Goal: Use online tool/utility: Utilize a website feature to perform a specific function

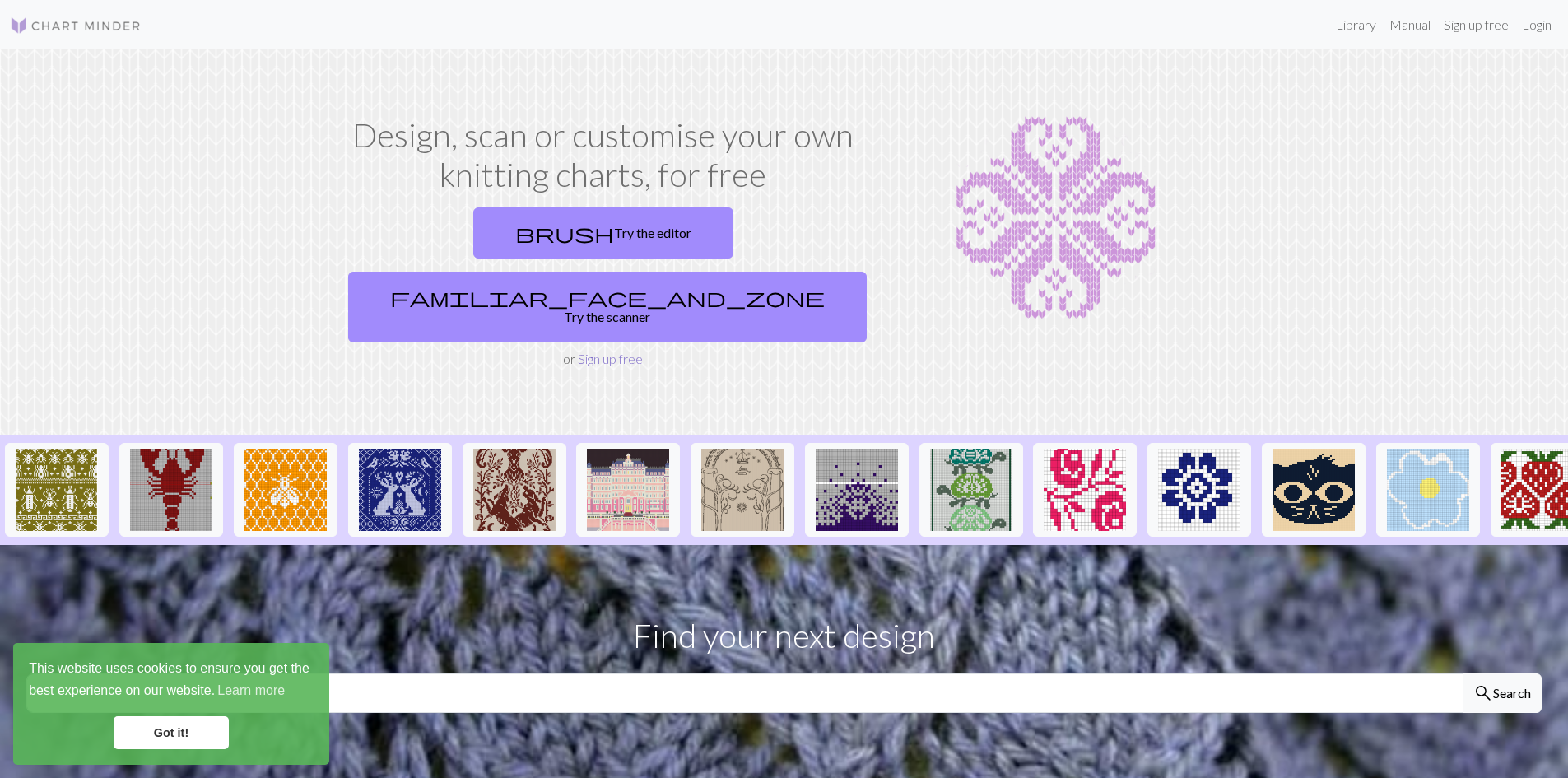
click at [614, 351] on link "Sign up free" at bounding box center [611, 358] width 65 height 15
click at [478, 236] on link "brush Try the editor" at bounding box center [604, 233] width 260 height 51
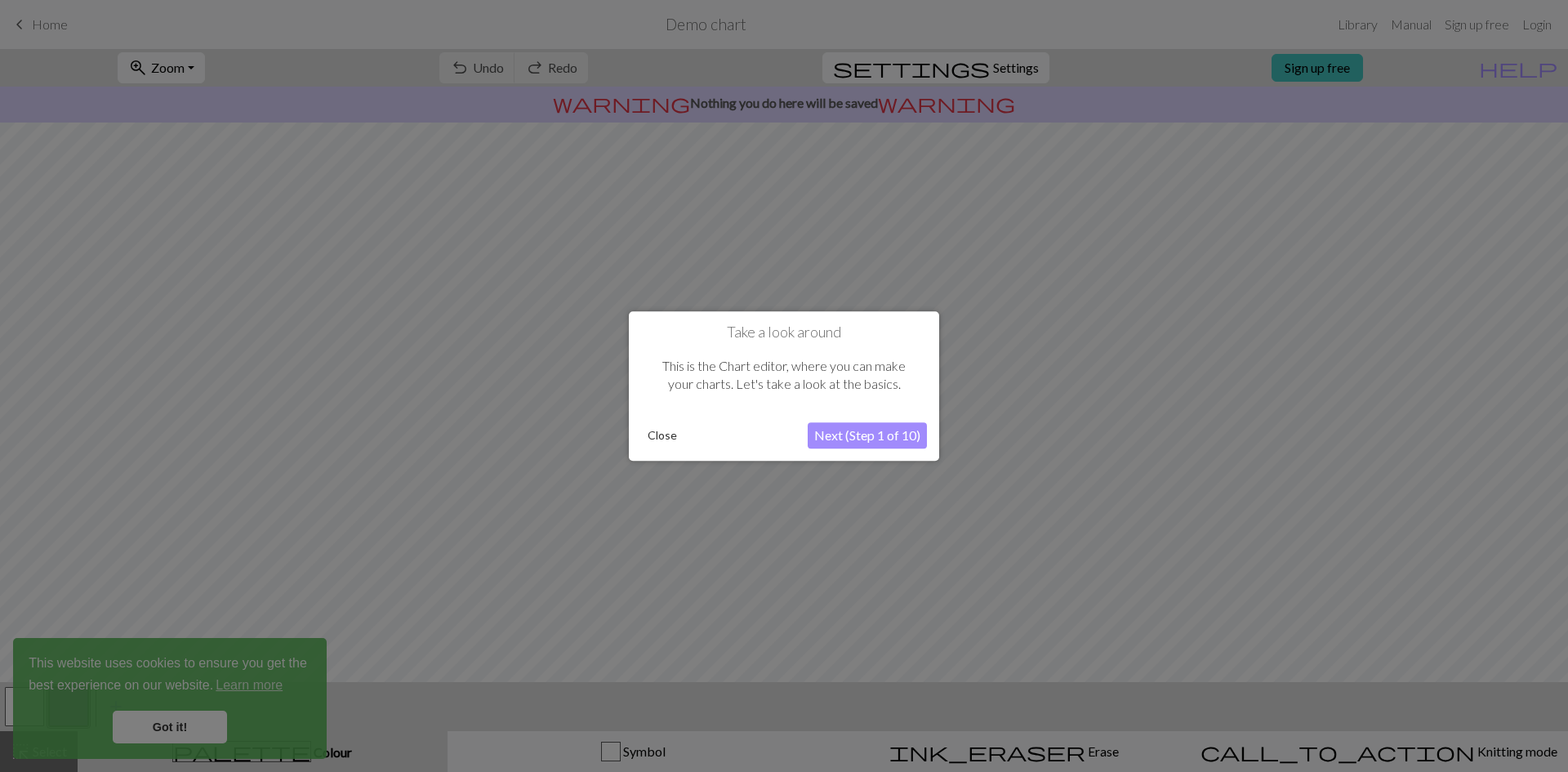
click at [896, 438] on button "Next (Step 1 of 10)" at bounding box center [867, 435] width 119 height 26
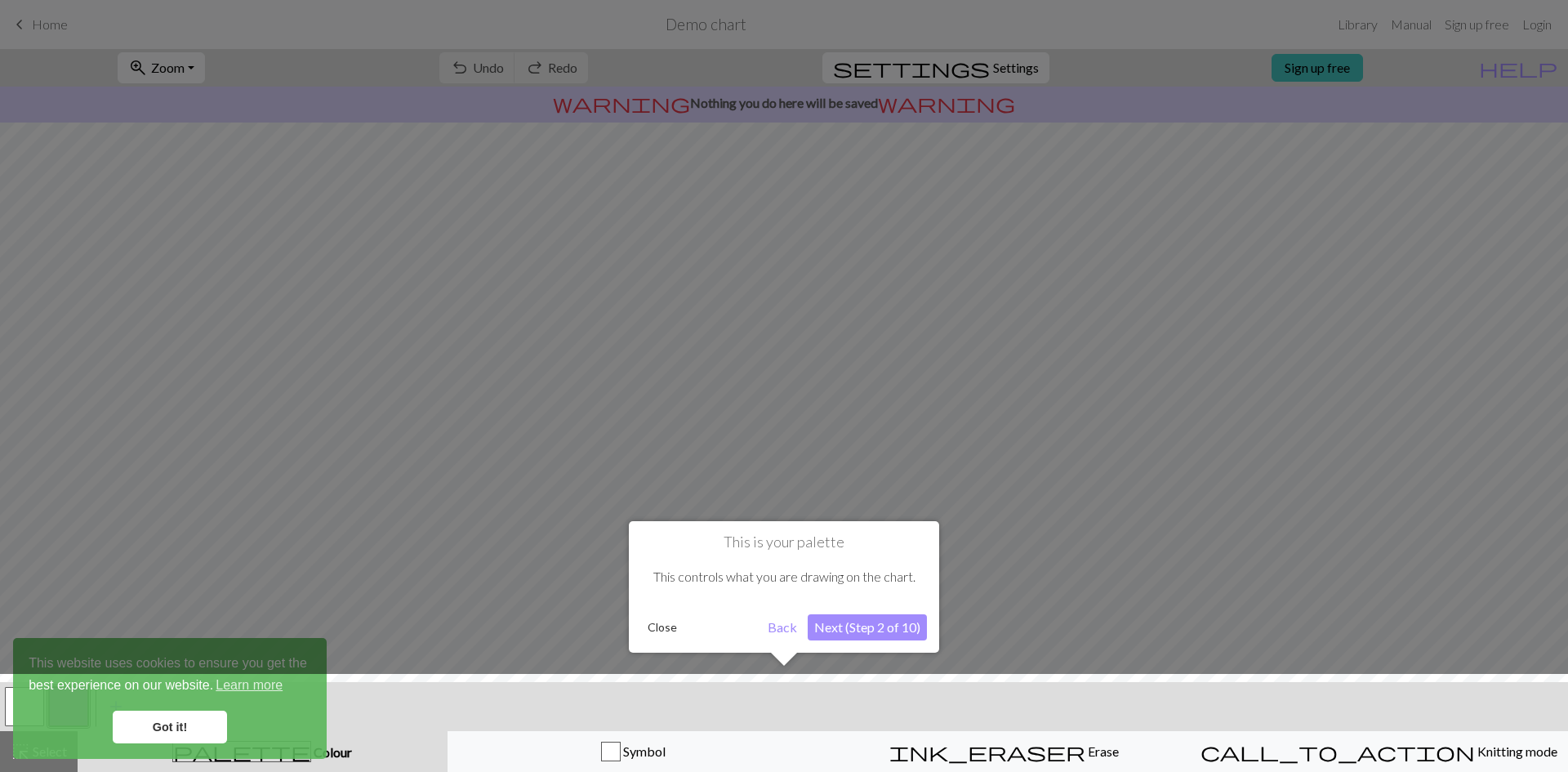
click at [870, 631] on button "Next (Step 2 of 10)" at bounding box center [867, 627] width 119 height 26
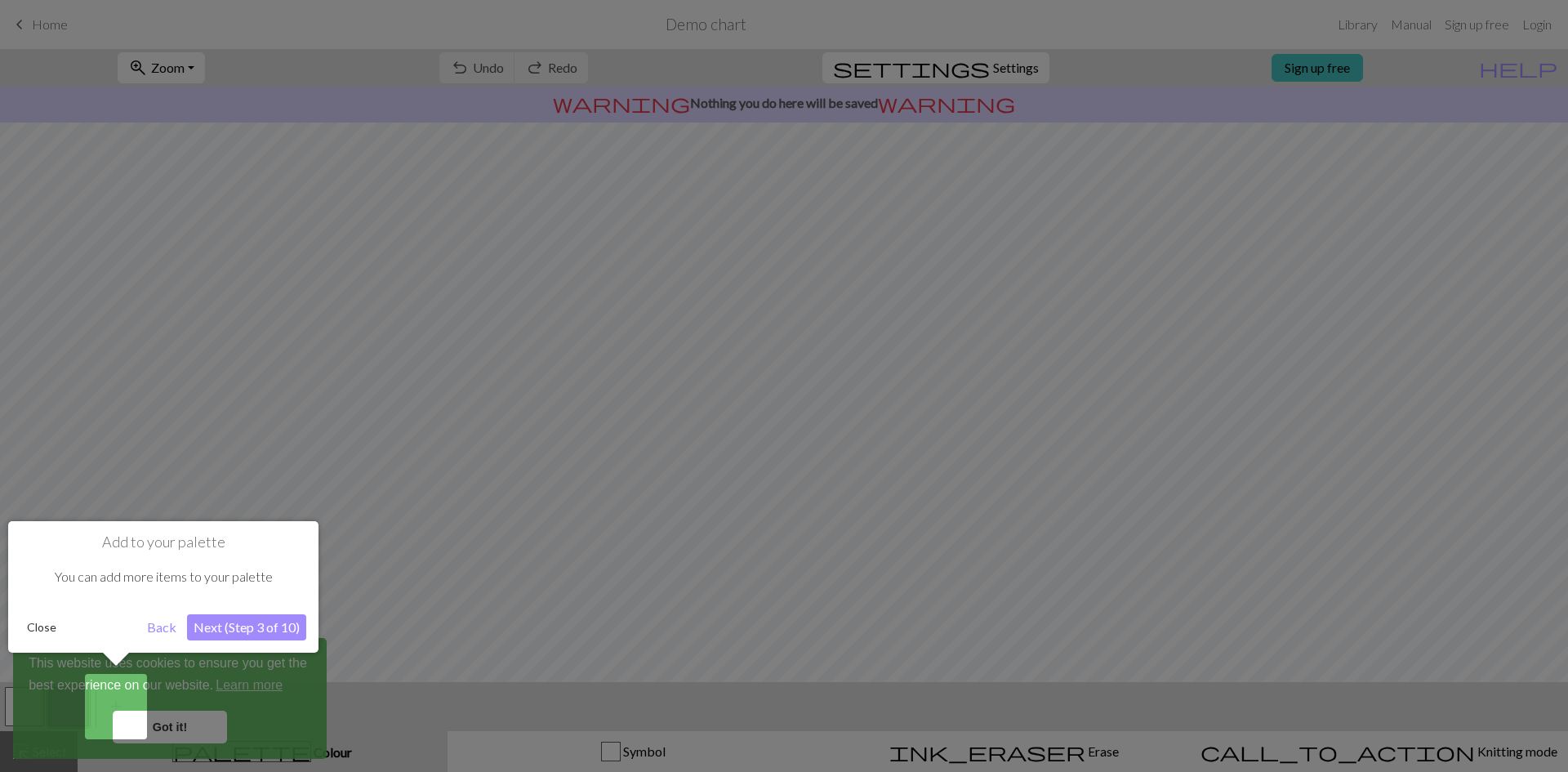
click at [273, 617] on button "Next (Step 3 of 10)" at bounding box center [246, 627] width 119 height 26
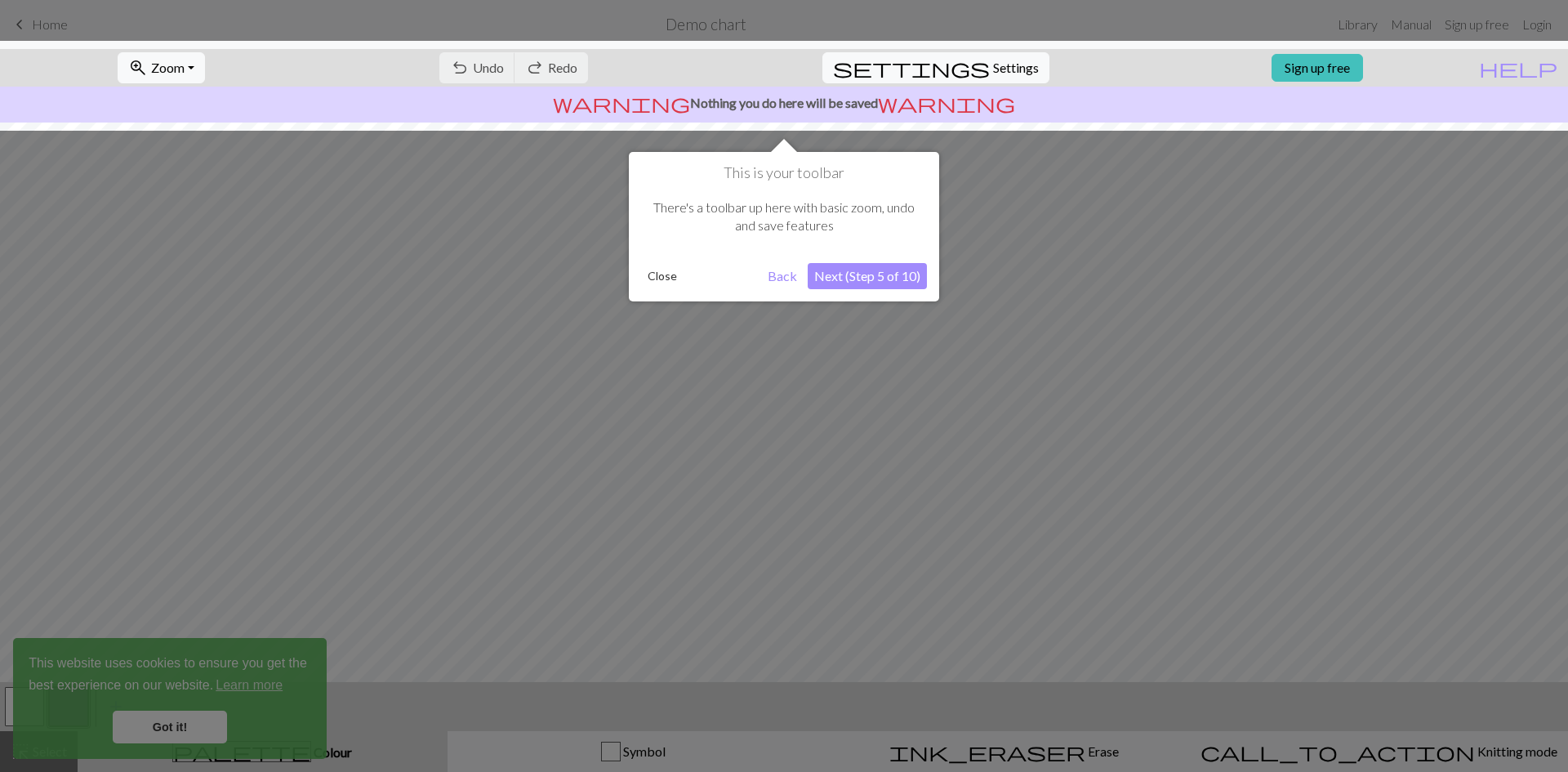
click at [856, 261] on div "This is your toolbar There's a toolbar up here with basic zoom, undo and save f…" at bounding box center [784, 226] width 310 height 150
click at [860, 277] on button "Next (Step 5 of 10)" at bounding box center [867, 276] width 119 height 26
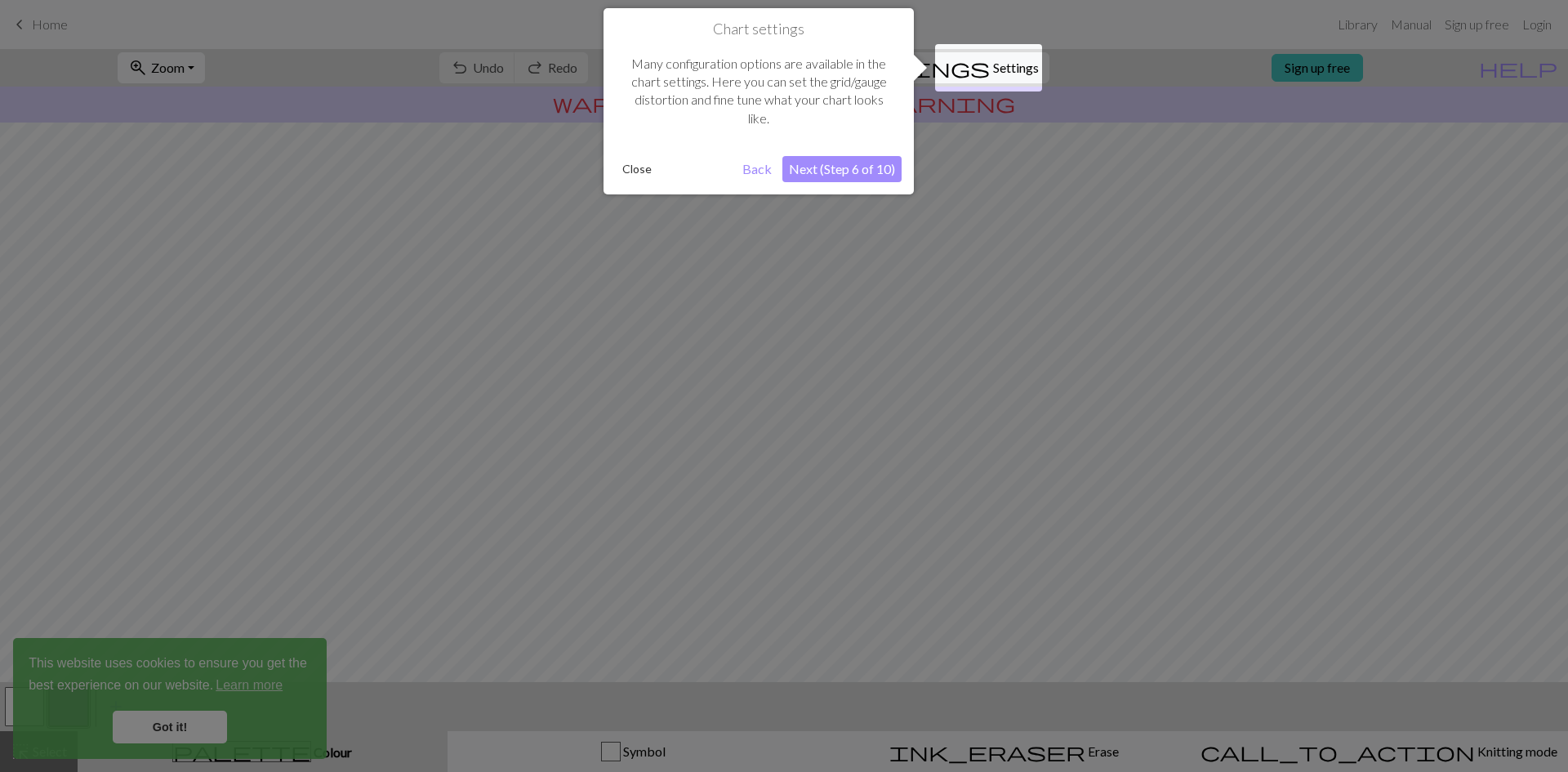
click at [840, 168] on button "Next (Step 6 of 10)" at bounding box center [842, 169] width 119 height 26
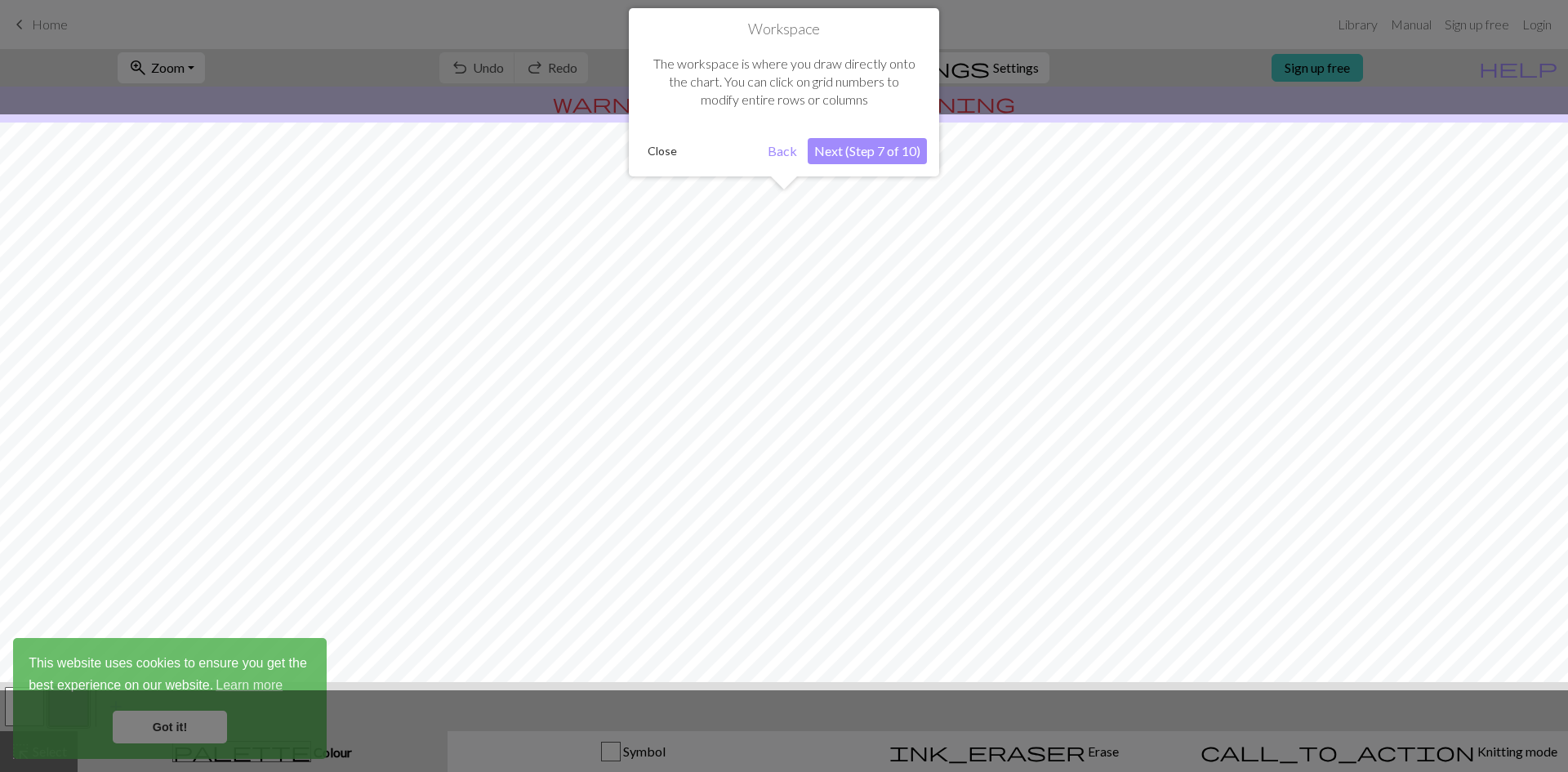
scroll to position [49, 0]
click at [840, 168] on div "Workspace The workspace is where you draw directly onto the chart. You can clic…" at bounding box center [784, 92] width 310 height 169
click at [852, 152] on button "Next (Step 7 of 10)" at bounding box center [867, 151] width 119 height 26
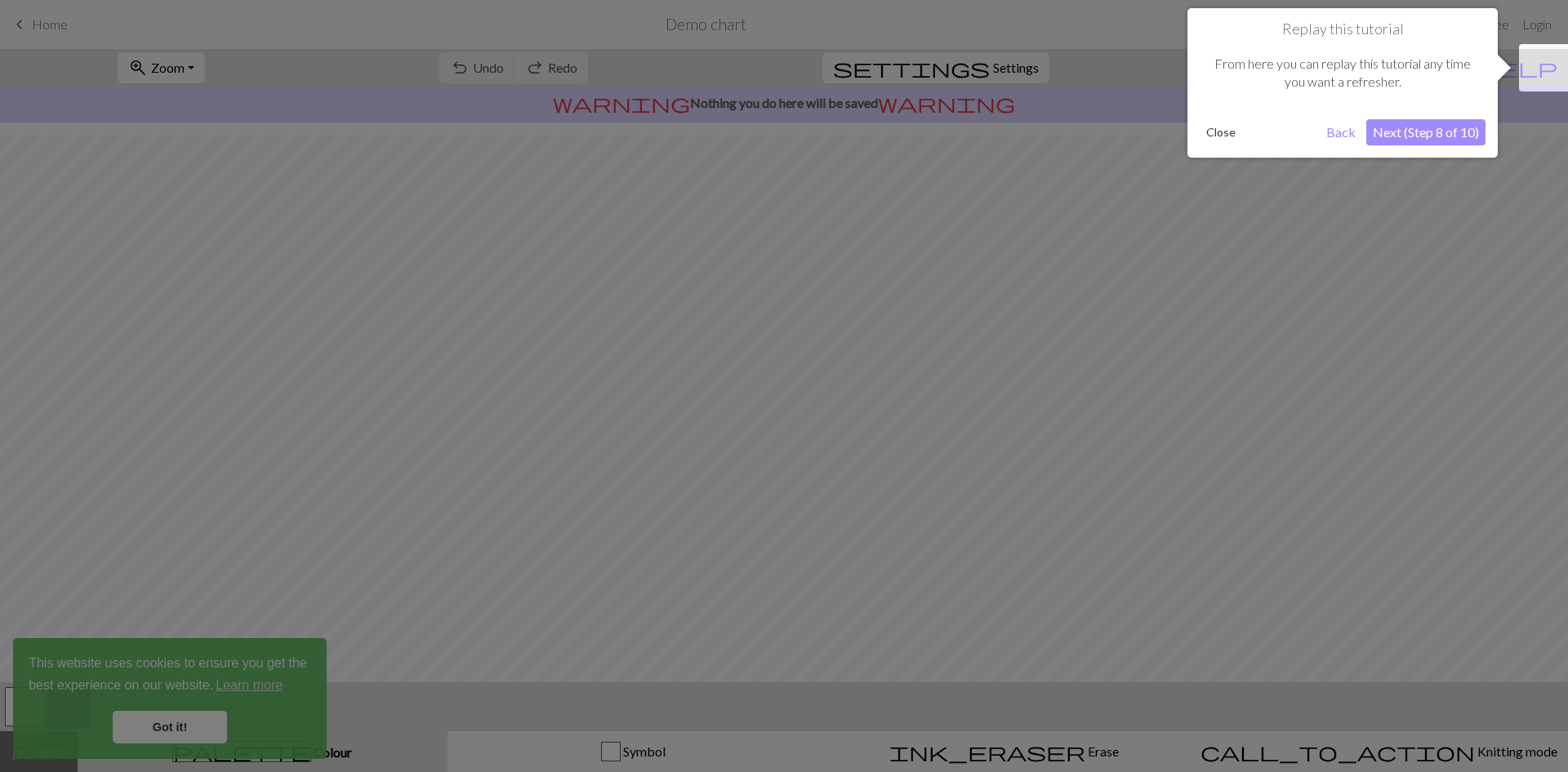
click at [1463, 132] on button "Next (Step 8 of 10)" at bounding box center [1426, 132] width 119 height 26
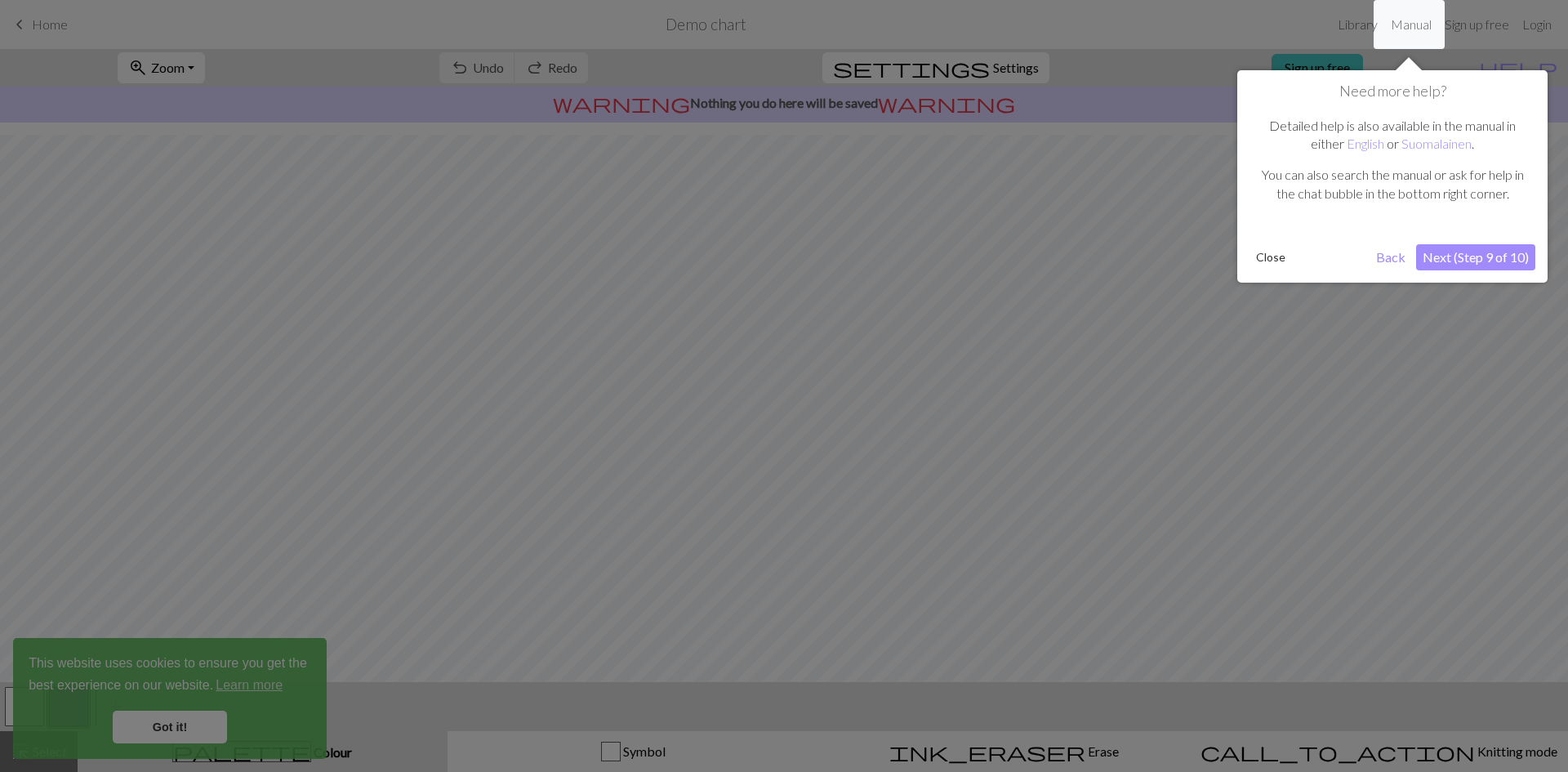
click at [1467, 261] on button "Next (Step 9 of 10)" at bounding box center [1476, 257] width 119 height 26
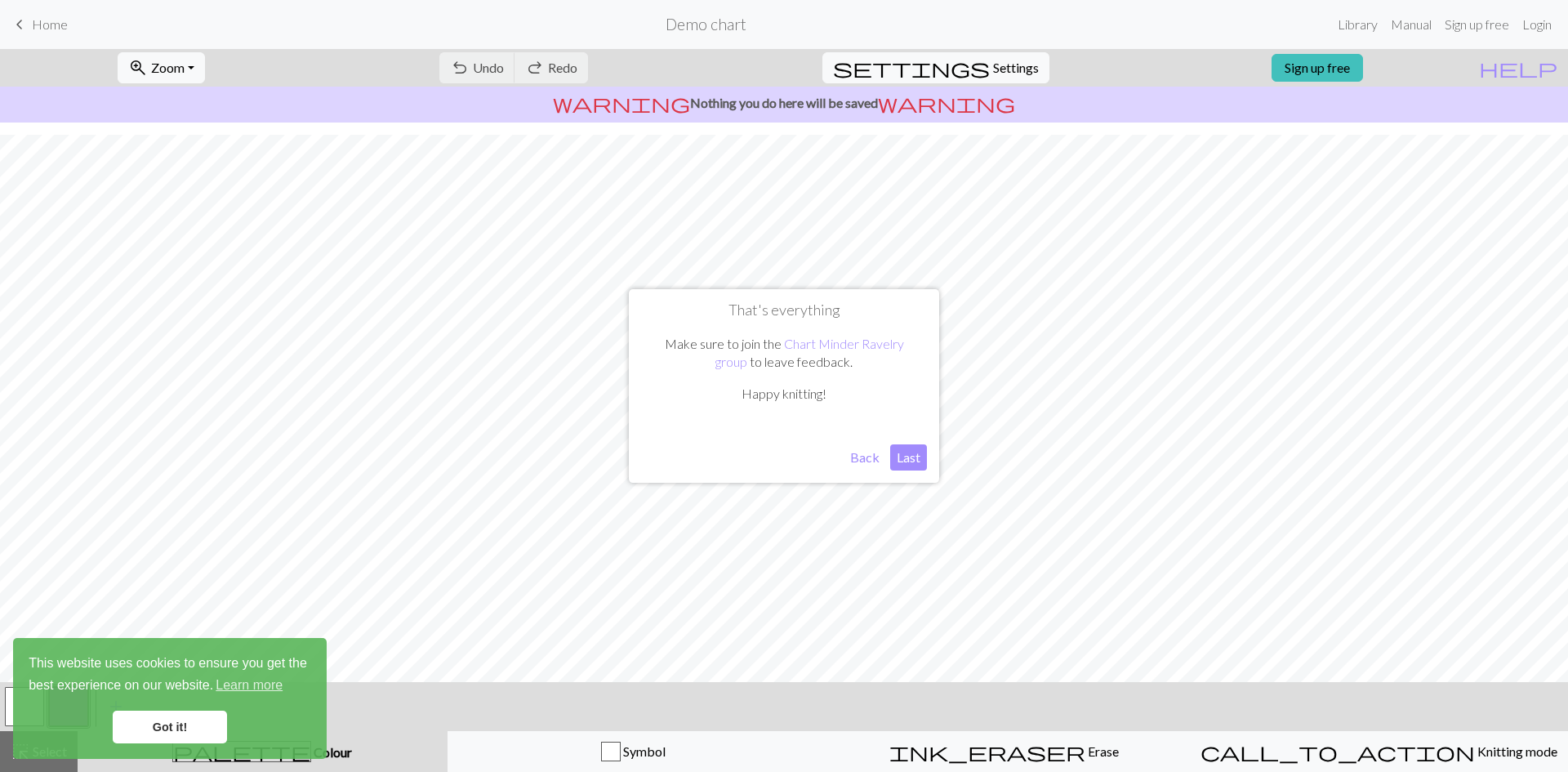
click at [912, 453] on button "Last" at bounding box center [908, 457] width 37 height 26
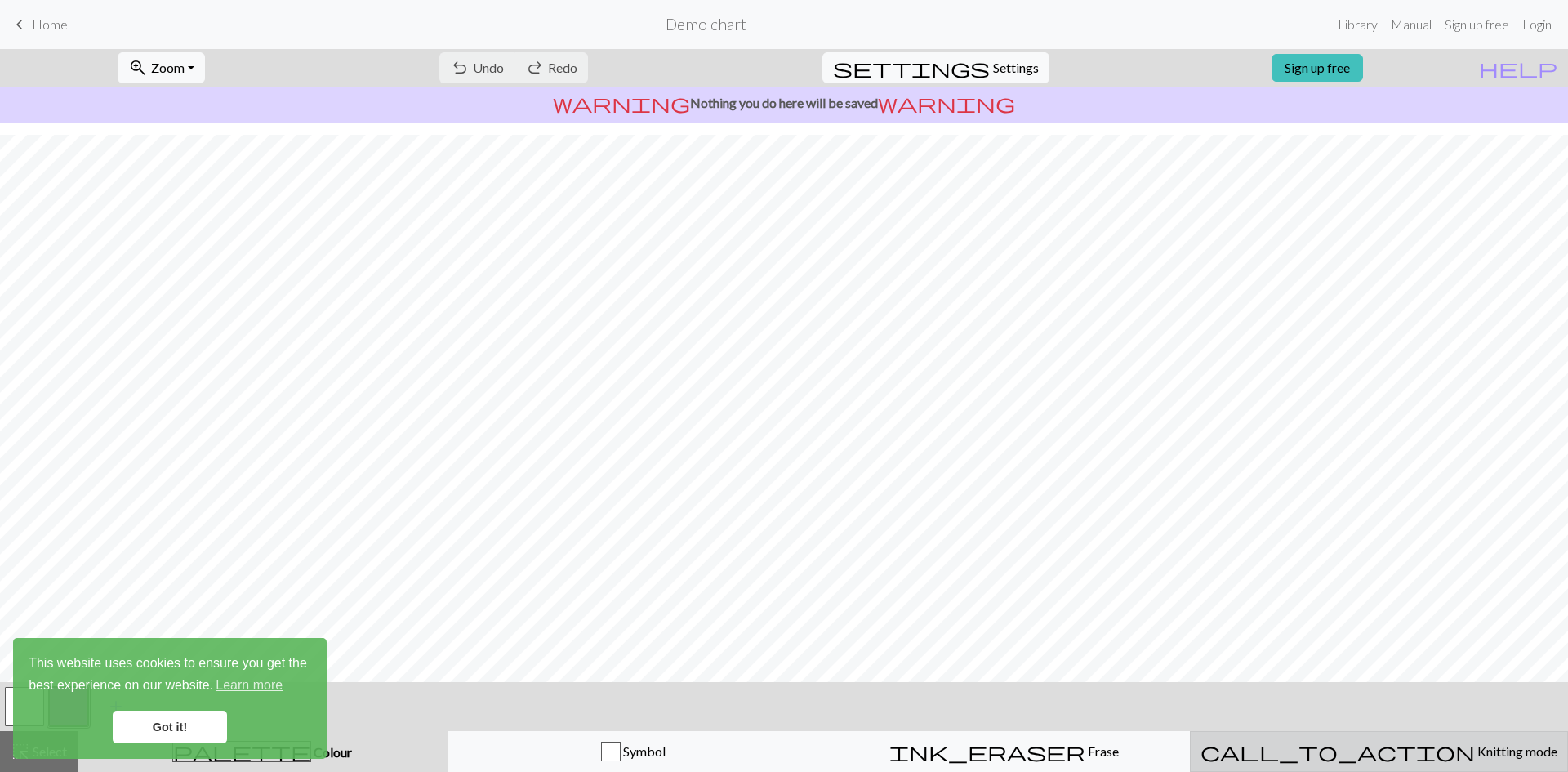
click at [1475, 746] on span "Knitting mode" at bounding box center [1516, 750] width 82 height 15
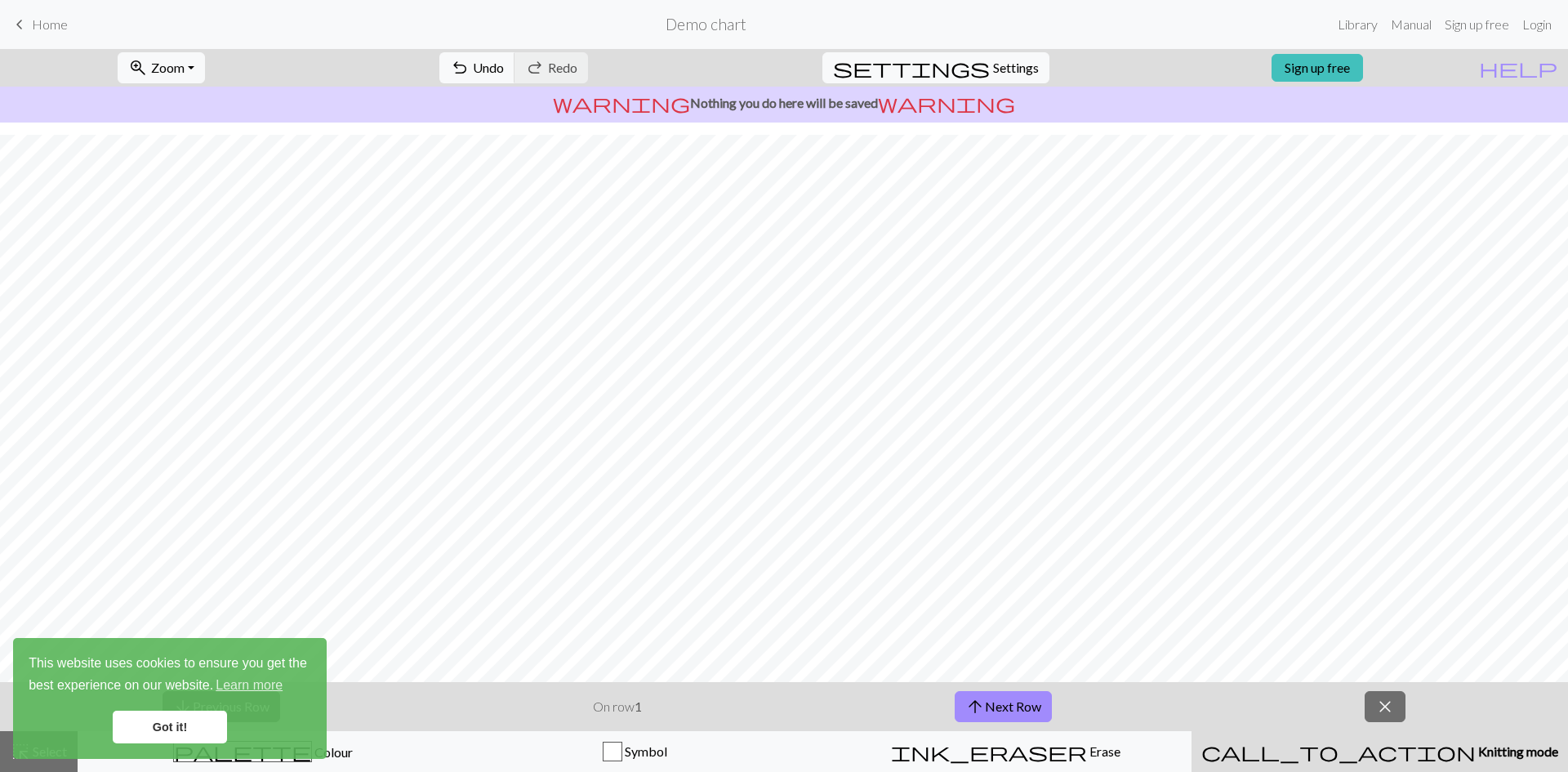
click at [1476, 746] on span "Knitting mode" at bounding box center [1517, 750] width 82 height 15
click at [1381, 713] on span "close" at bounding box center [1385, 706] width 20 height 23
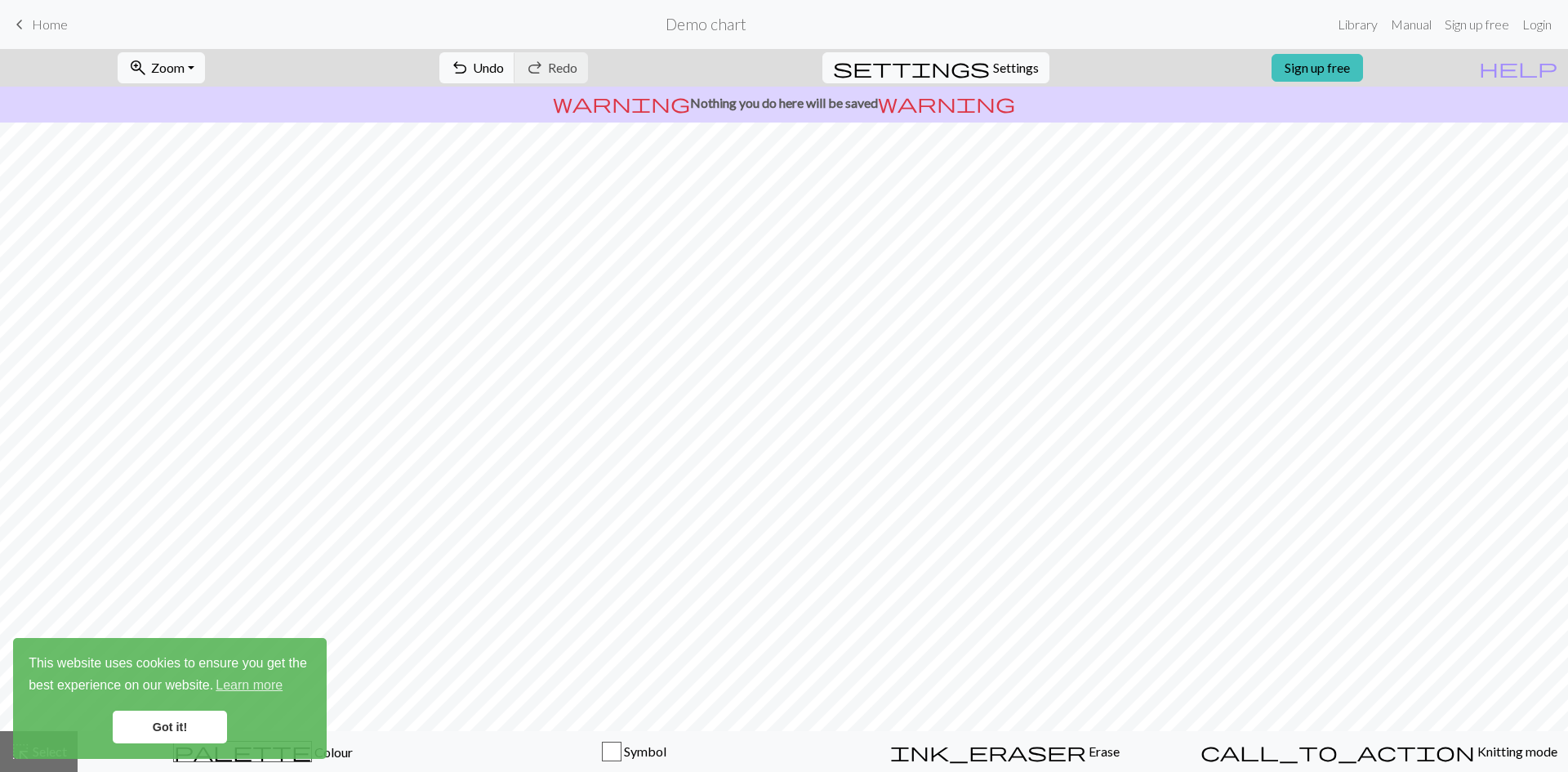
click at [177, 733] on link "Got it!" at bounding box center [170, 727] width 115 height 32
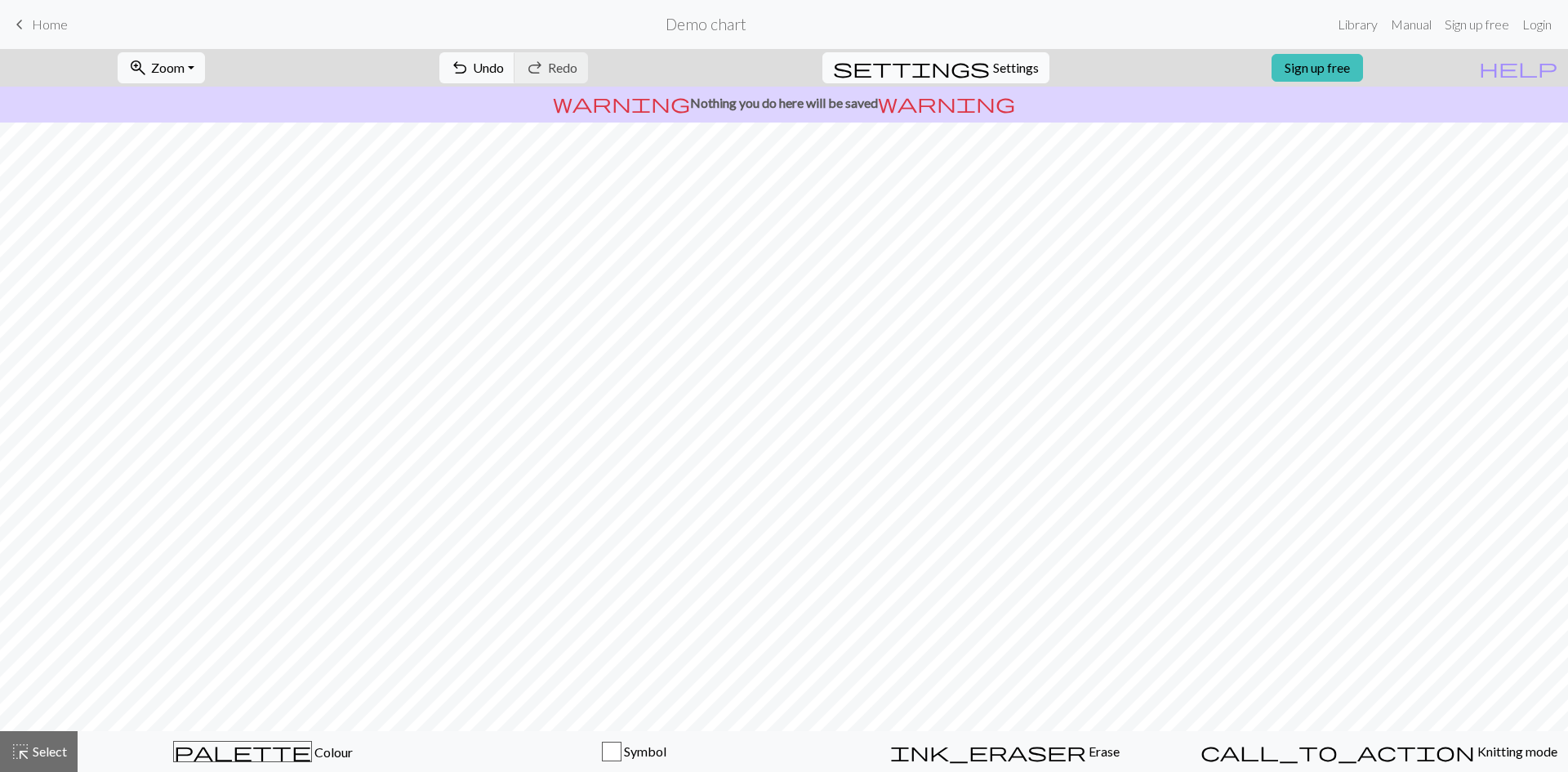
click at [1004, 73] on span "Settings" at bounding box center [1015, 68] width 46 height 20
select select "aran"
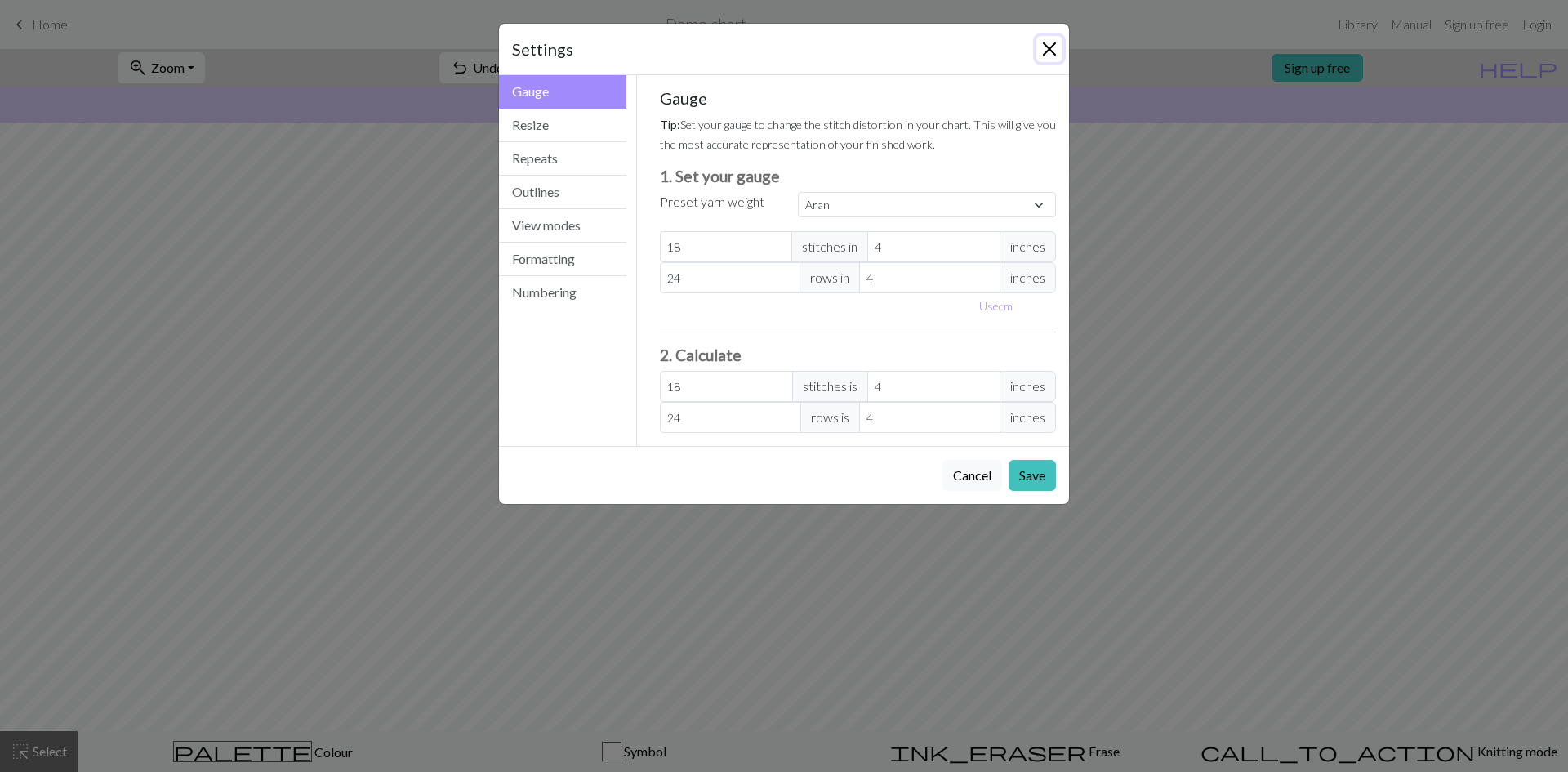
click at [1045, 45] on button "Close" at bounding box center [1049, 49] width 26 height 26
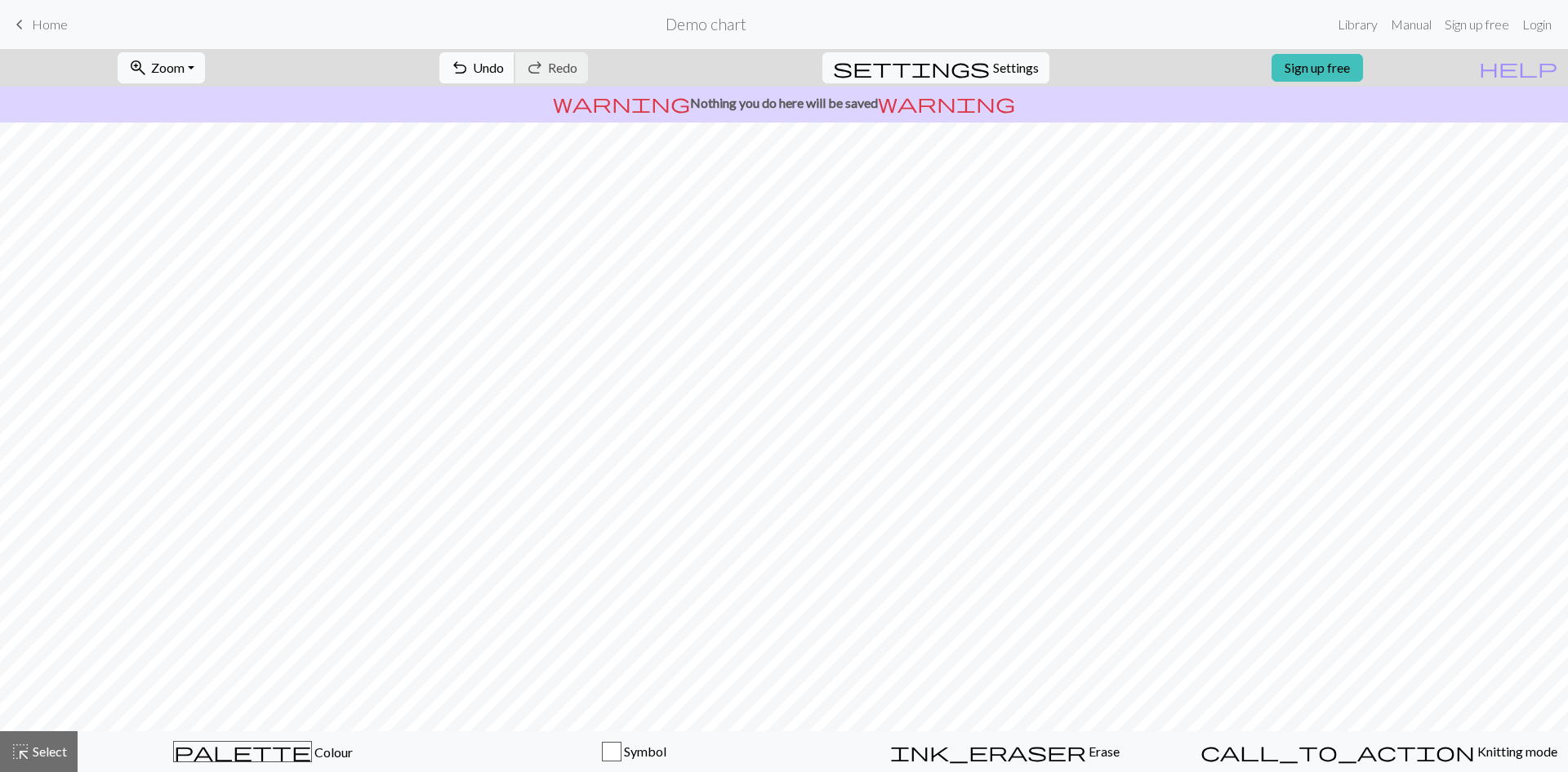
click at [504, 72] on span "Undo" at bounding box center [488, 67] width 31 height 15
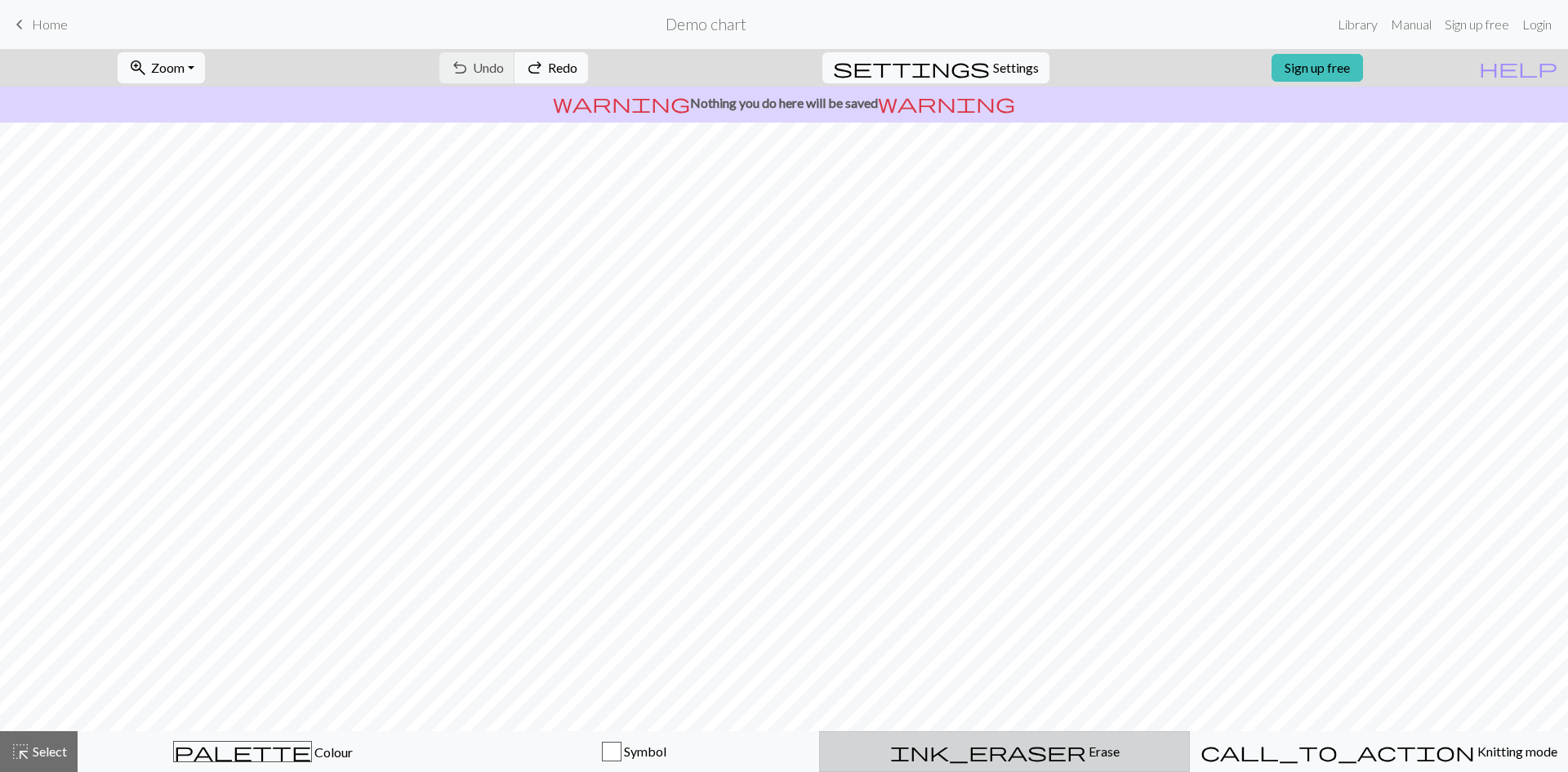
click at [1006, 740] on button "ink_eraser Erase Erase" at bounding box center [1004, 751] width 371 height 41
click at [26, 20] on span "keyboard_arrow_left" at bounding box center [20, 23] width 20 height 23
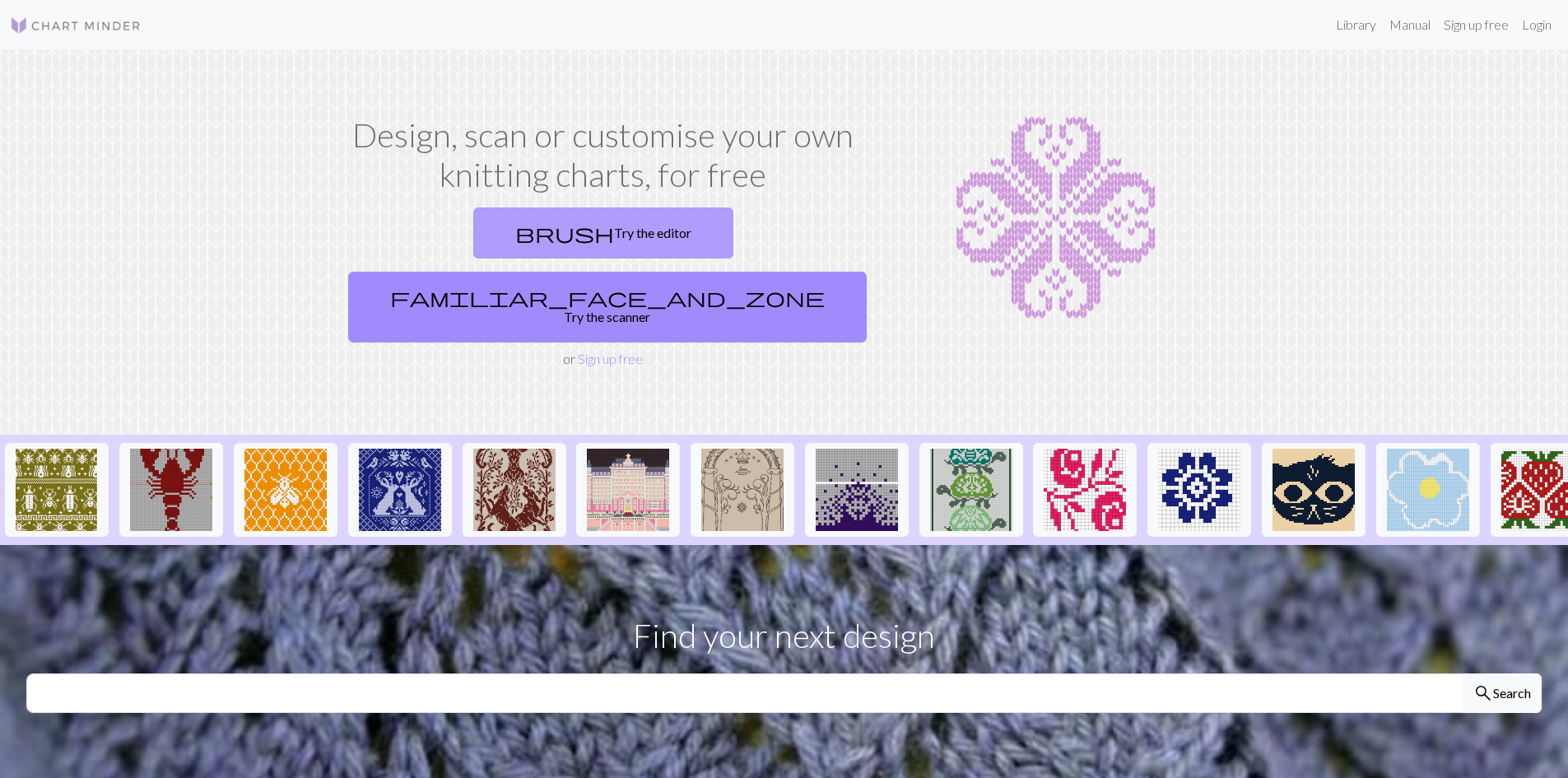
click at [499, 243] on link "brush Try the editor" at bounding box center [604, 233] width 260 height 51
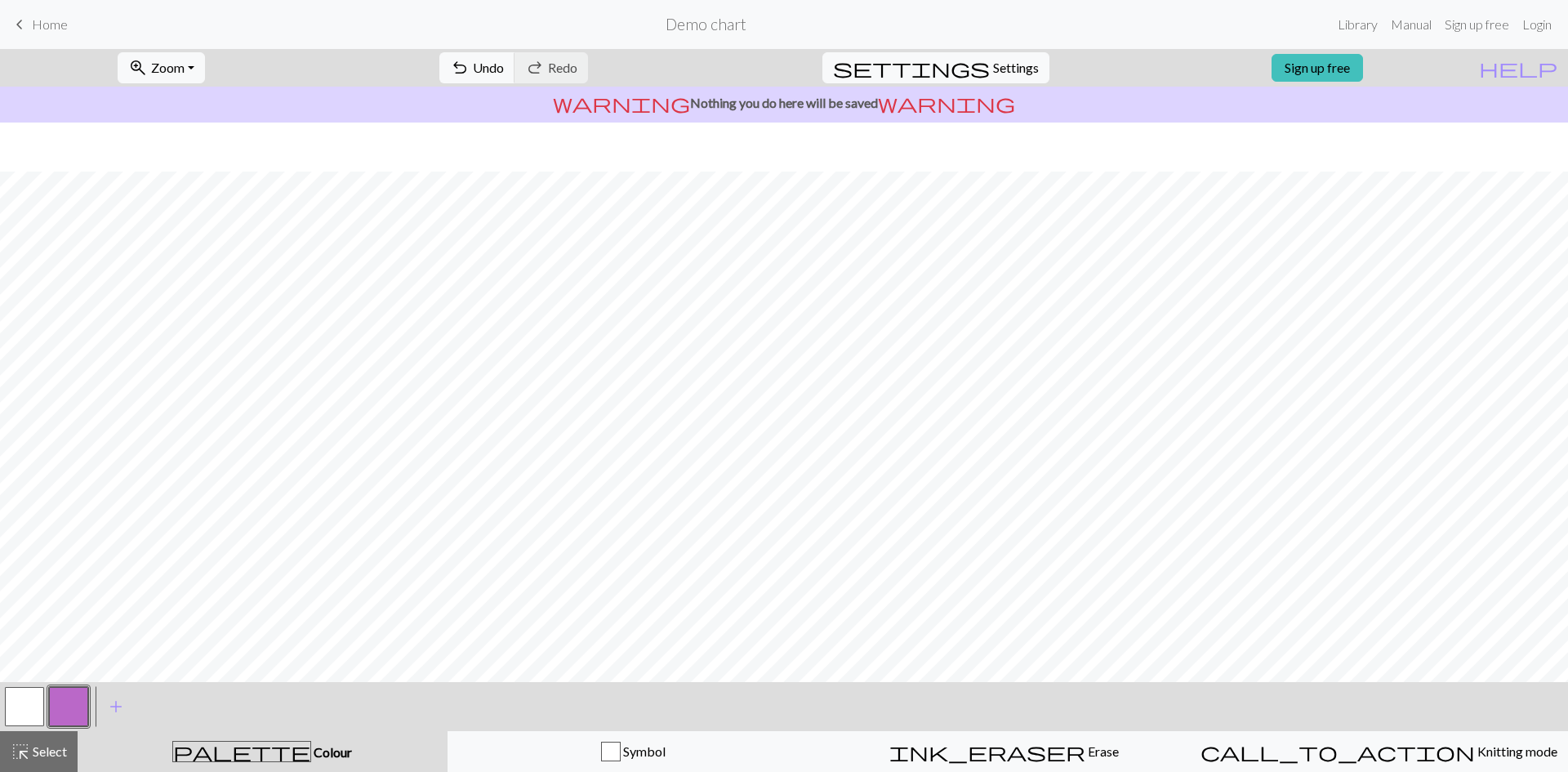
scroll to position [49, 0]
click at [53, 752] on span "Select" at bounding box center [49, 750] width 37 height 15
click at [311, 747] on span "Colour" at bounding box center [331, 751] width 41 height 15
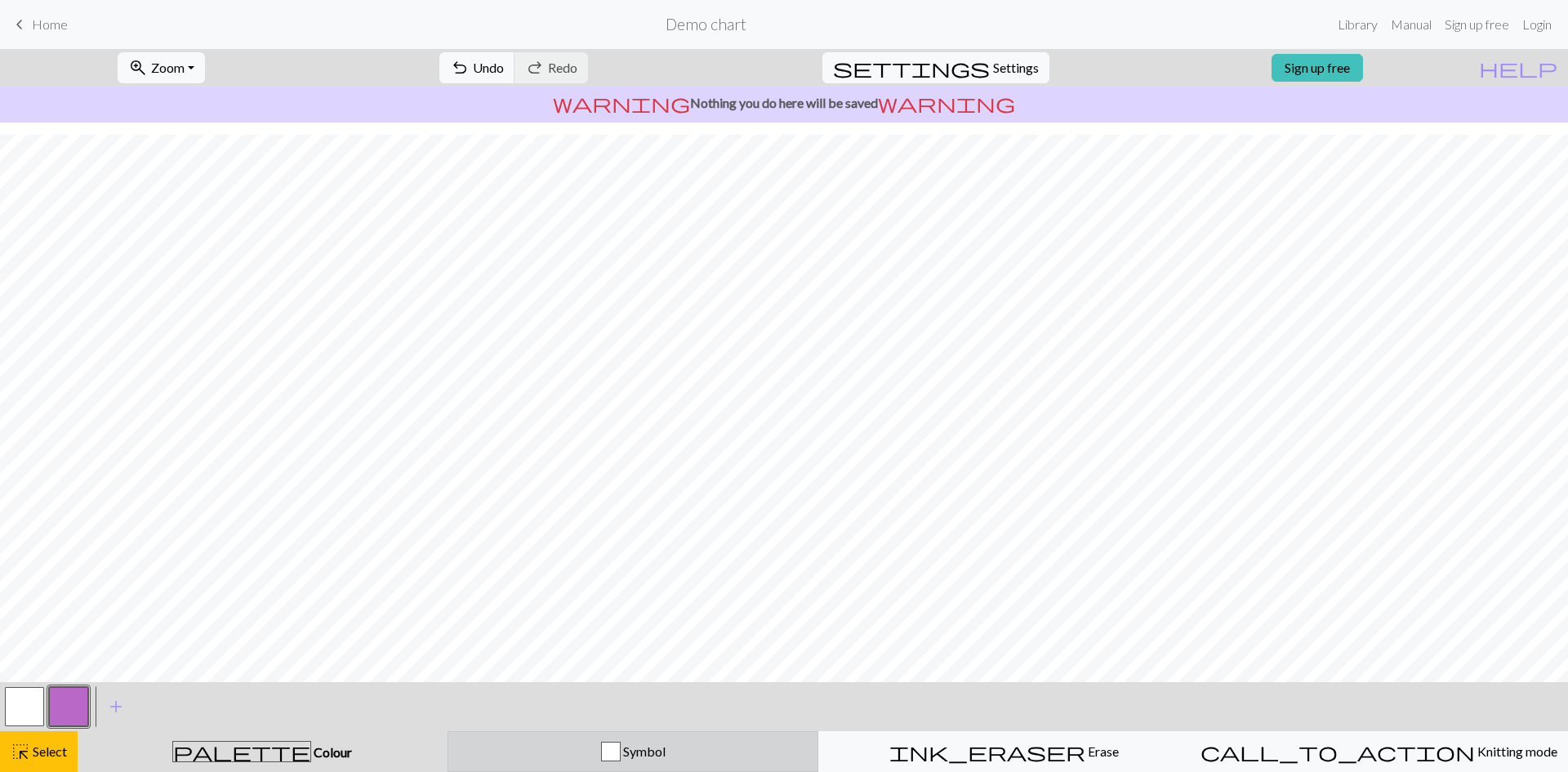
click at [491, 731] on button "Symbol" at bounding box center [633, 751] width 371 height 41
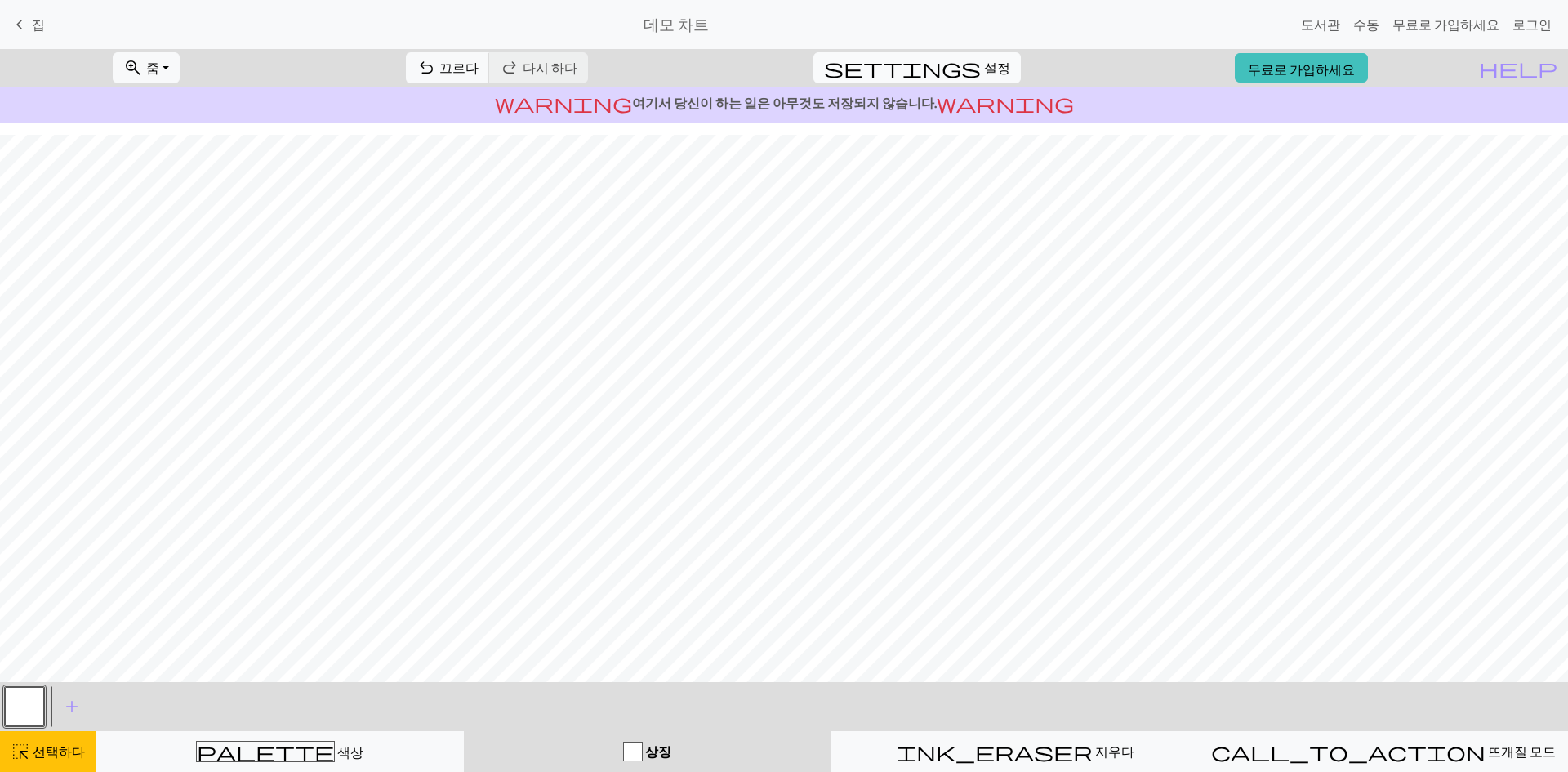
click at [961, 60] on span "settings" at bounding box center [903, 67] width 157 height 23
select select "aran"
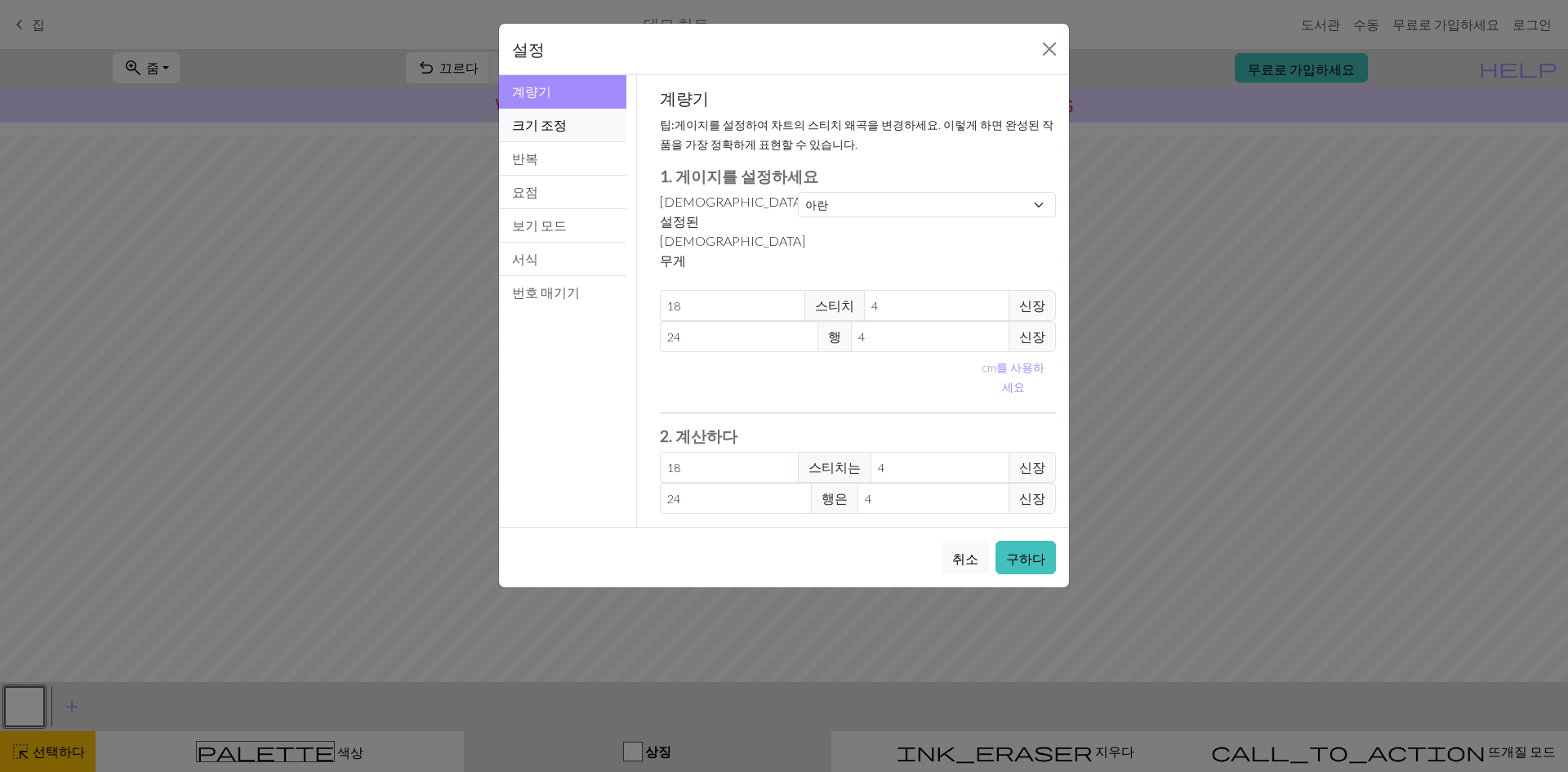
click at [561, 133] on button "크기 조정" at bounding box center [562, 124] width 127 height 33
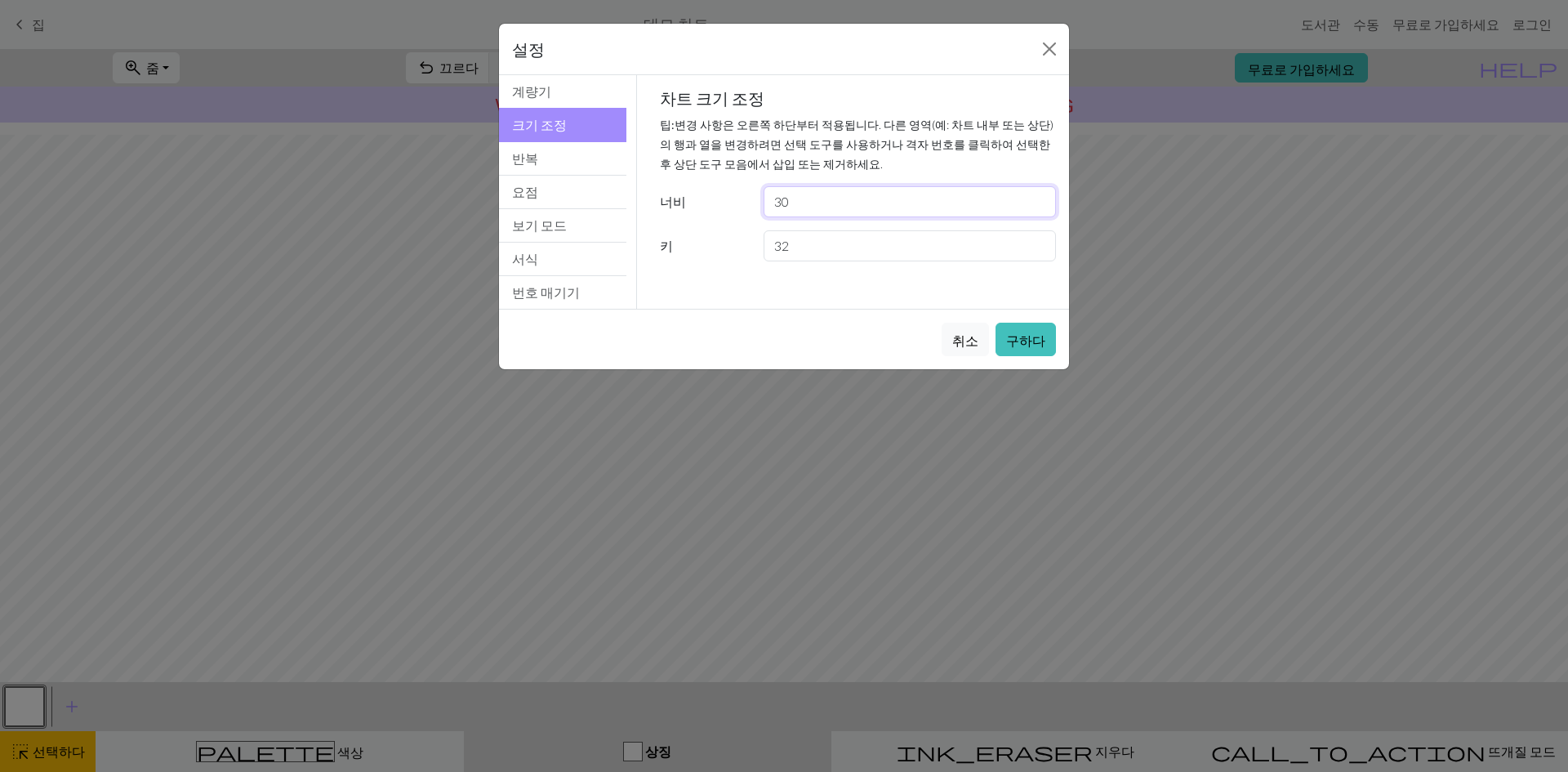
drag, startPoint x: 803, startPoint y: 201, endPoint x: 767, endPoint y: 201, distance: 36.0
click at [767, 201] on input "30" at bounding box center [910, 202] width 292 height 31
type input "22"
drag, startPoint x: 845, startPoint y: 254, endPoint x: 584, endPoint y: 249, distance: 261.0
click at [584, 249] on div "Resize 계량기 크기 조정 반복 요점 보기 모드 서식 번호 매기기 계량기 크기 조정 반복 요점 보기 모드 서식 번호 매기기 계량기 팁: 게…" at bounding box center [784, 191] width 590 height 234
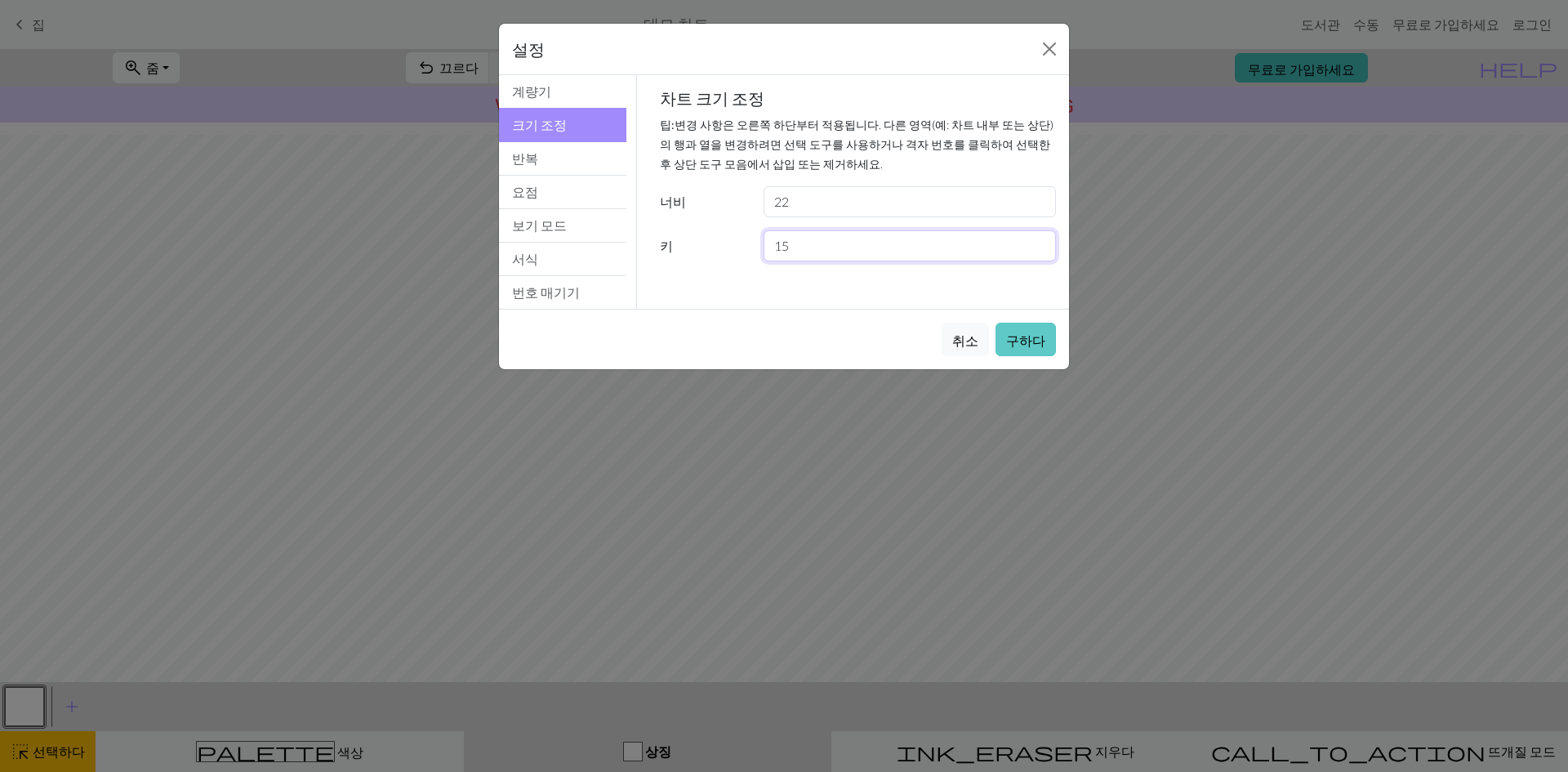
type input "15"
click at [1023, 335] on font "구하다" at bounding box center [1025, 340] width 39 height 15
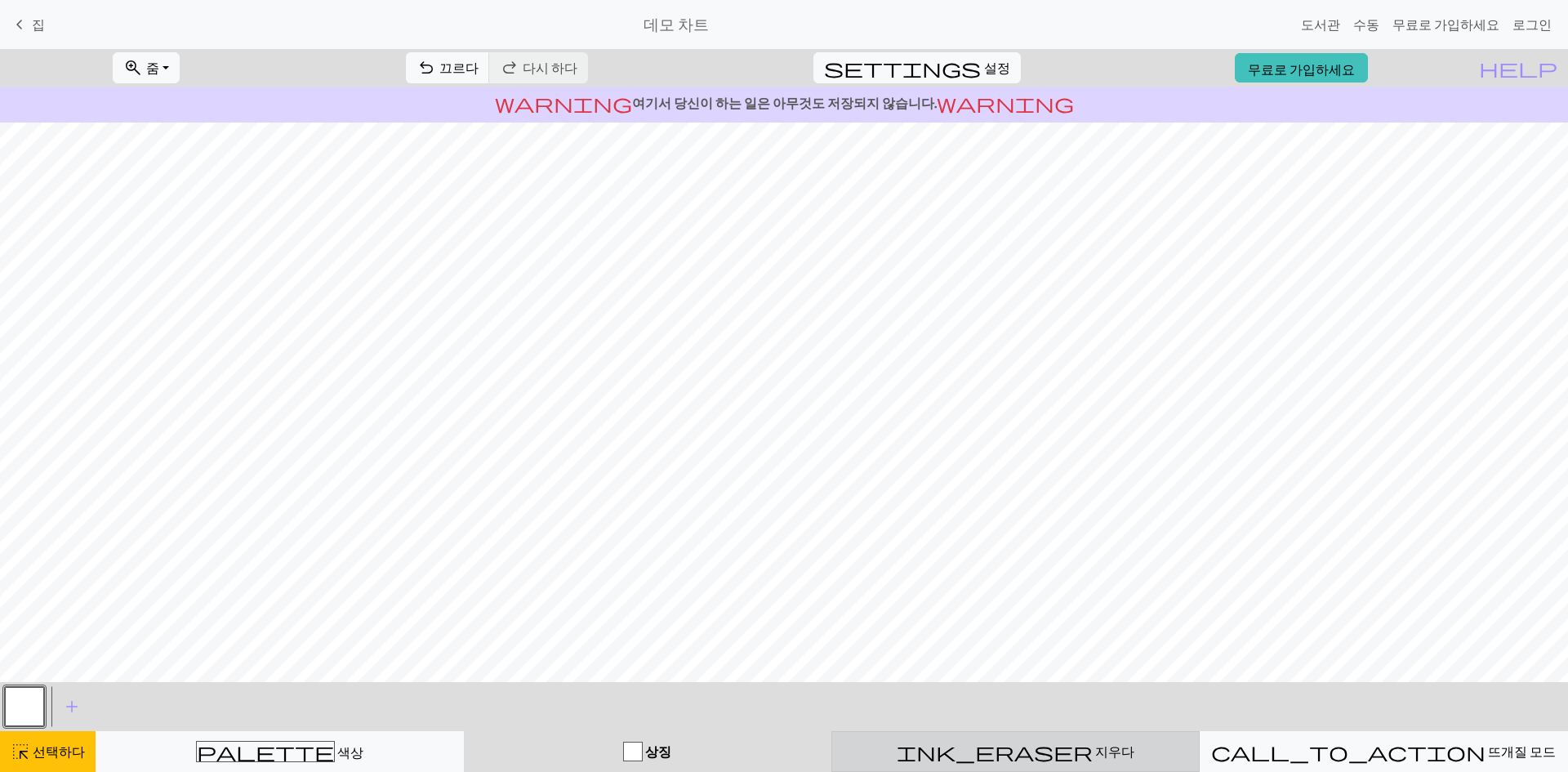
click at [946, 748] on div "ink_eraser [PERSON_NAME]" at bounding box center [1015, 751] width 347 height 20
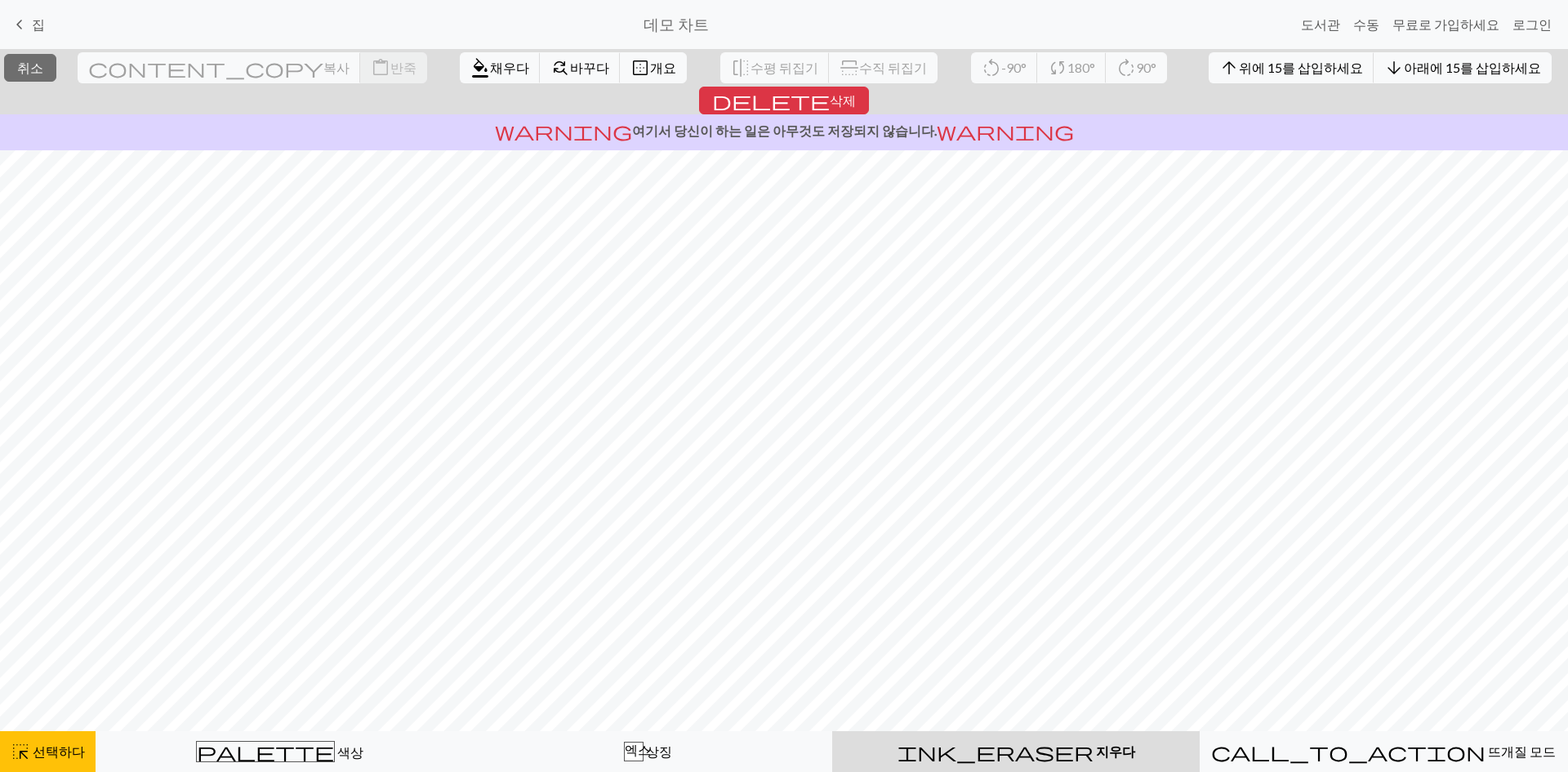
click at [1096, 744] on font "지우다" at bounding box center [1114, 750] width 39 height 15
click at [856, 92] on font "삭제" at bounding box center [842, 99] width 26 height 15
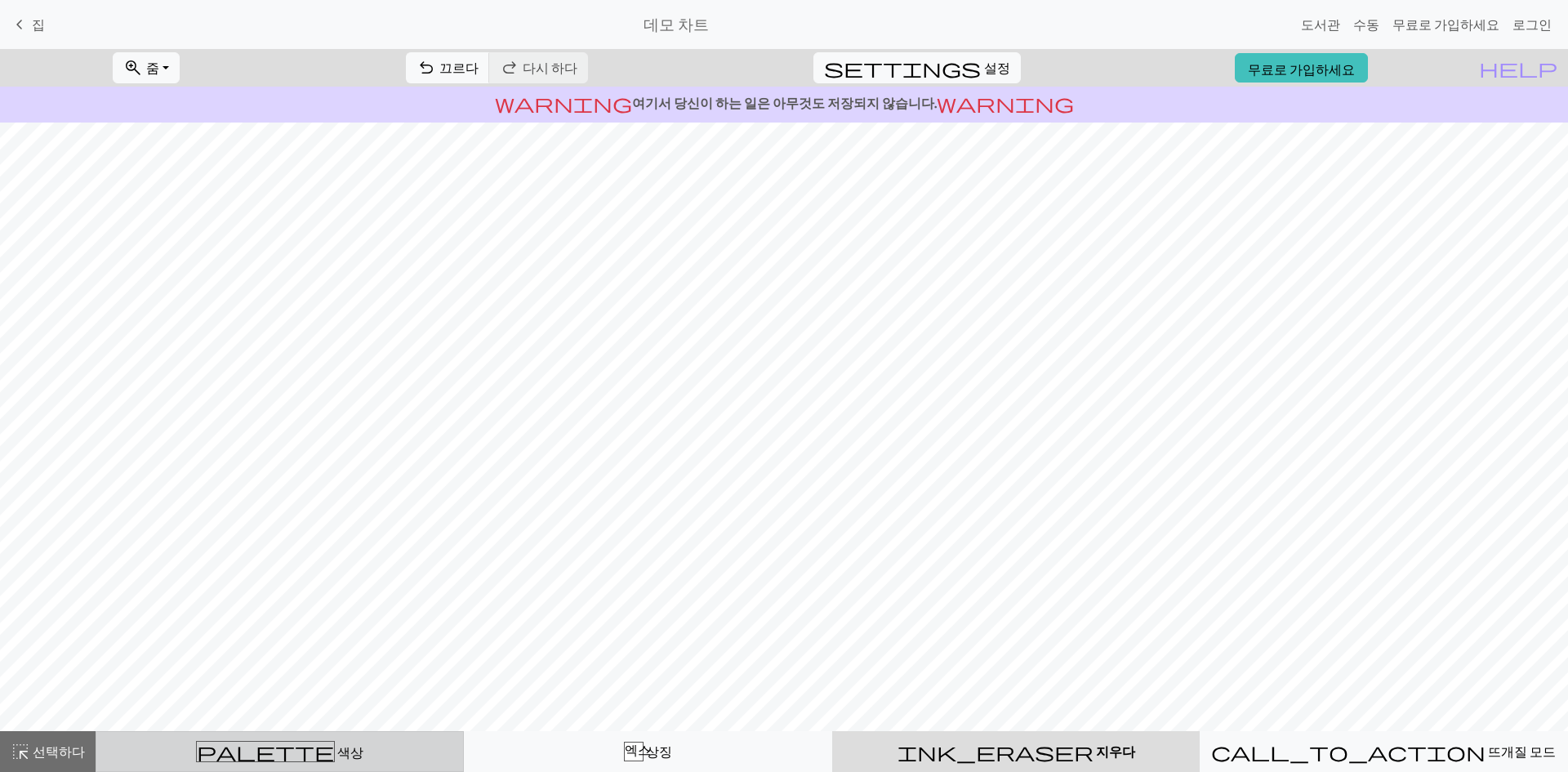
click at [337, 751] on font "색상" at bounding box center [350, 751] width 26 height 15
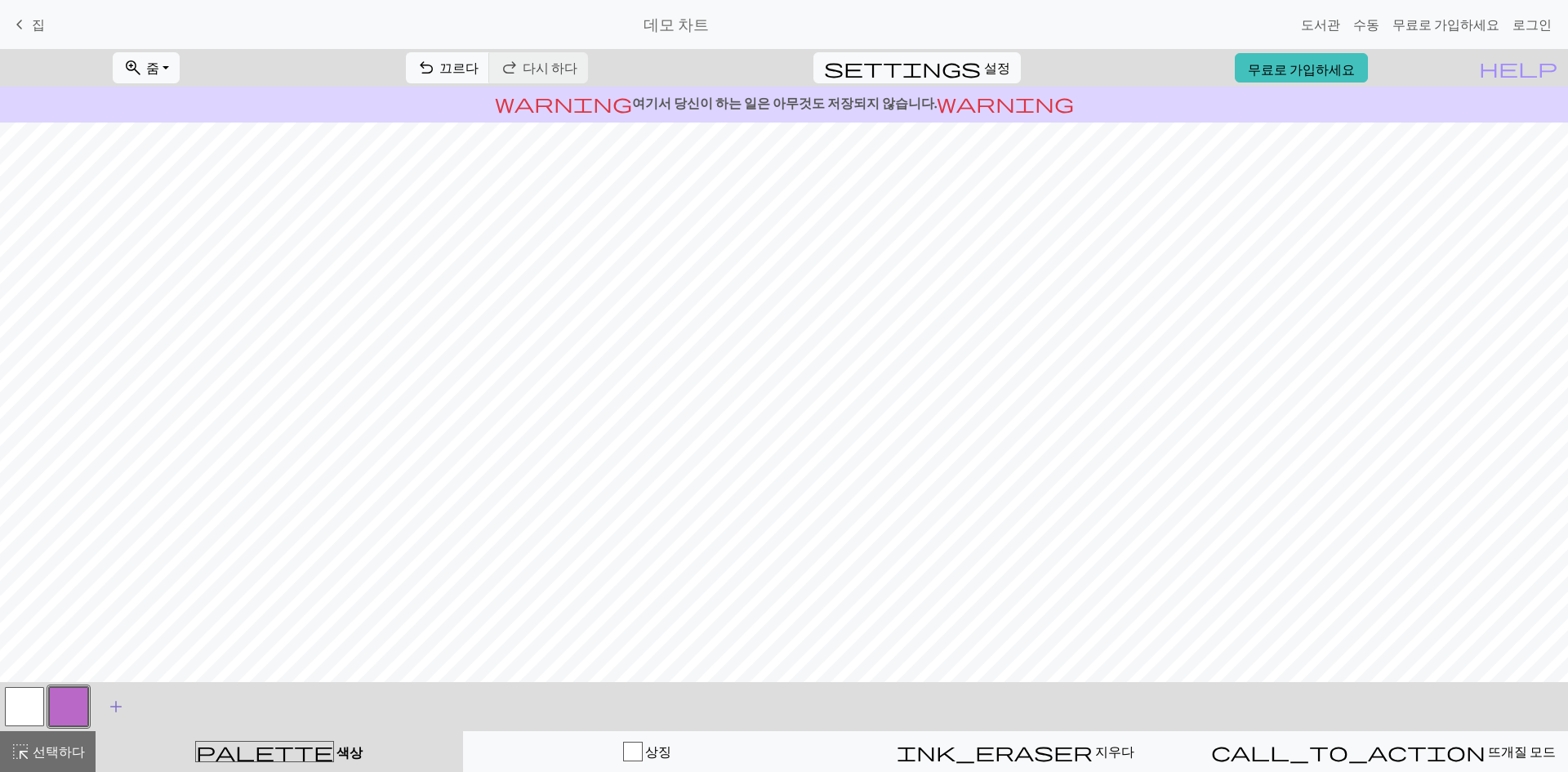
click at [123, 706] on span "add" at bounding box center [116, 706] width 20 height 23
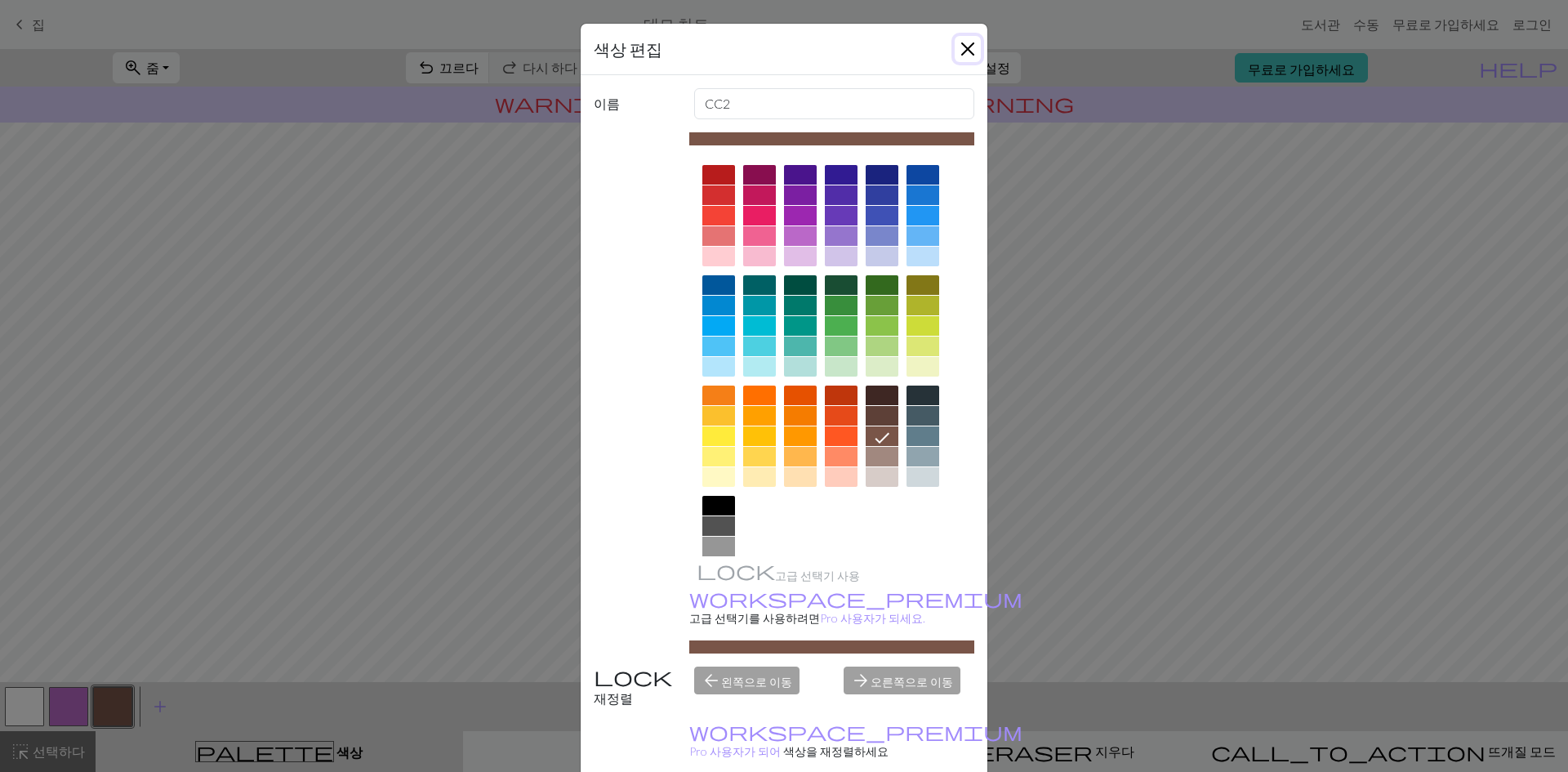
click at [961, 56] on button "닫다" at bounding box center [967, 49] width 26 height 26
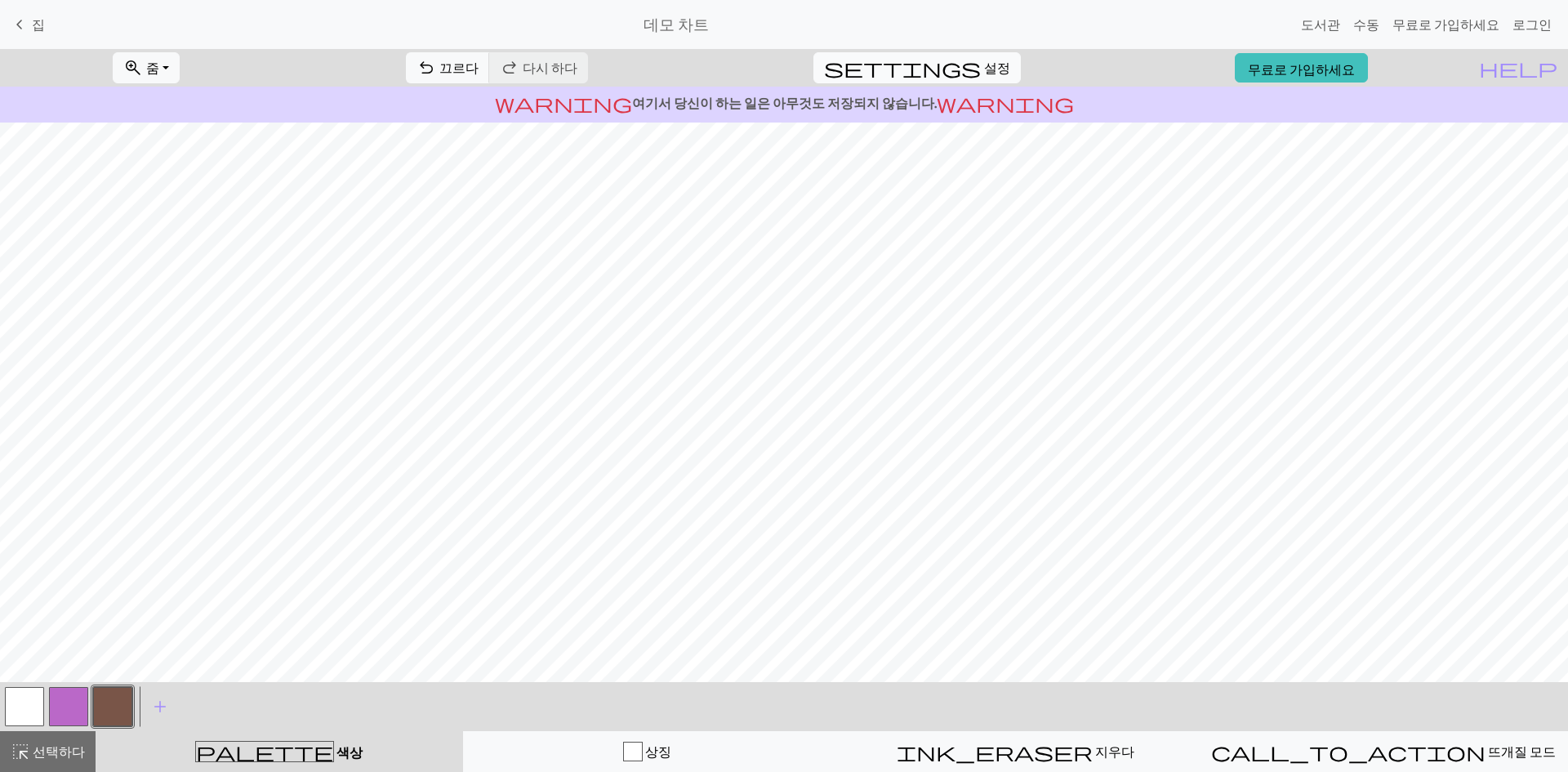
click at [975, 56] on button "settings 설정" at bounding box center [917, 68] width 207 height 31
select select "aran"
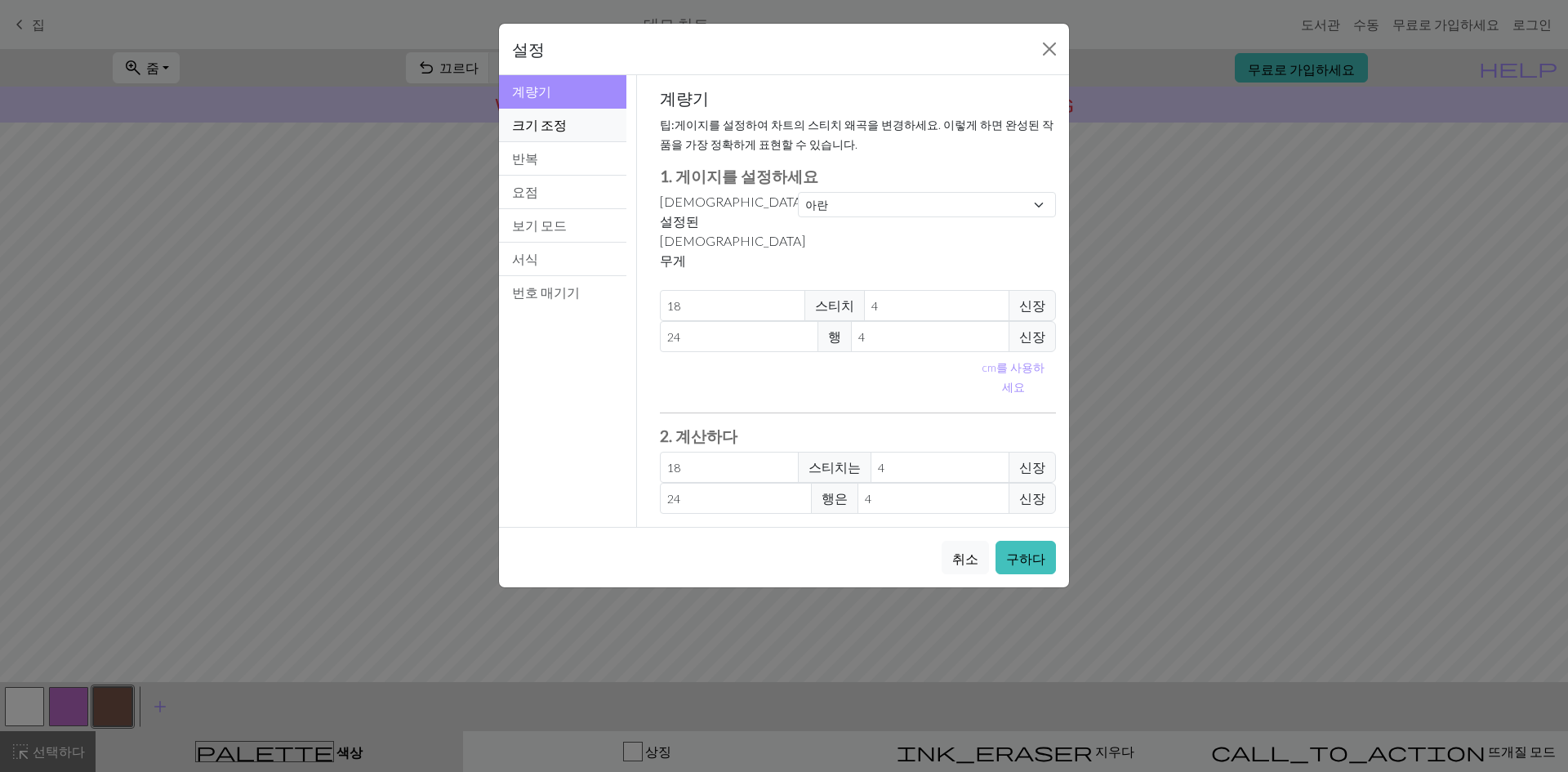
click at [552, 134] on button "크기 조정" at bounding box center [562, 124] width 127 height 33
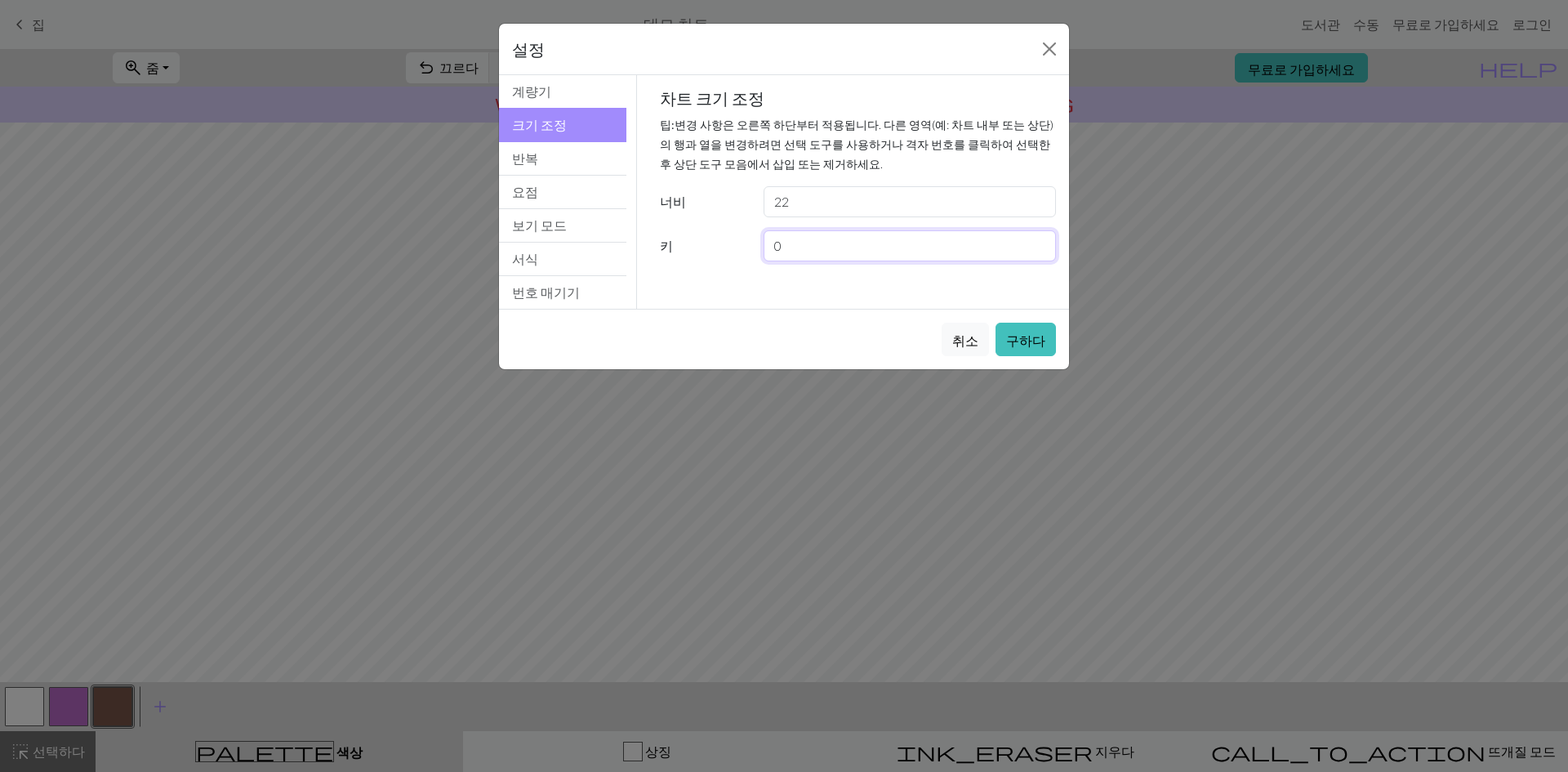
click at [847, 253] on input "0" at bounding box center [910, 245] width 292 height 31
drag, startPoint x: 847, startPoint y: 253, endPoint x: 670, endPoint y: 244, distance: 177.2
click at [670, 244] on div "키 0" at bounding box center [858, 245] width 417 height 31
click at [527, 262] on font "서식" at bounding box center [525, 258] width 26 height 15
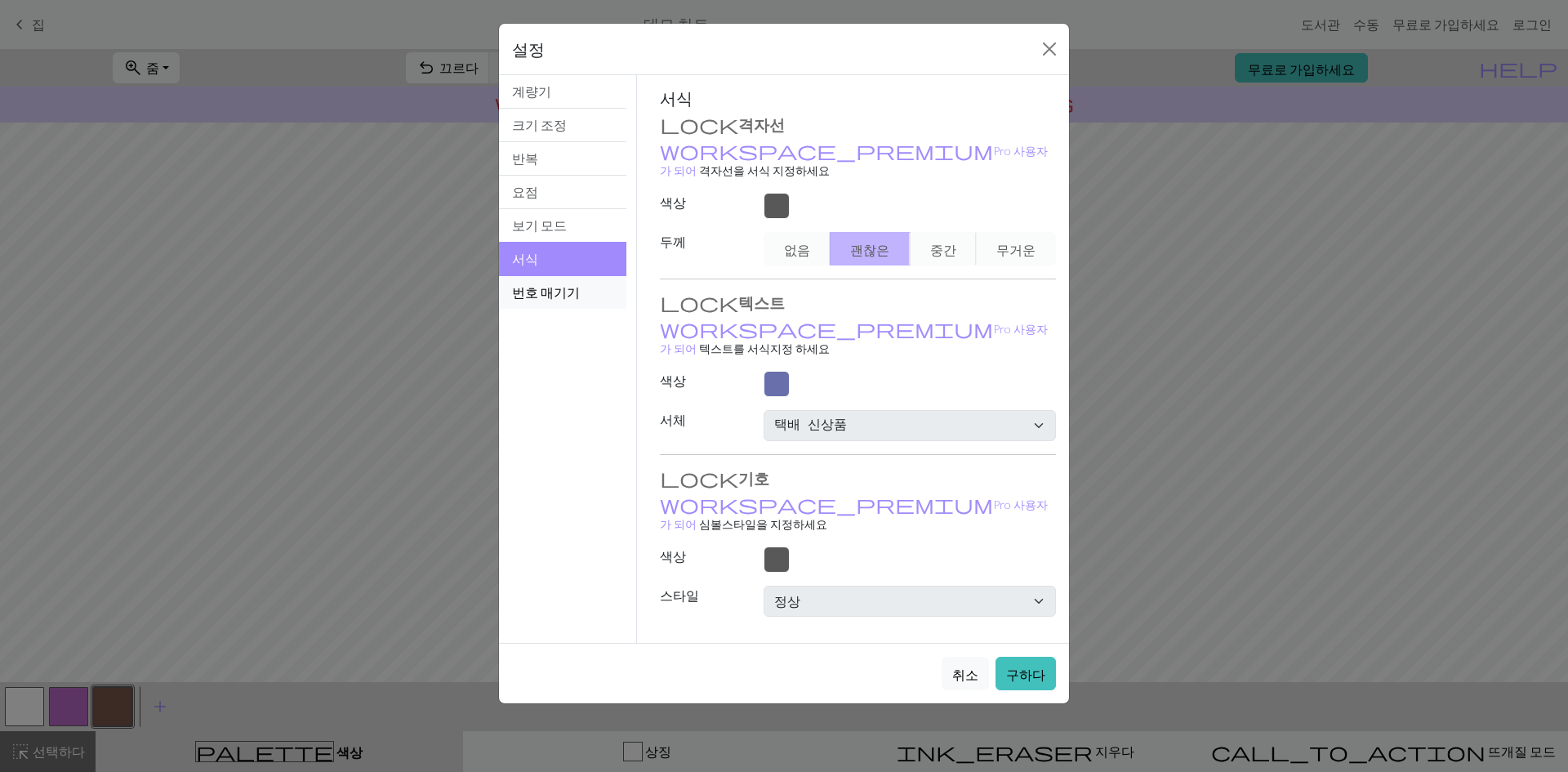
click at [536, 299] on font "번호 매기기" at bounding box center [546, 291] width 68 height 15
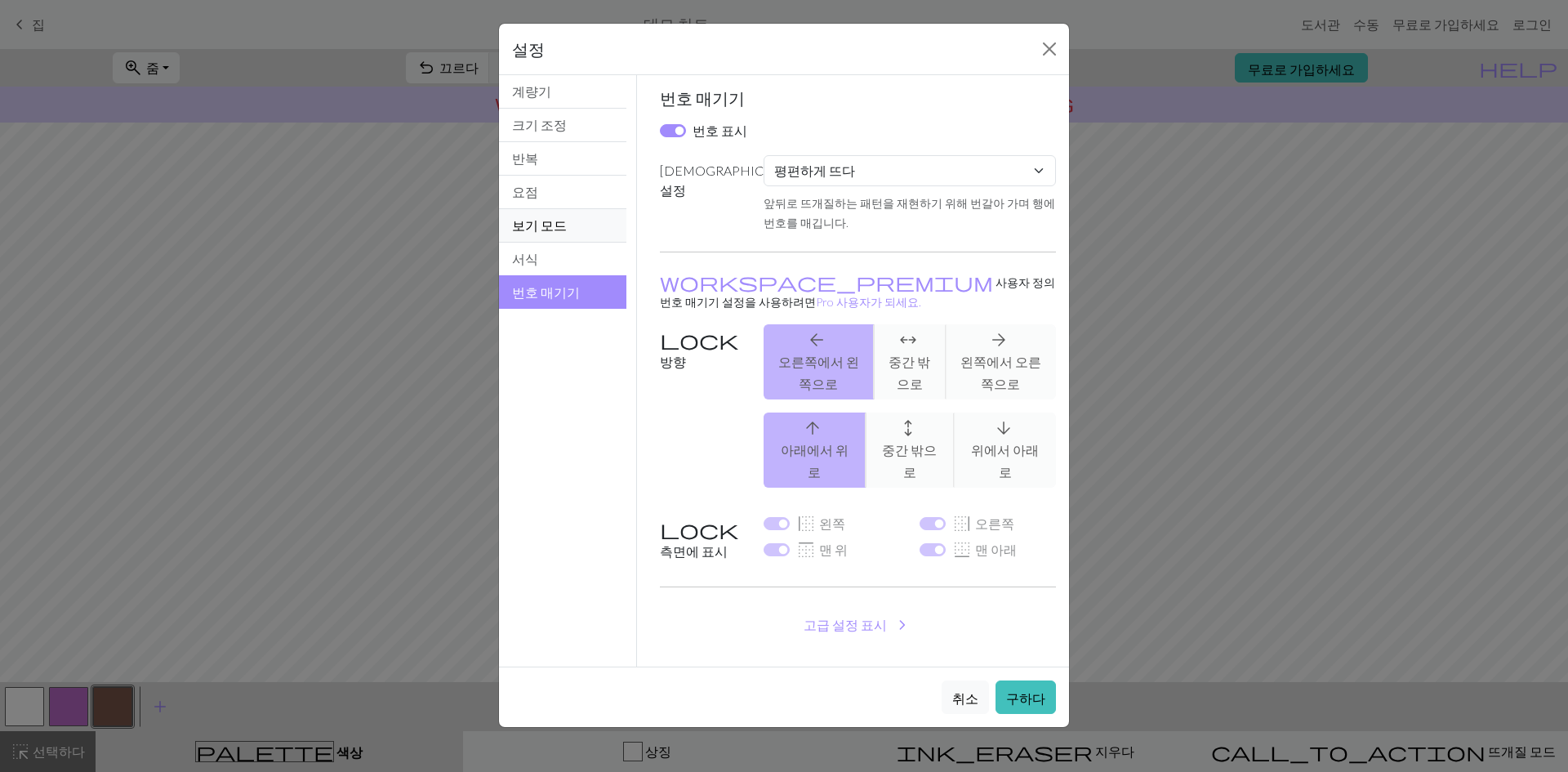
click at [527, 221] on font "보기 모드" at bounding box center [539, 225] width 55 height 15
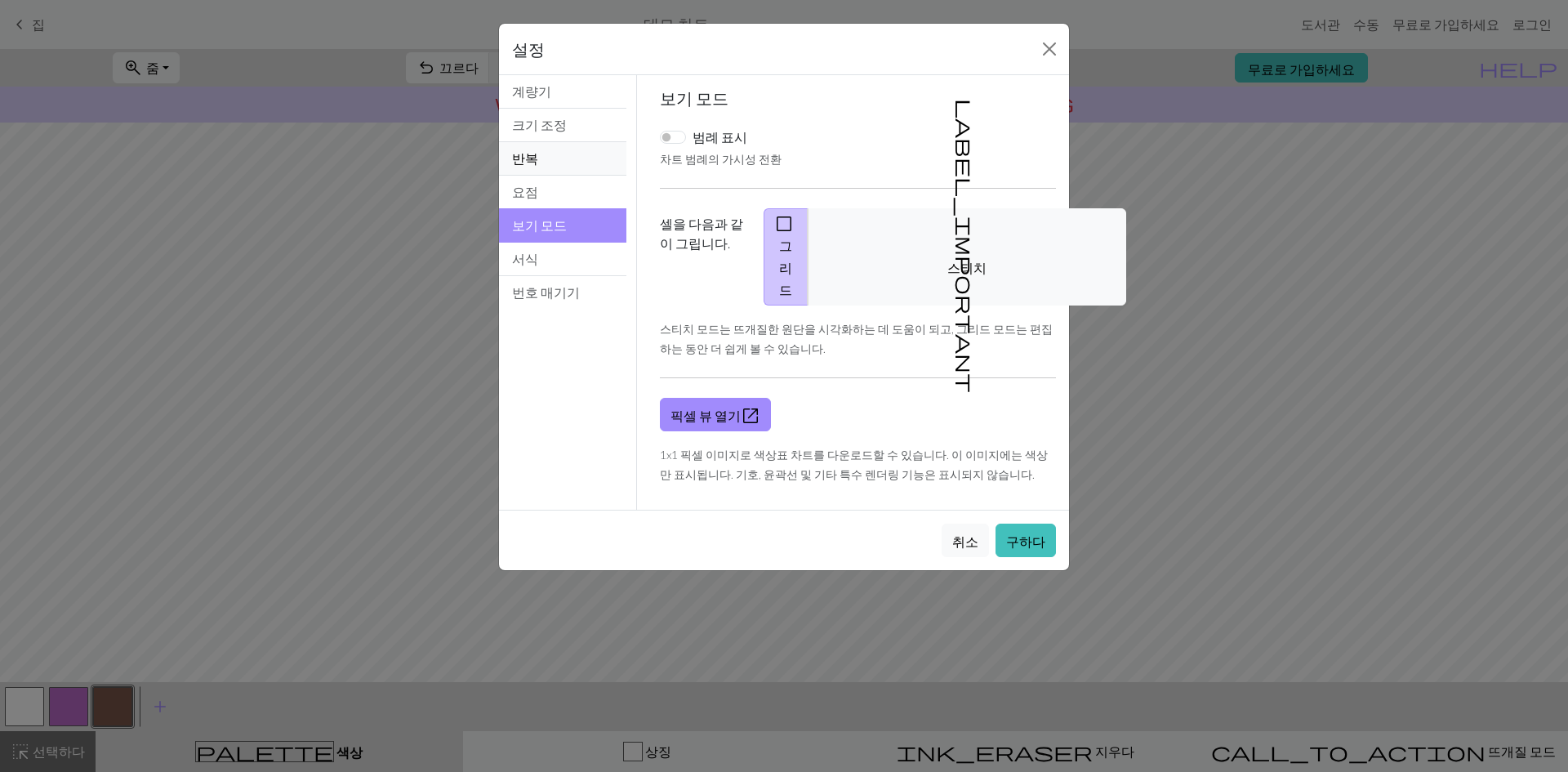
click at [533, 161] on font "반복" at bounding box center [525, 158] width 26 height 15
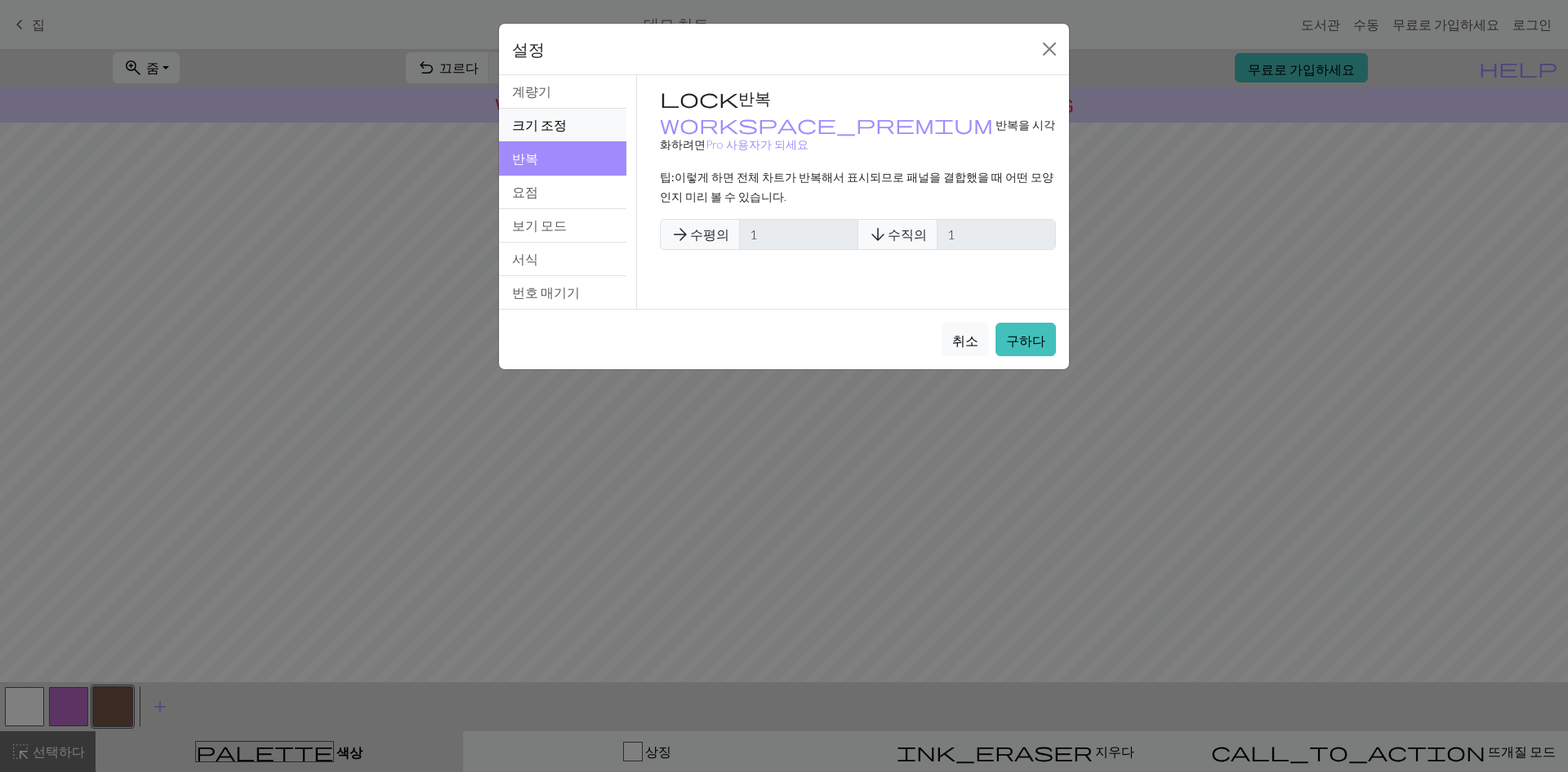
click at [544, 135] on button "크기 조정" at bounding box center [562, 124] width 127 height 33
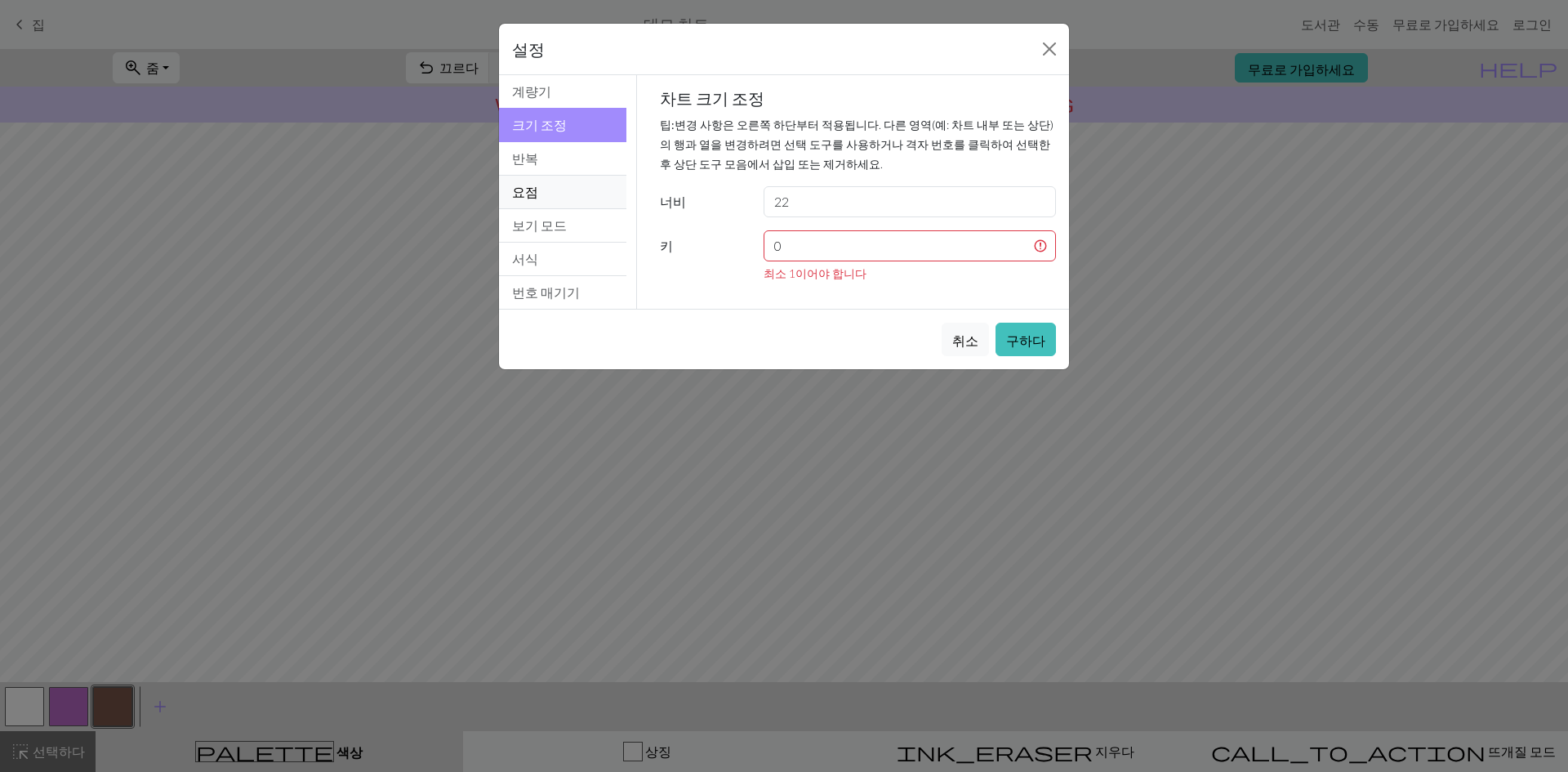
click at [546, 179] on button "요점" at bounding box center [562, 192] width 127 height 33
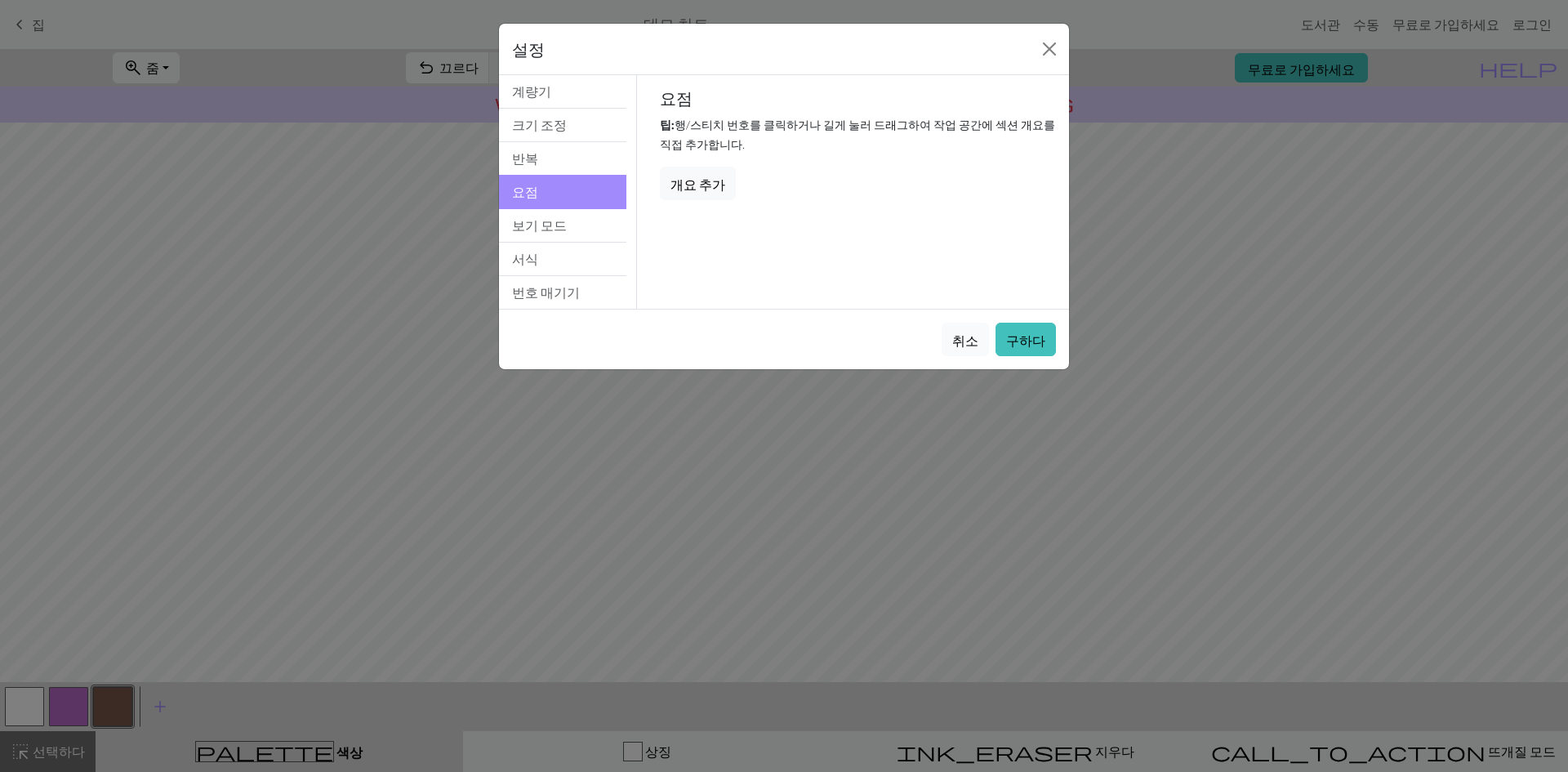
click at [963, 345] on font "취소" at bounding box center [965, 340] width 26 height 15
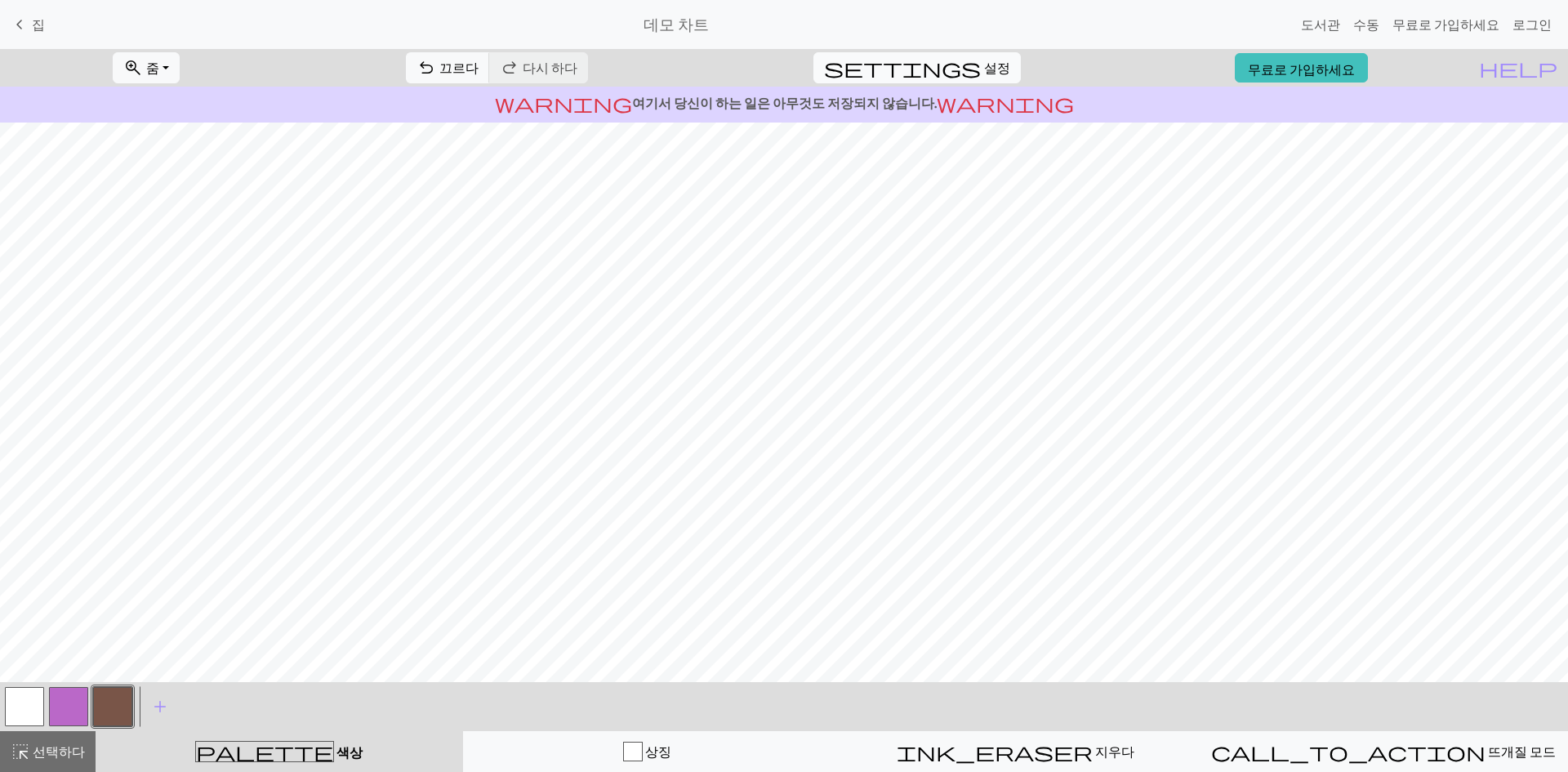
click at [984, 73] on font "설정" at bounding box center [996, 67] width 26 height 15
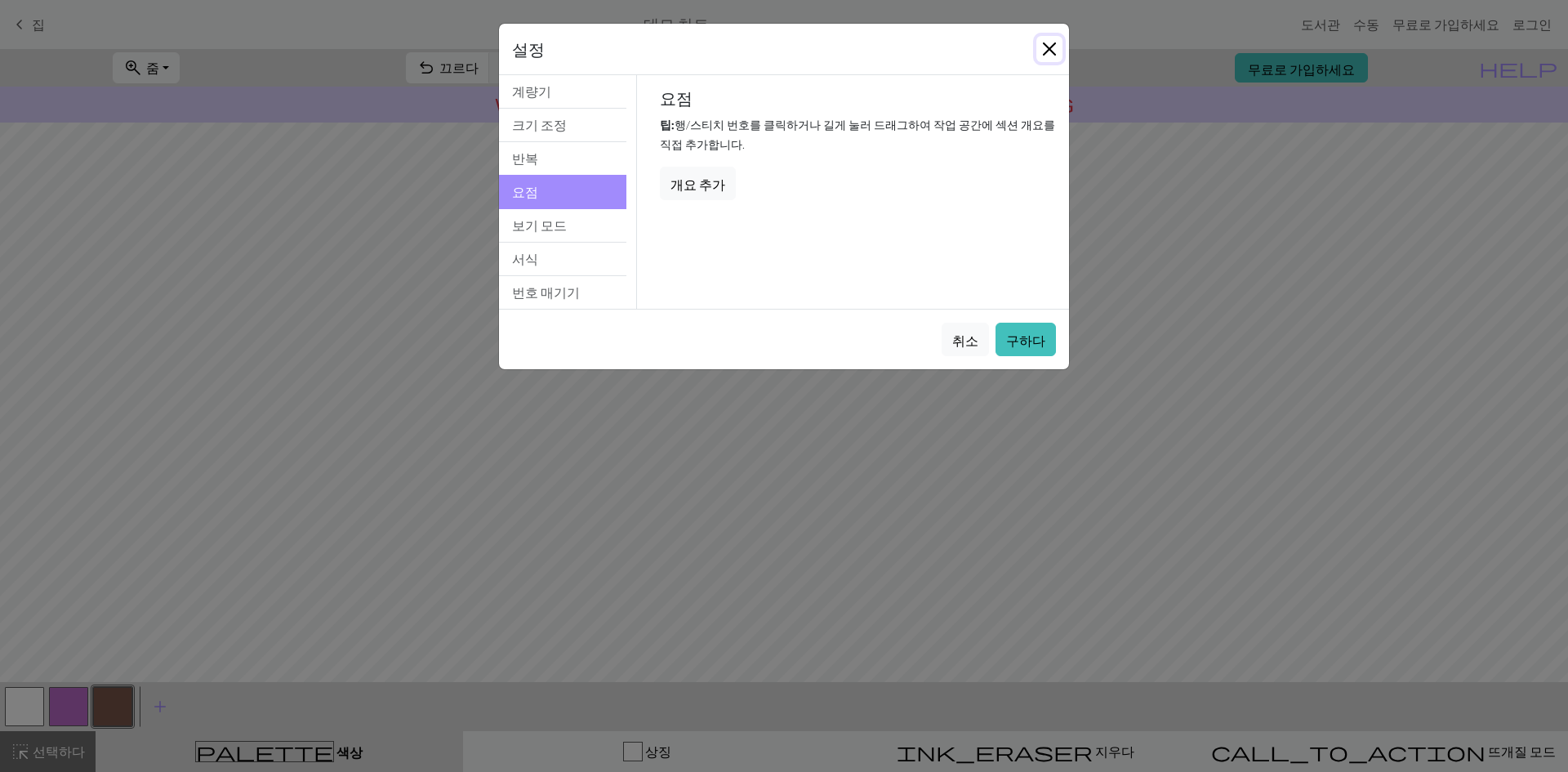
click at [1051, 48] on button "닫다" at bounding box center [1049, 49] width 26 height 26
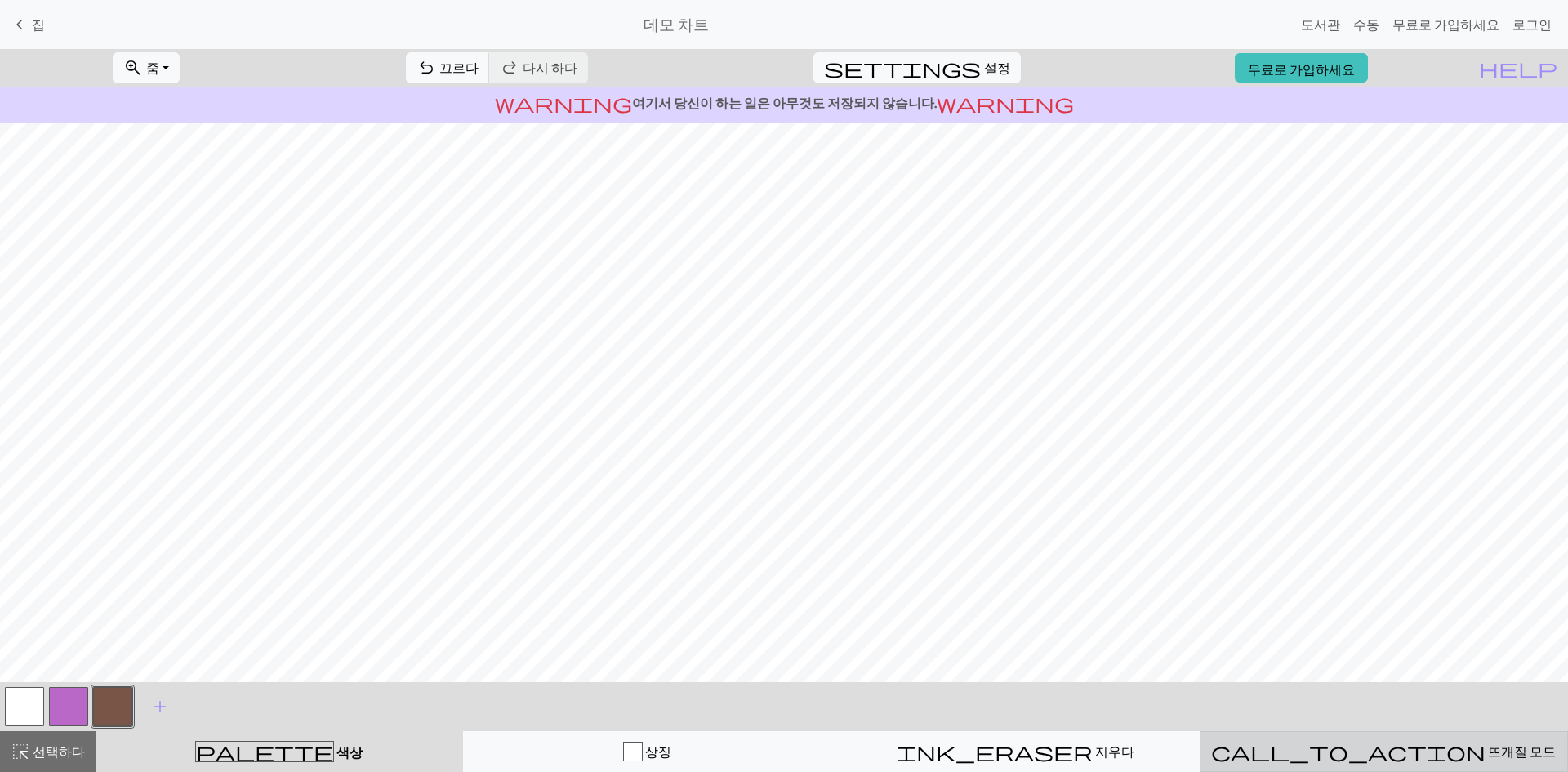
click at [1488, 750] on font "뜨개질 모드" at bounding box center [1521, 750] width 68 height 15
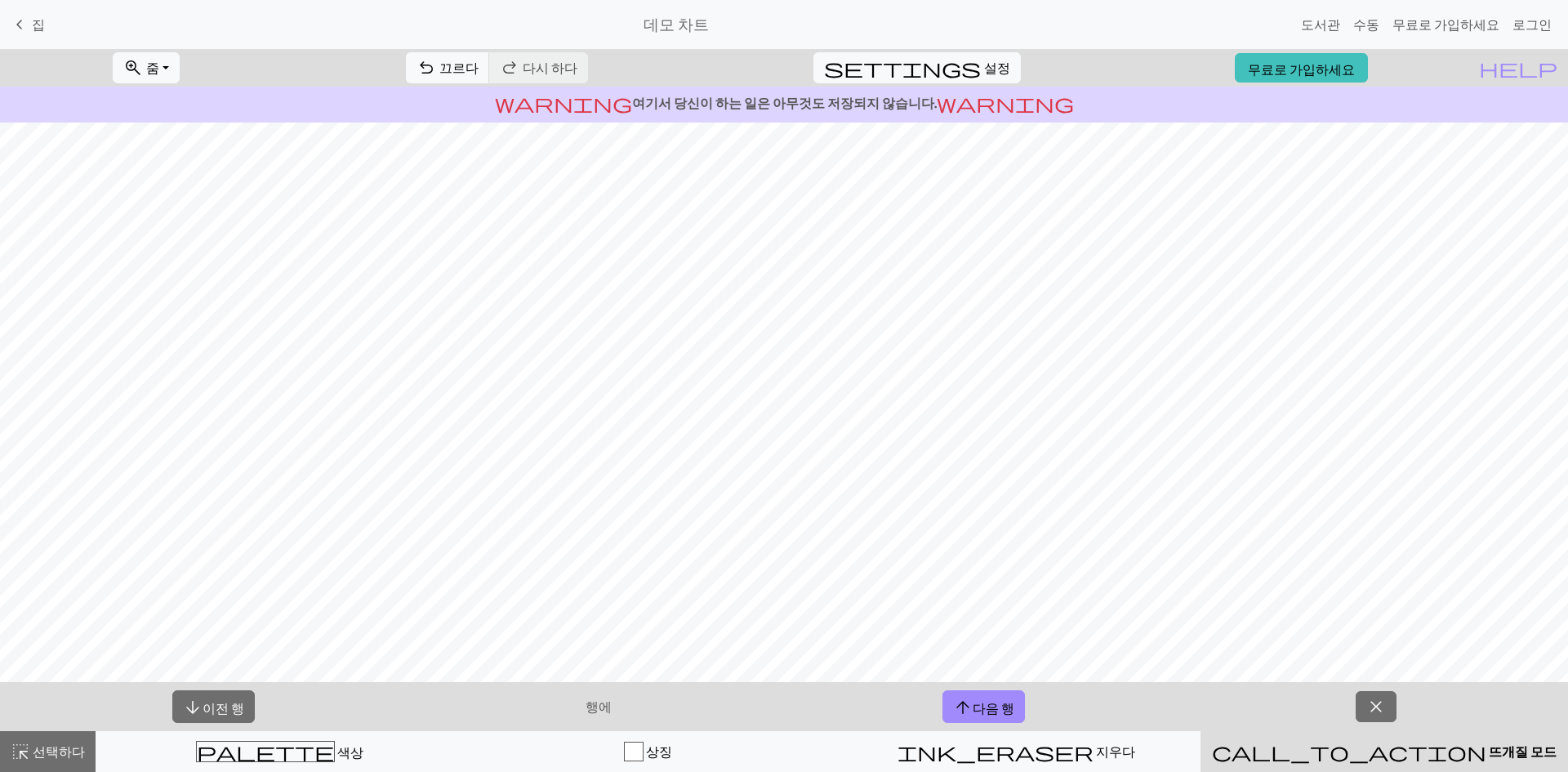
click at [1489, 749] on font "뜨개질 모드" at bounding box center [1522, 750] width 68 height 15
click at [1373, 712] on span "close" at bounding box center [1376, 706] width 20 height 23
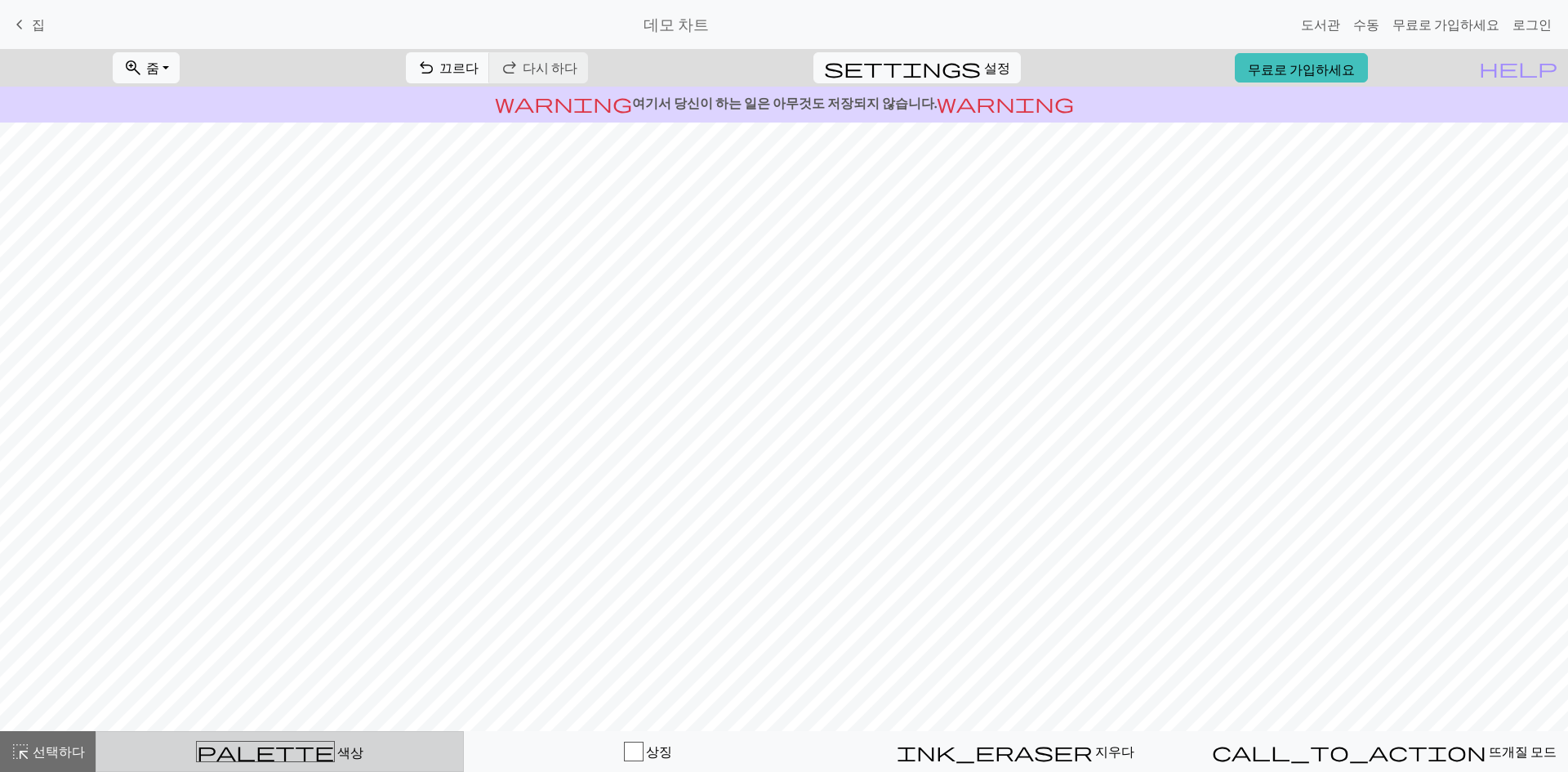
click at [331, 770] on button "palette 색상 색상" at bounding box center [280, 751] width 368 height 41
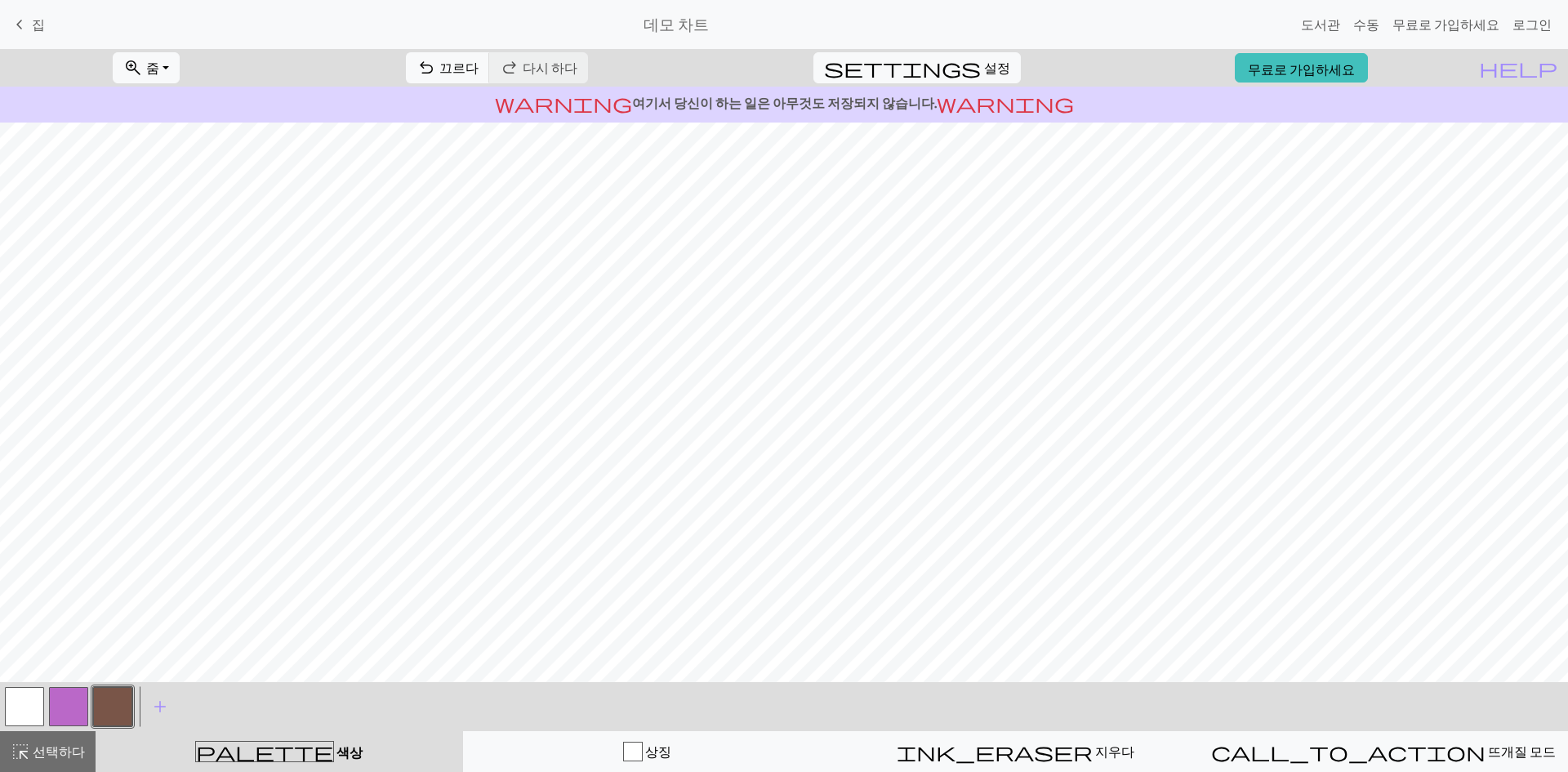
click at [115, 706] on button "button" at bounding box center [112, 706] width 39 height 39
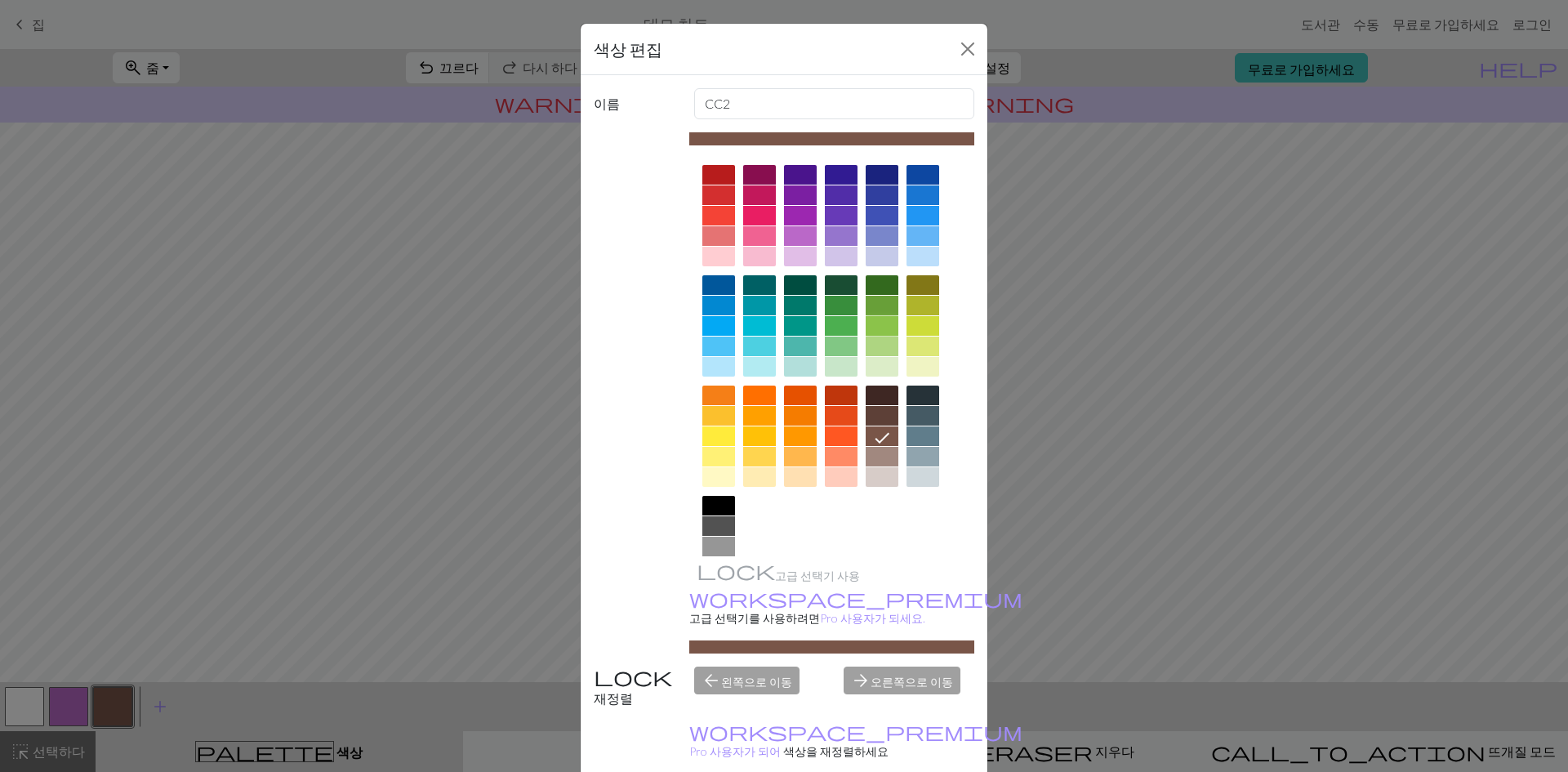
click at [880, 325] on div at bounding box center [882, 326] width 32 height 20
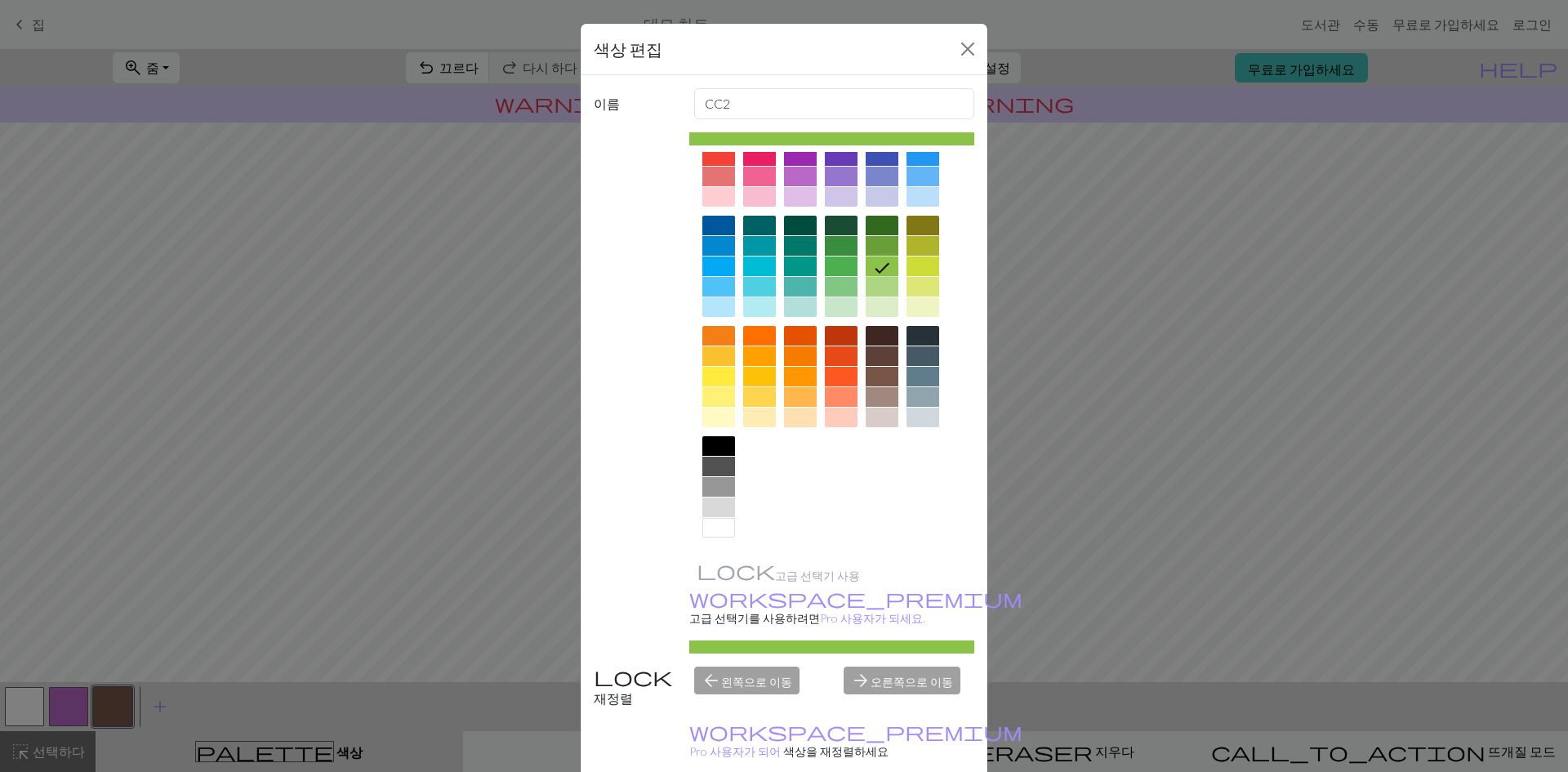
scroll to position [46, 0]
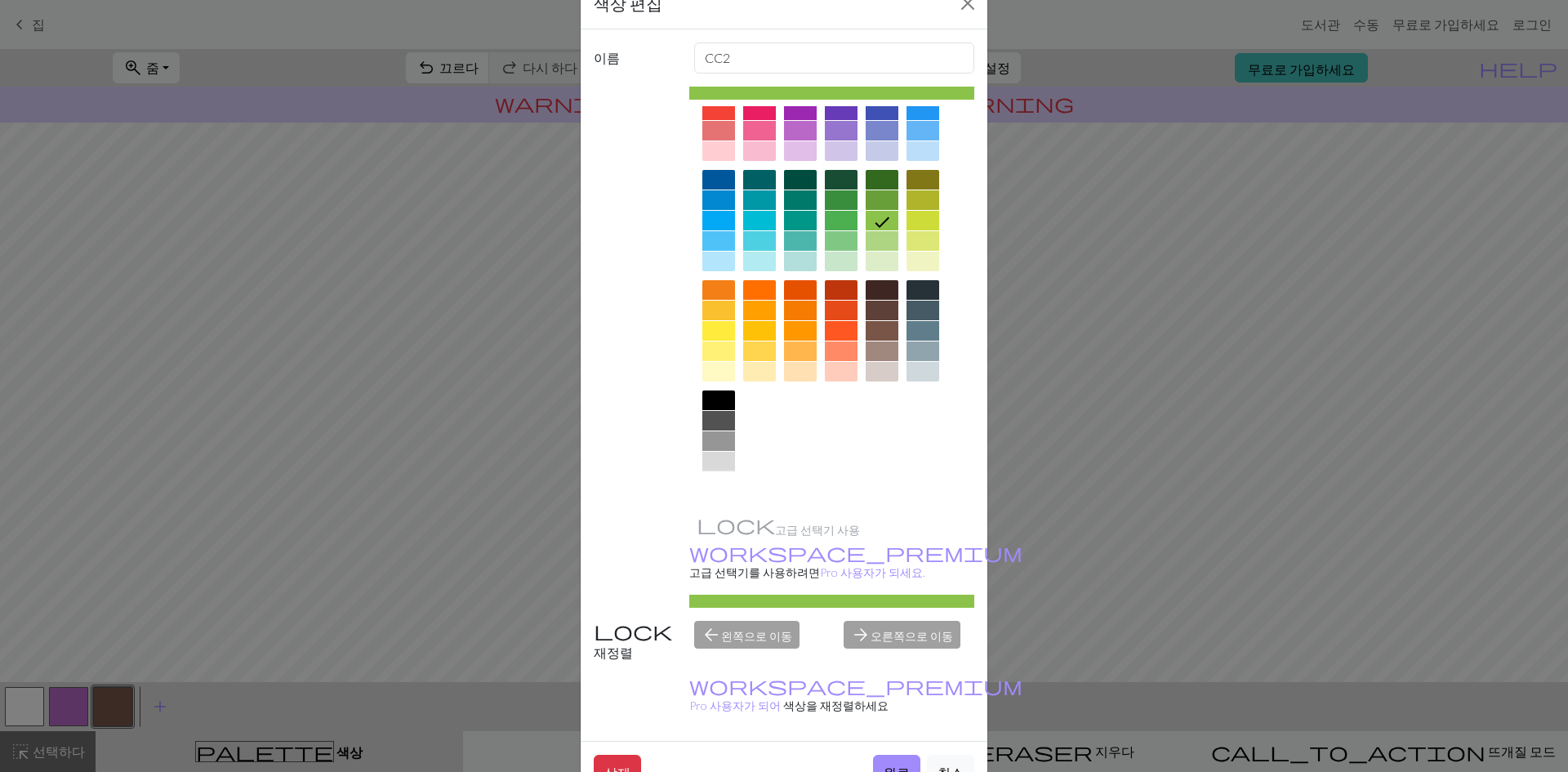
click at [718, 489] on div at bounding box center [719, 482] width 32 height 20
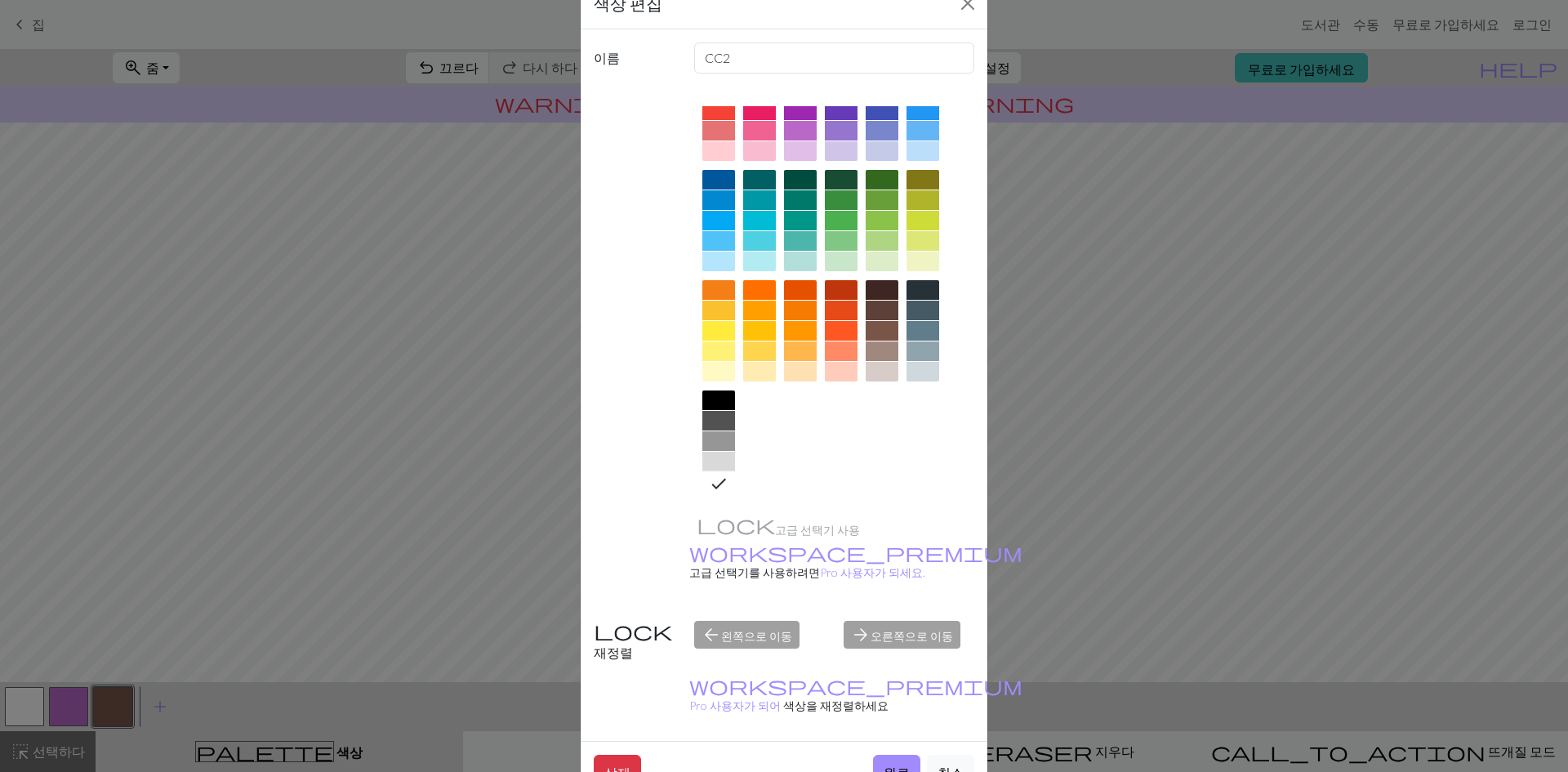
scroll to position [0, 0]
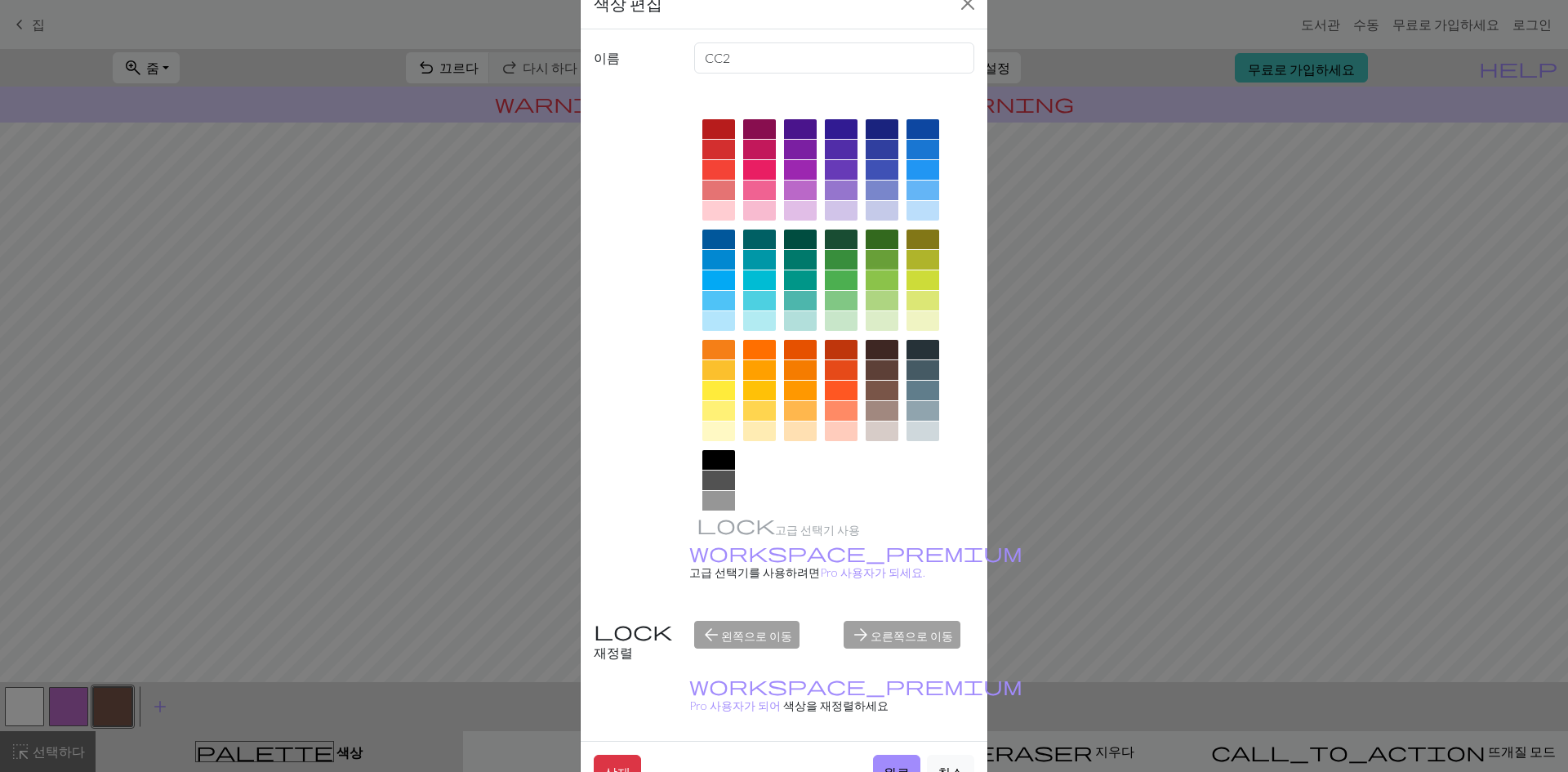
click at [882, 280] on div at bounding box center [882, 280] width 32 height 20
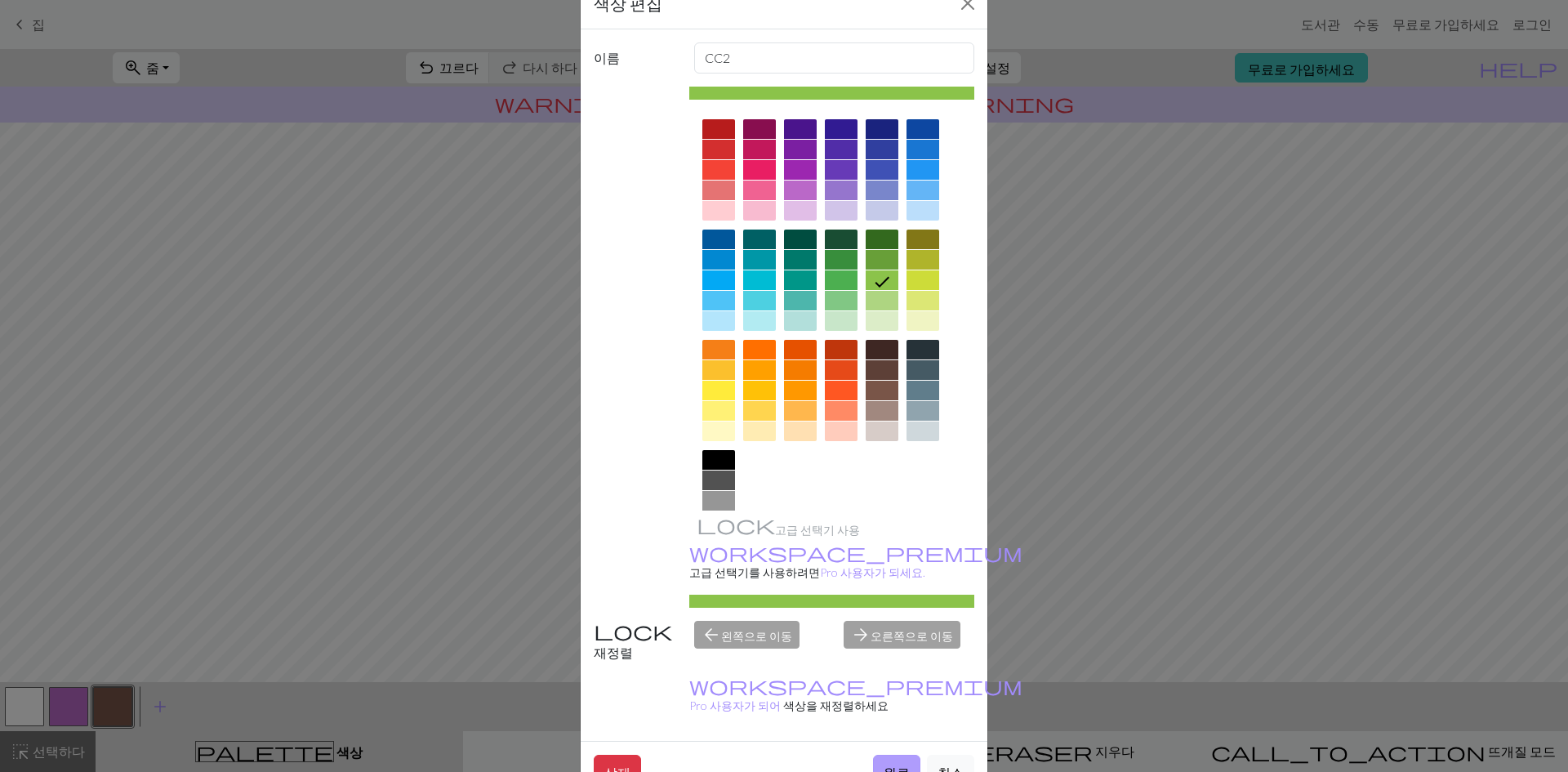
click at [905, 755] on button "완료" at bounding box center [896, 771] width 48 height 33
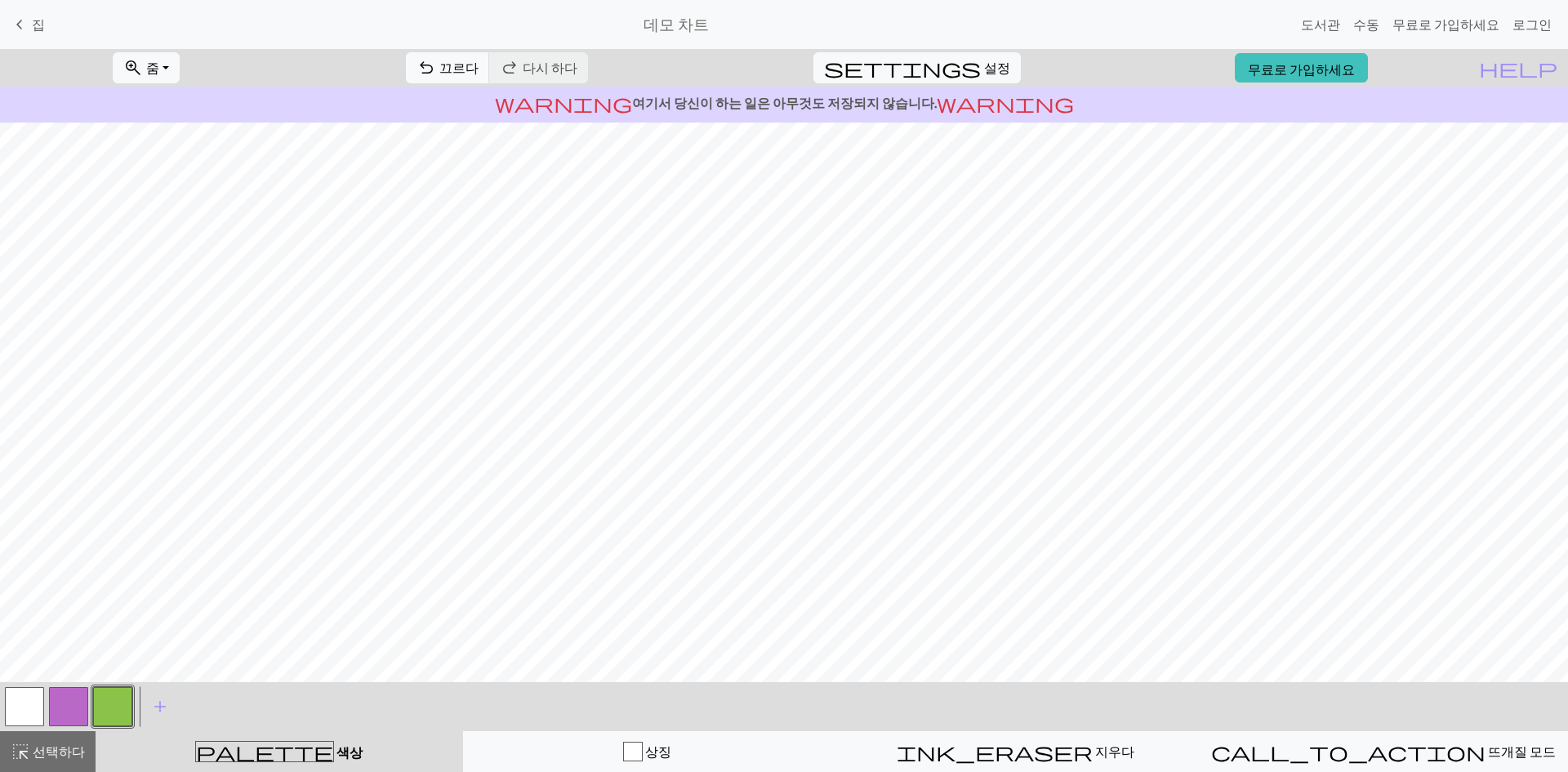
click at [77, 713] on button "button" at bounding box center [68, 706] width 39 height 39
click at [77, 713] on div "Edit colour Name CC1 Use advanced picker workspace_premium Become a Pro user to…" at bounding box center [784, 386] width 1568 height 772
click at [77, 713] on button "button" at bounding box center [68, 706] width 39 height 39
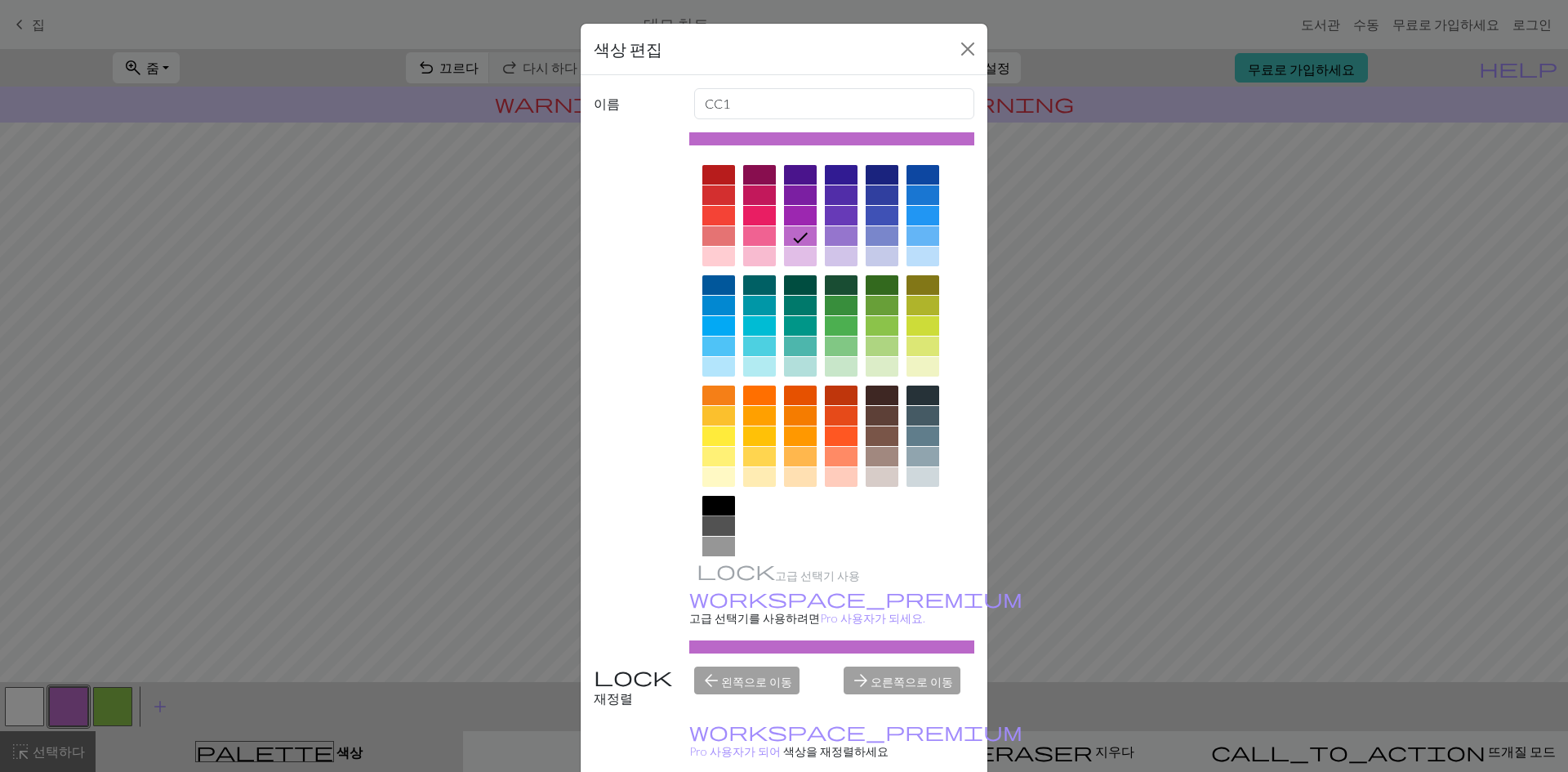
click at [704, 501] on div at bounding box center [719, 506] width 32 height 20
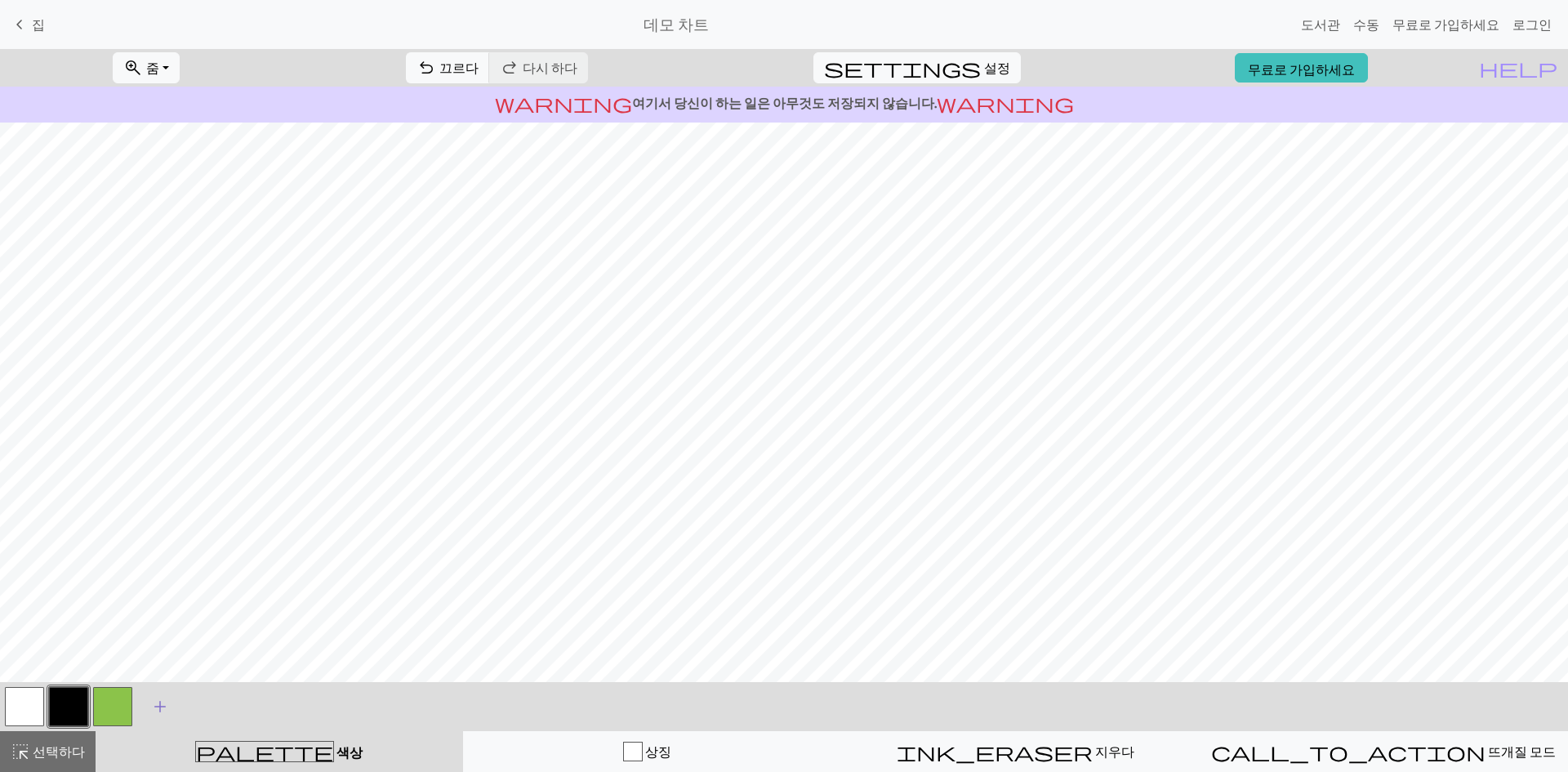
click at [165, 699] on span "add" at bounding box center [160, 706] width 20 height 23
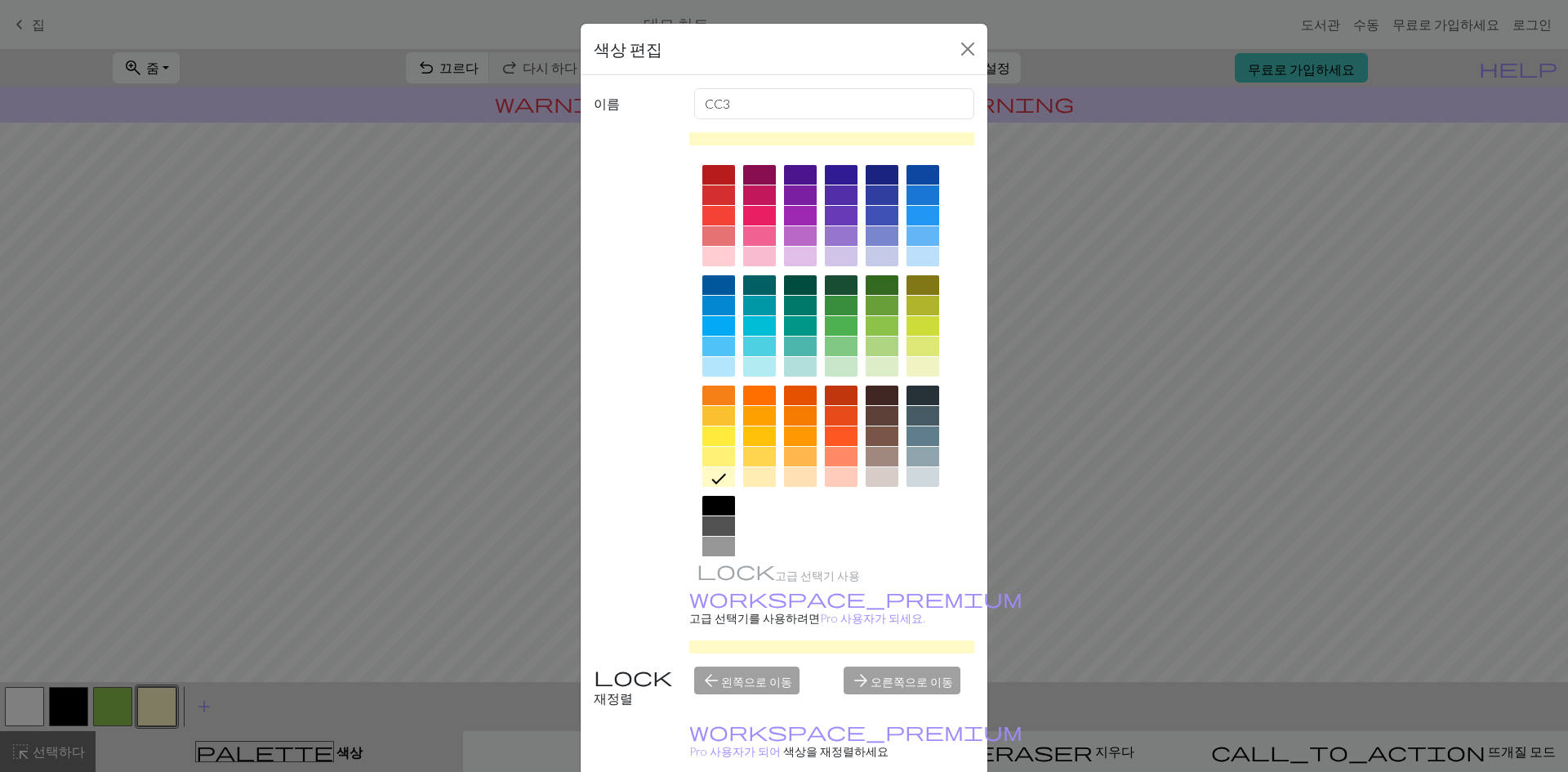
scroll to position [60, 0]
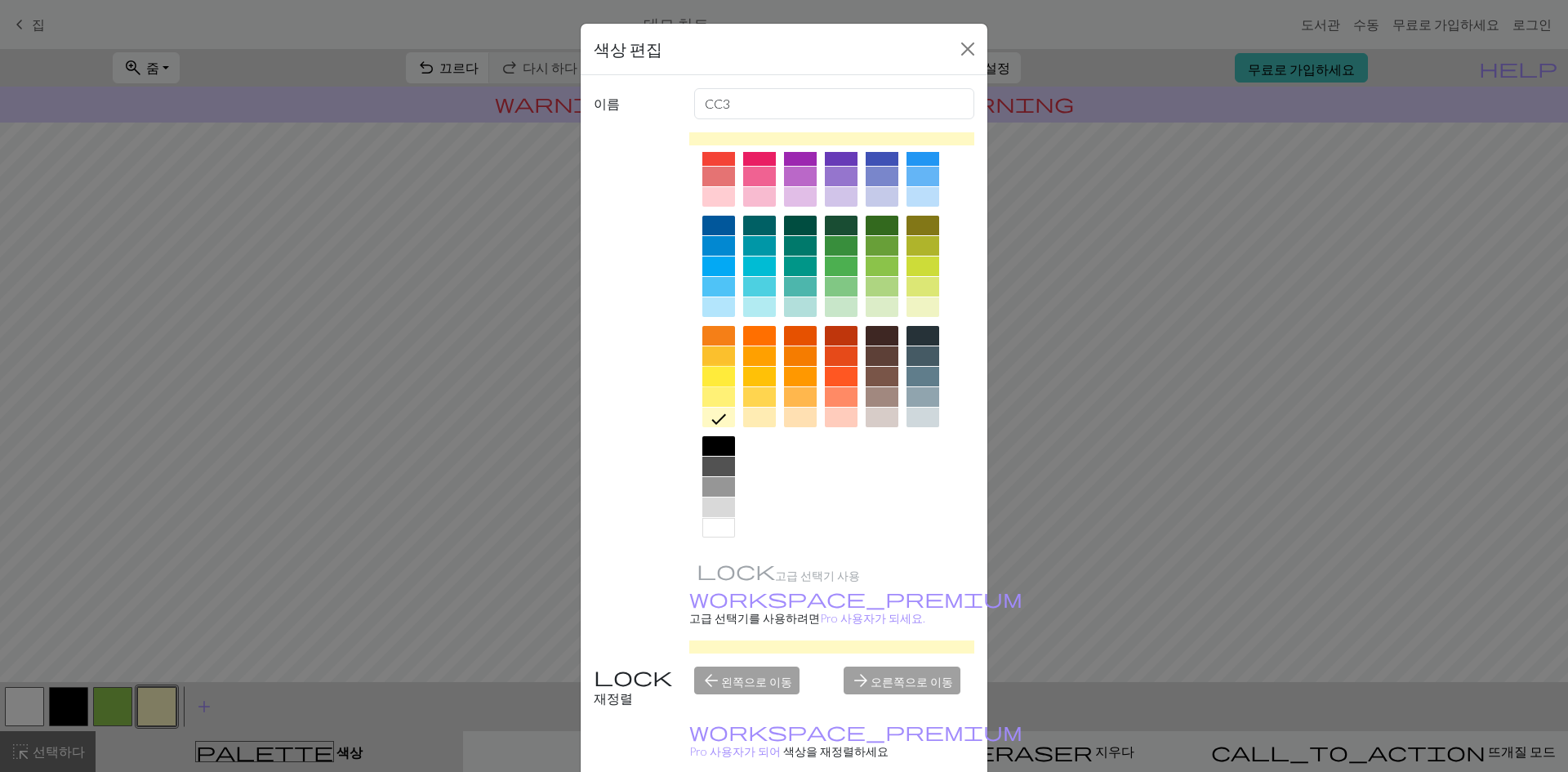
click at [708, 381] on div at bounding box center [719, 377] width 32 height 20
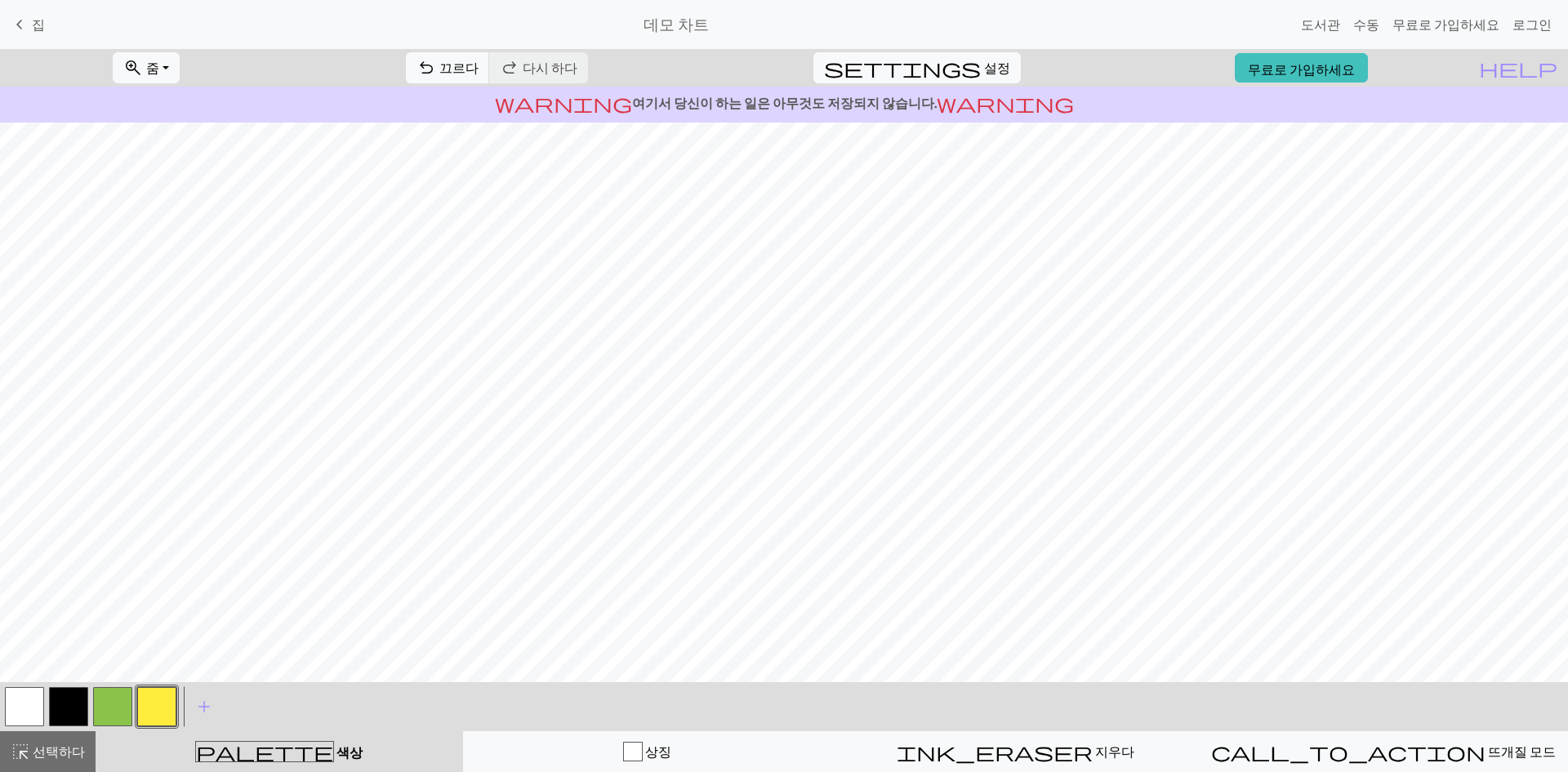
click at [149, 700] on button "button" at bounding box center [156, 706] width 39 height 39
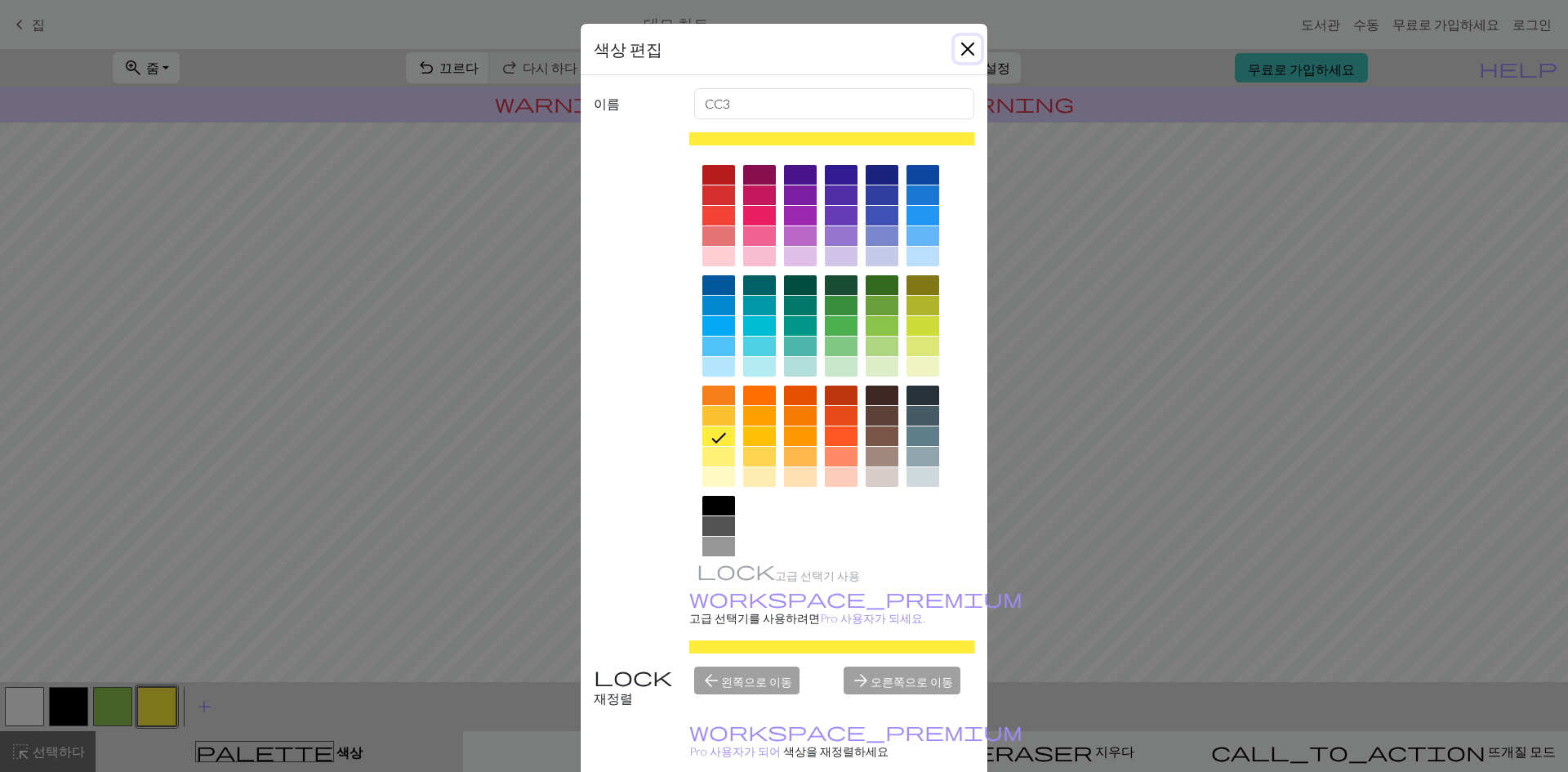
click at [957, 54] on button "닫다" at bounding box center [967, 49] width 26 height 26
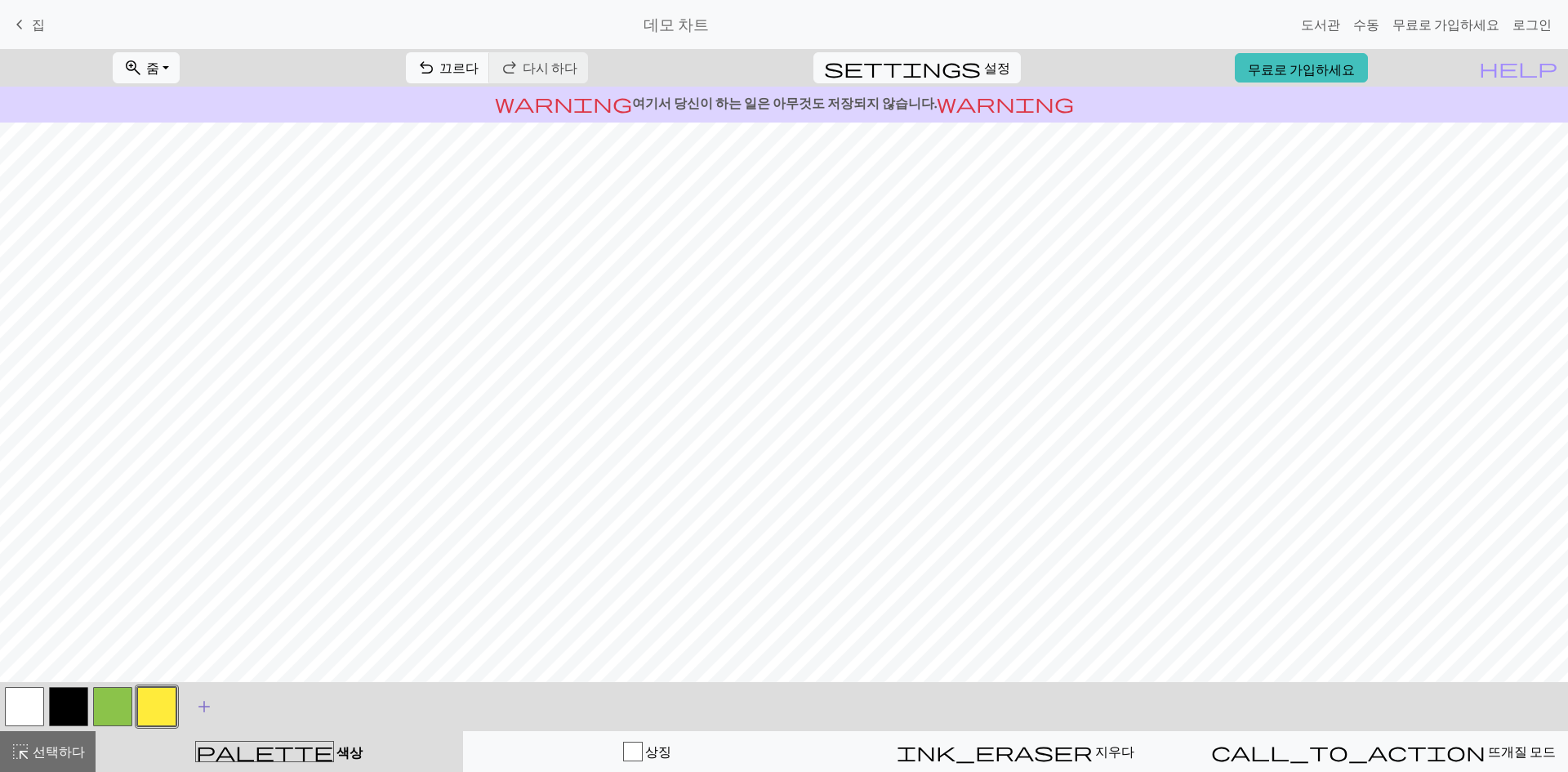
click at [586, 388] on div "zoom_in 줌 줌 모두에 적합 너비에 맞게 높이에 맞게 50% 100% 150% 200% undo 끄르다 끄르다 redo 다시 하다 다시 …" at bounding box center [784, 410] width 1568 height 723
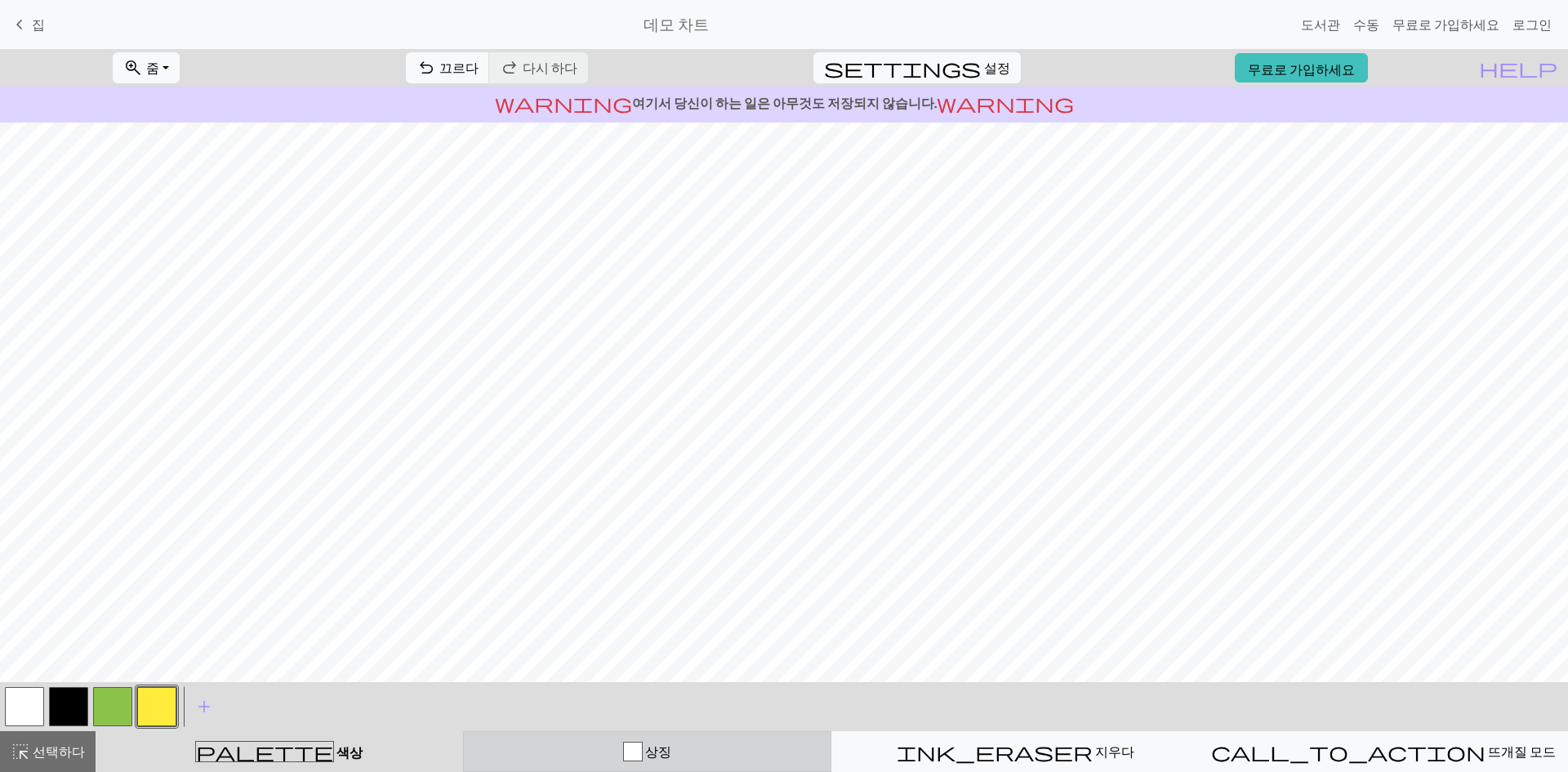
click at [628, 759] on div "button" at bounding box center [633, 751] width 20 height 20
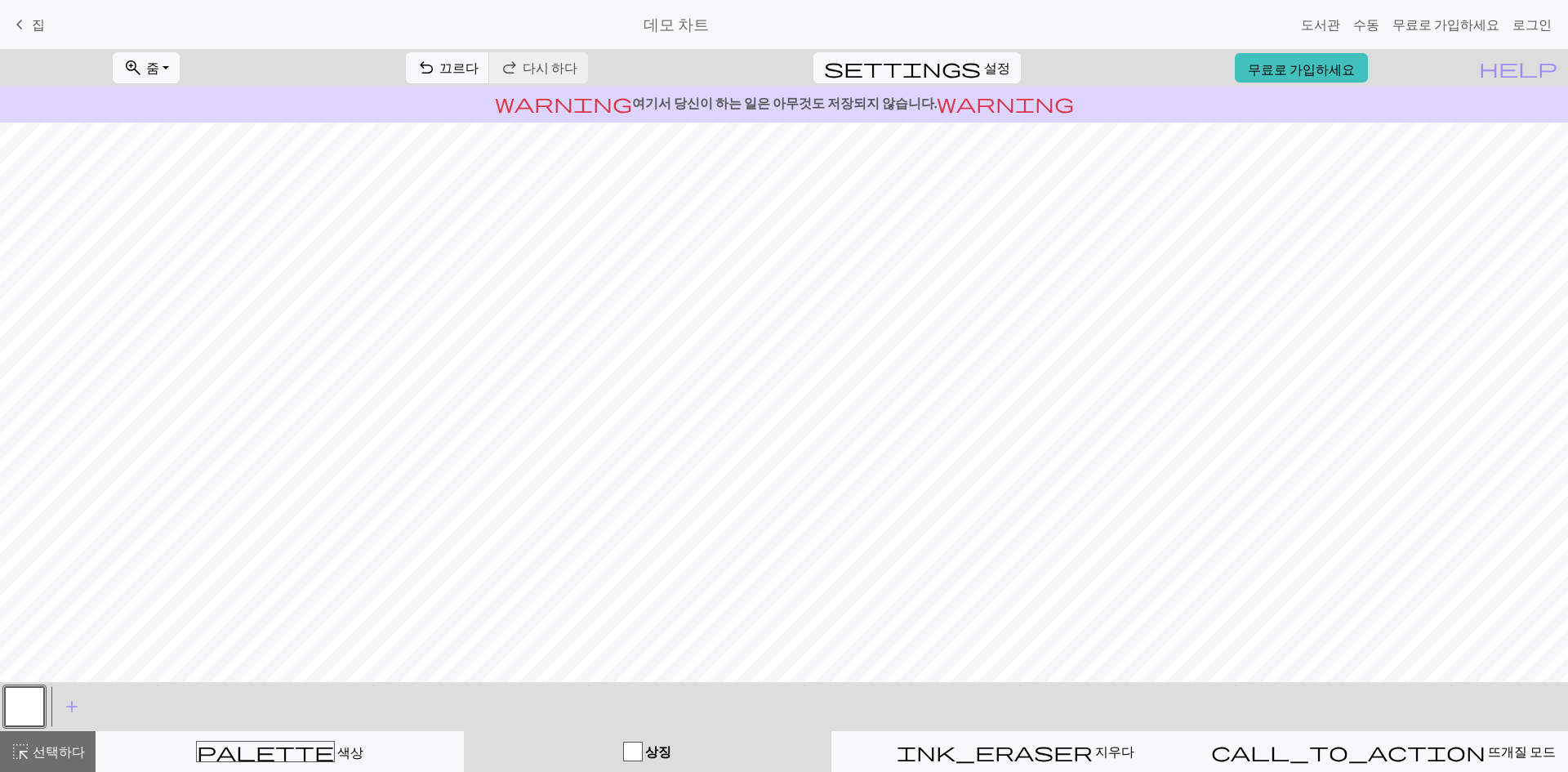
click at [5, 703] on button "button" at bounding box center [23, 706] width 39 height 39
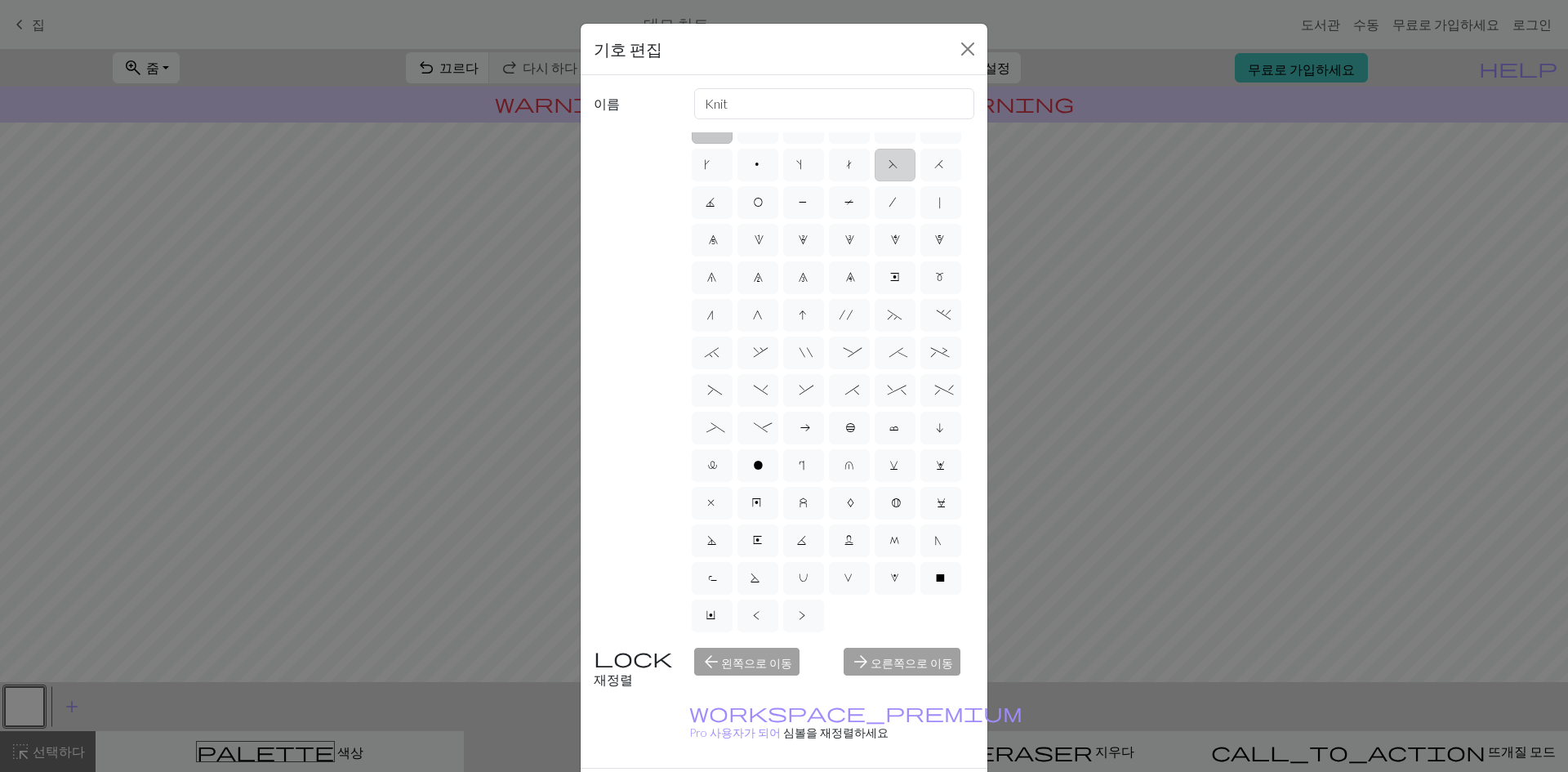
scroll to position [0, 0]
click at [706, 537] on span "x" at bounding box center [711, 528] width 12 height 16
click at [706, 527] on input "x" at bounding box center [711, 521] width 11 height 11
radio input "true"
type input "no stitch"
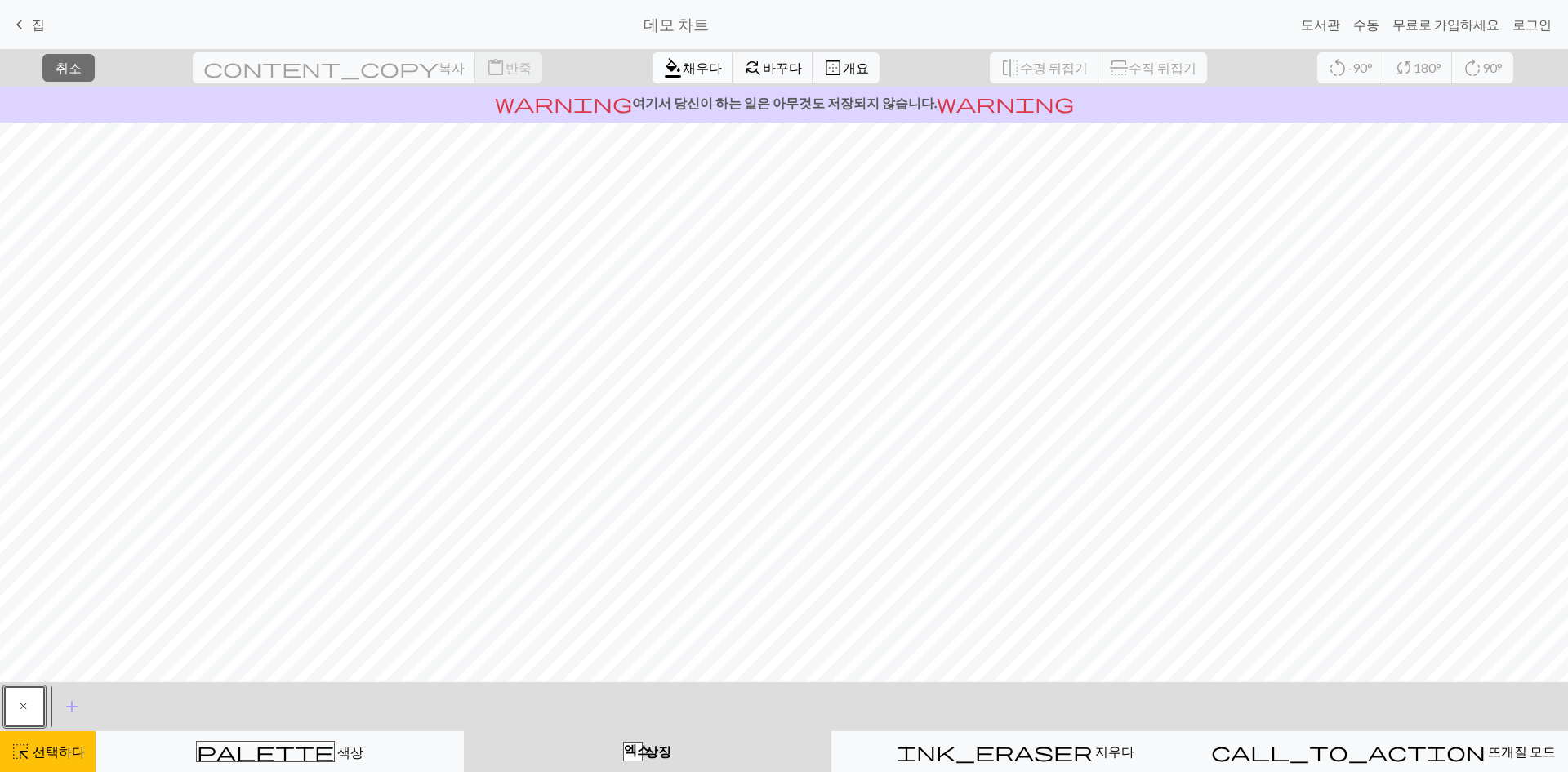
click at [683, 73] on font "채우다" at bounding box center [701, 67] width 39 height 15
click at [843, 70] on font "개요" at bounding box center [856, 67] width 26 height 15
